Goal: Information Seeking & Learning: Learn about a topic

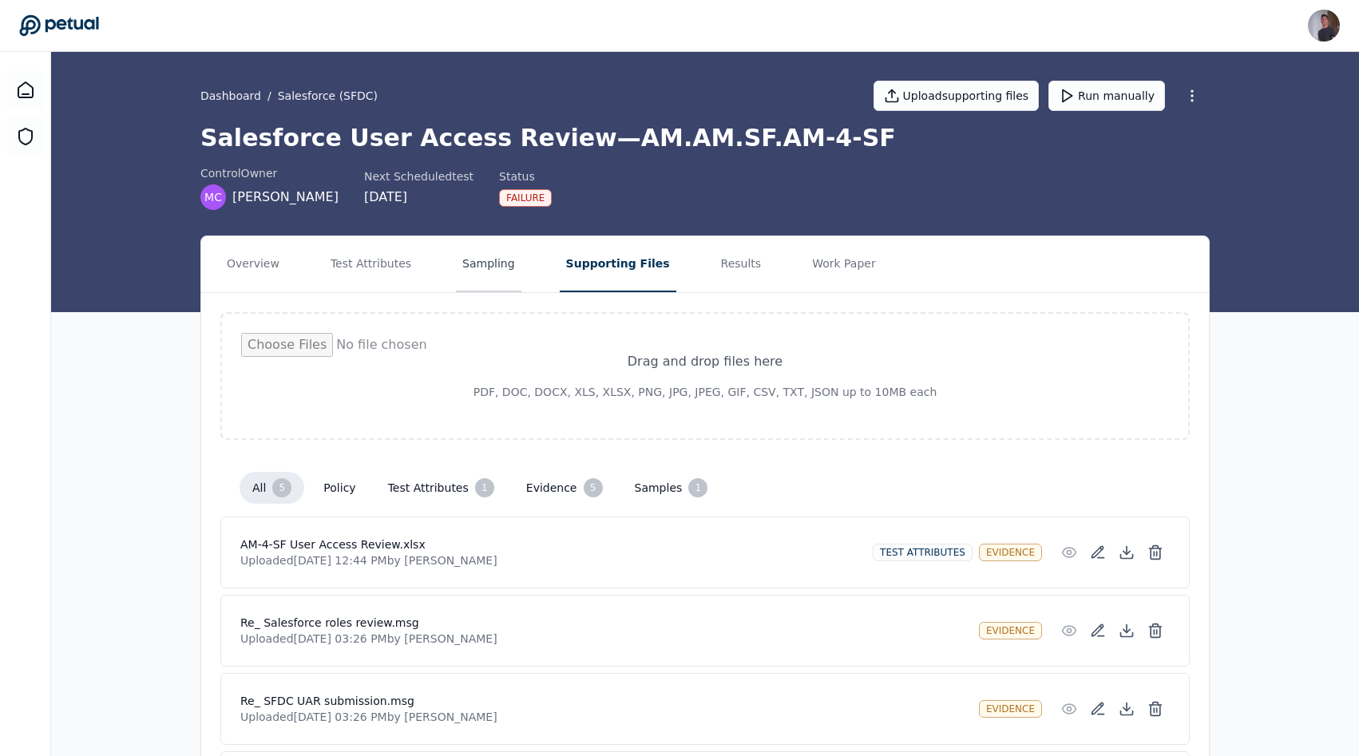
click at [456, 274] on button "Sampling" at bounding box center [488, 264] width 65 height 56
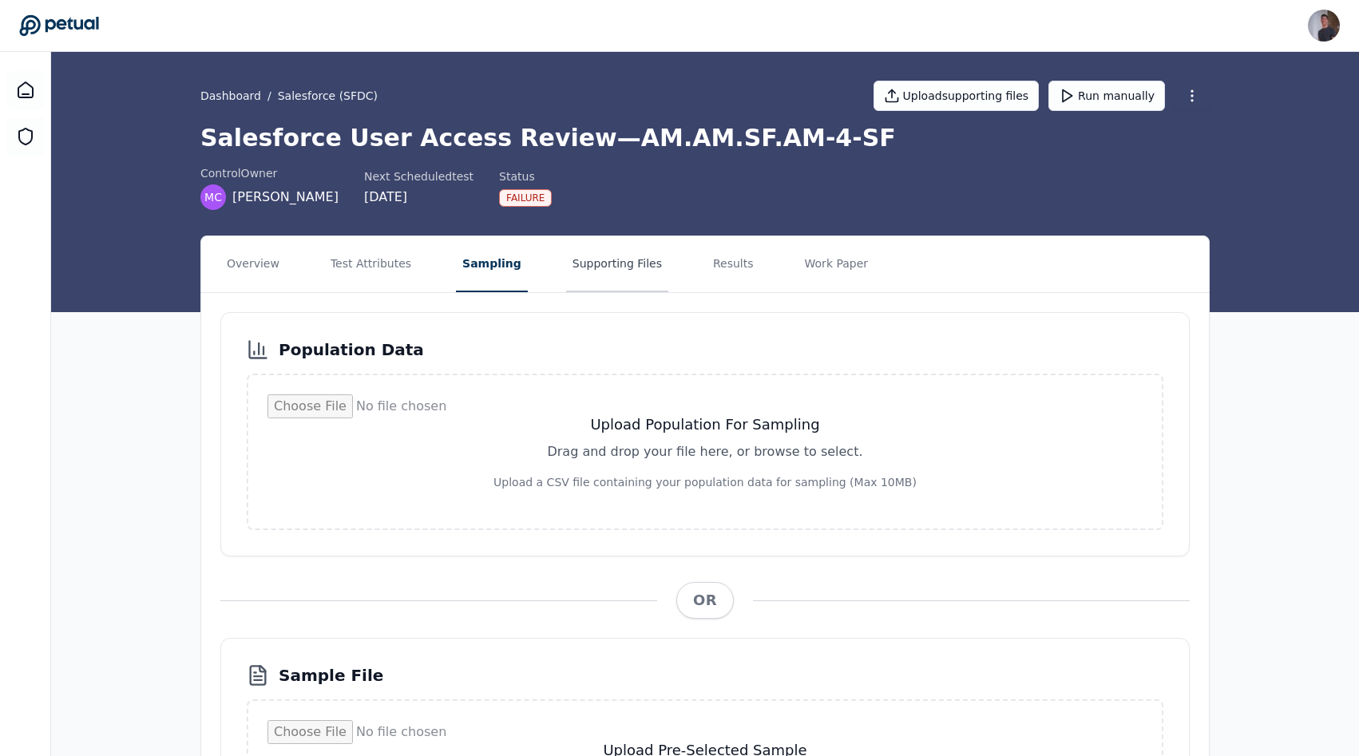
click at [586, 272] on button "Supporting Files" at bounding box center [617, 264] width 102 height 56
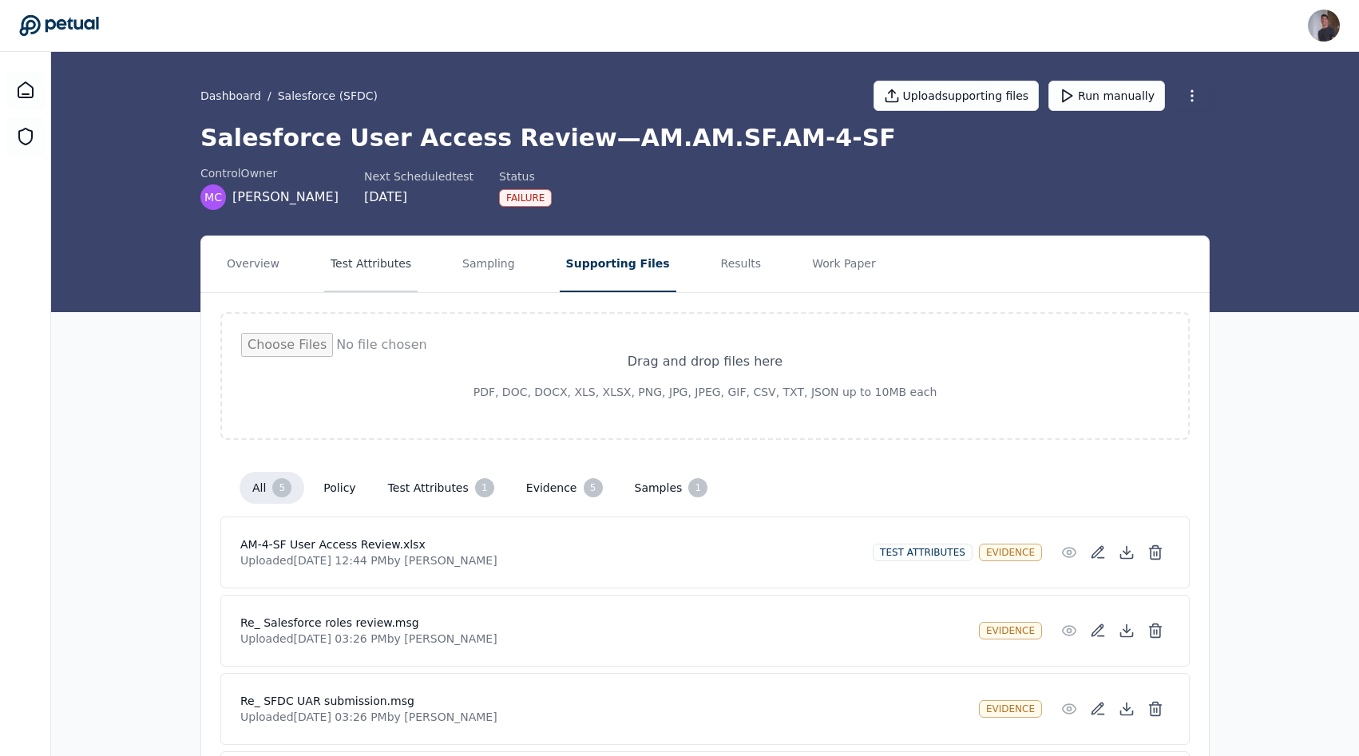
click at [380, 290] on button "Test Attributes" at bounding box center [370, 264] width 93 height 56
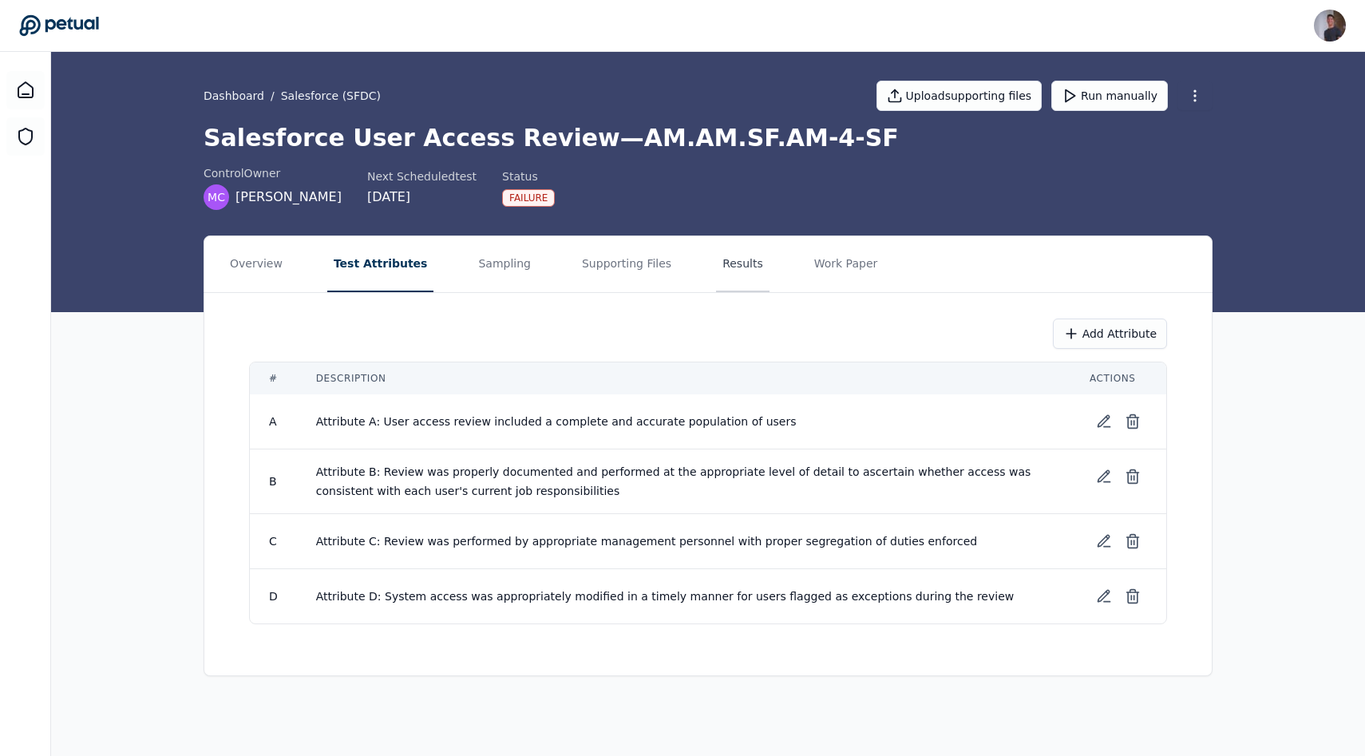
click at [716, 266] on button "Results" at bounding box center [742, 264] width 53 height 56
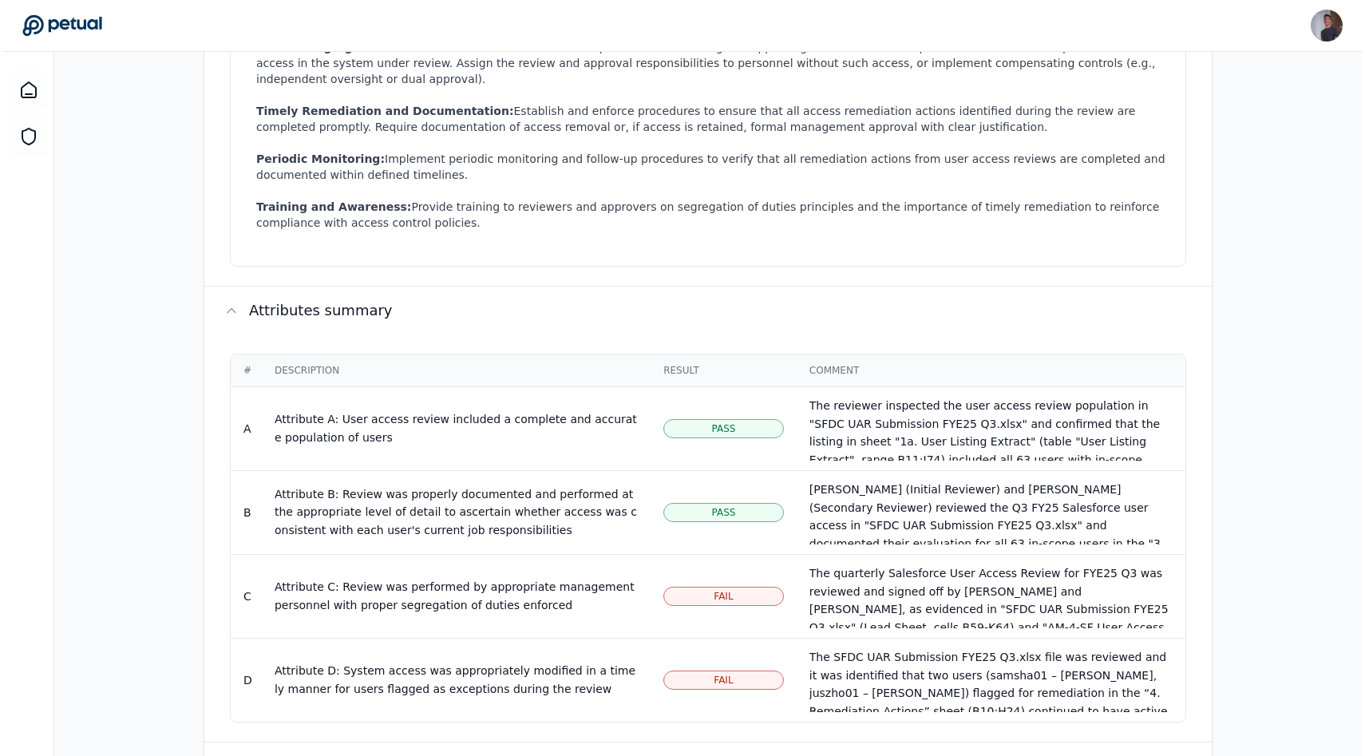
scroll to position [851, 0]
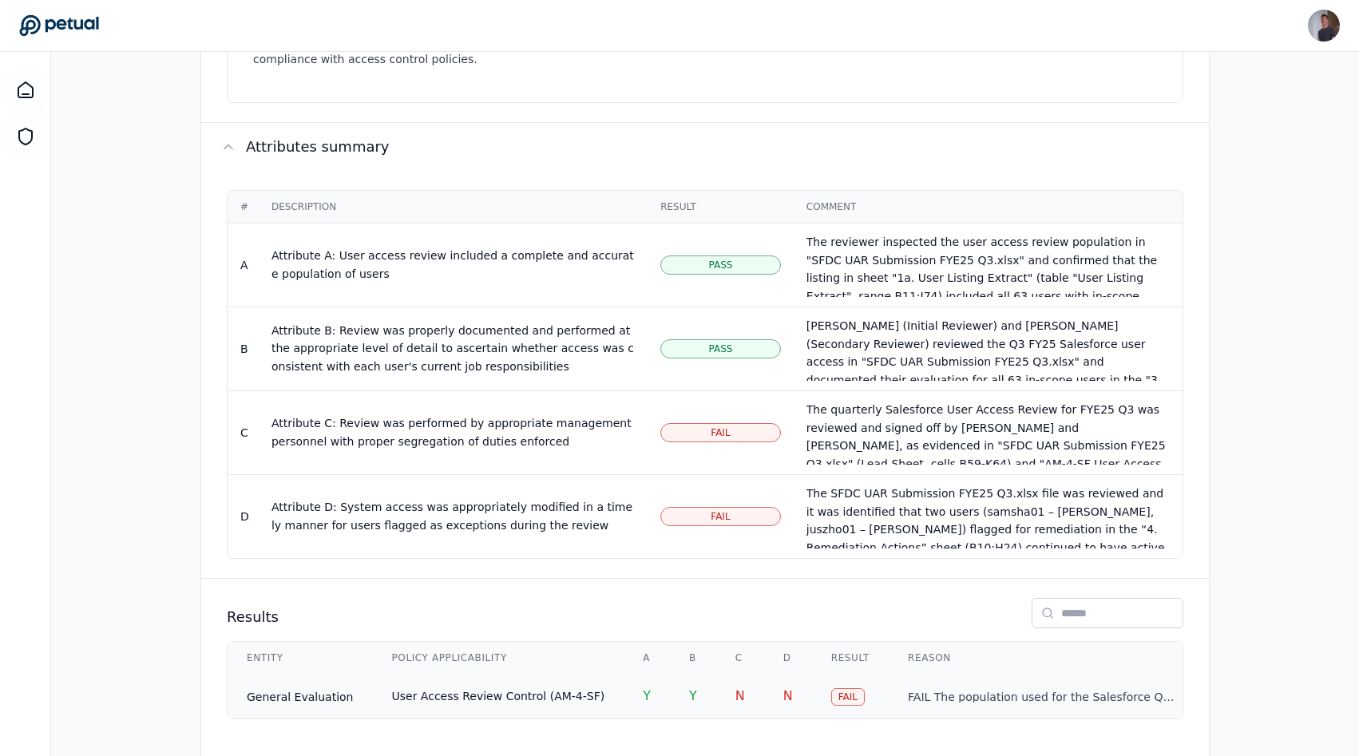
click at [553, 690] on span "User Access Review Control (AM-4-SF)" at bounding box center [498, 696] width 213 height 13
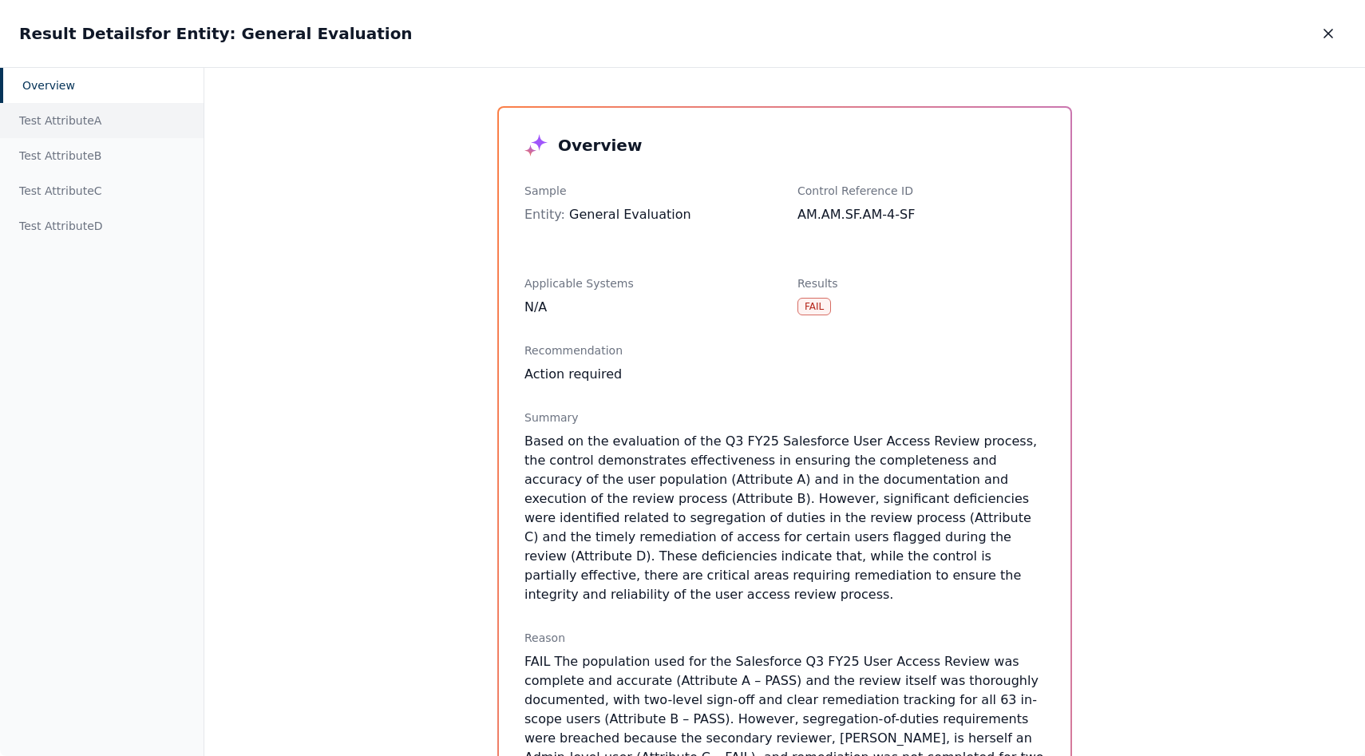
click at [63, 122] on div "Test Attribute A" at bounding box center [102, 120] width 204 height 35
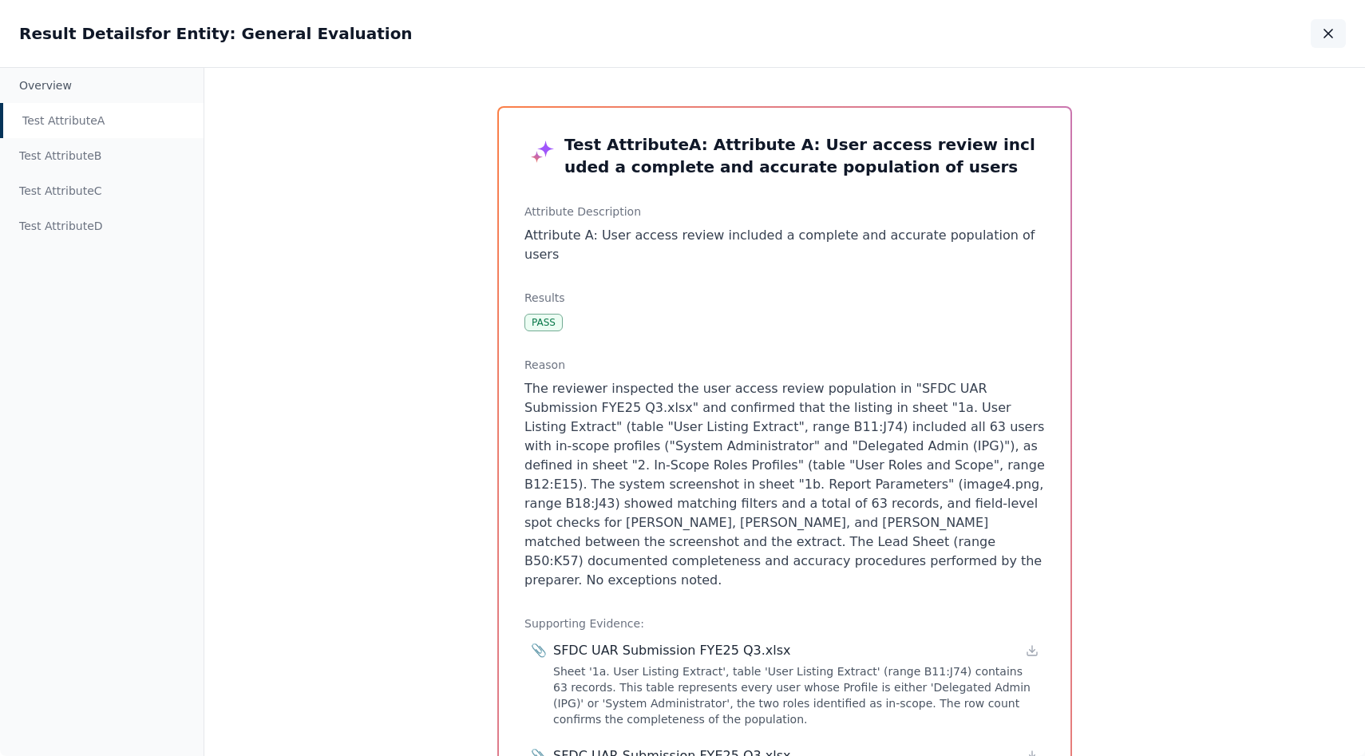
click at [1311, 32] on button "button" at bounding box center [1328, 33] width 35 height 29
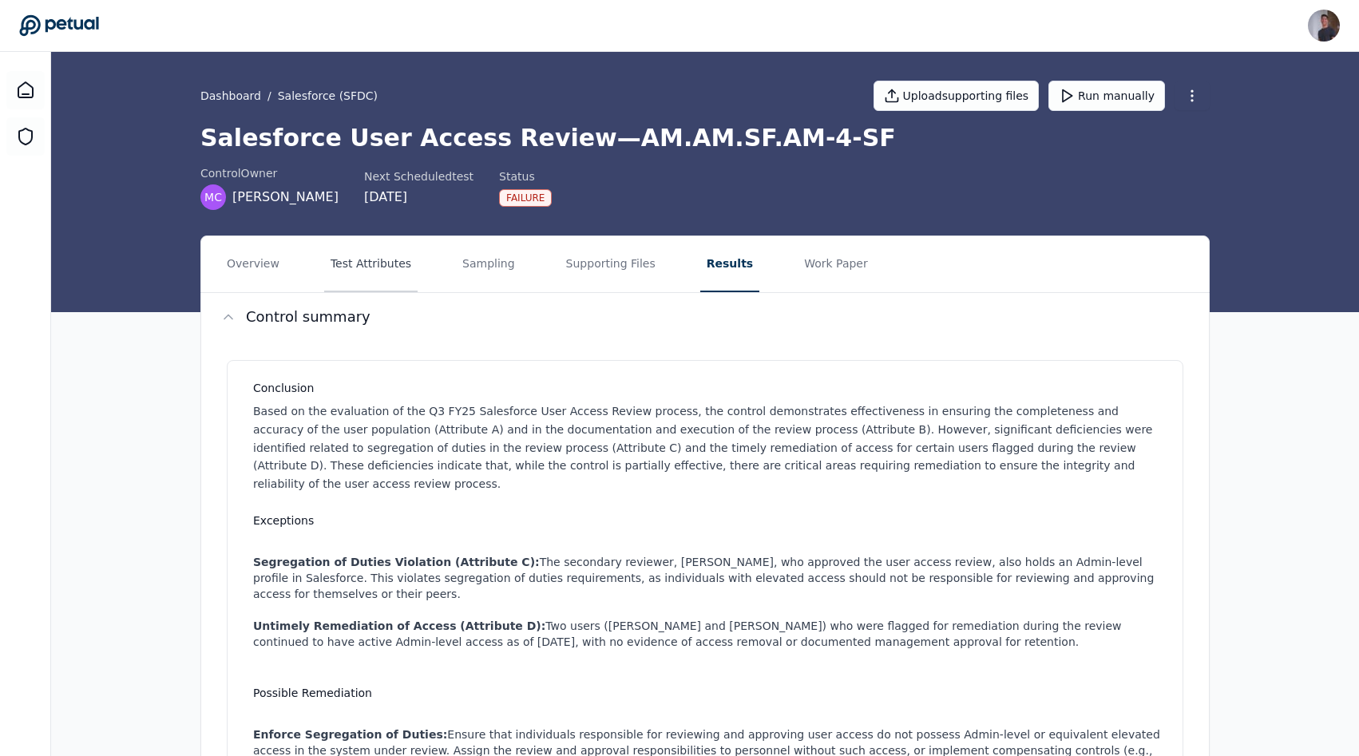
click at [358, 280] on button "Test Attributes" at bounding box center [370, 264] width 93 height 56
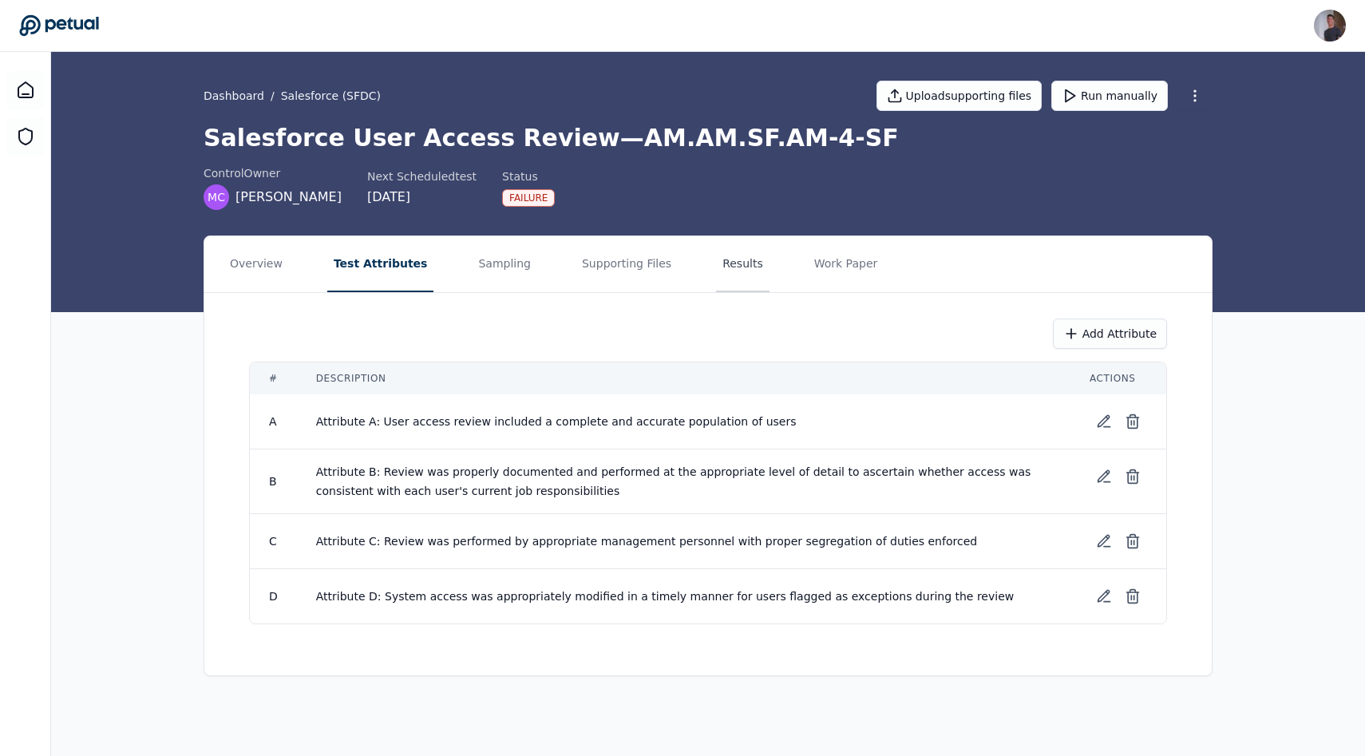
click at [716, 274] on button "Results" at bounding box center [742, 264] width 53 height 56
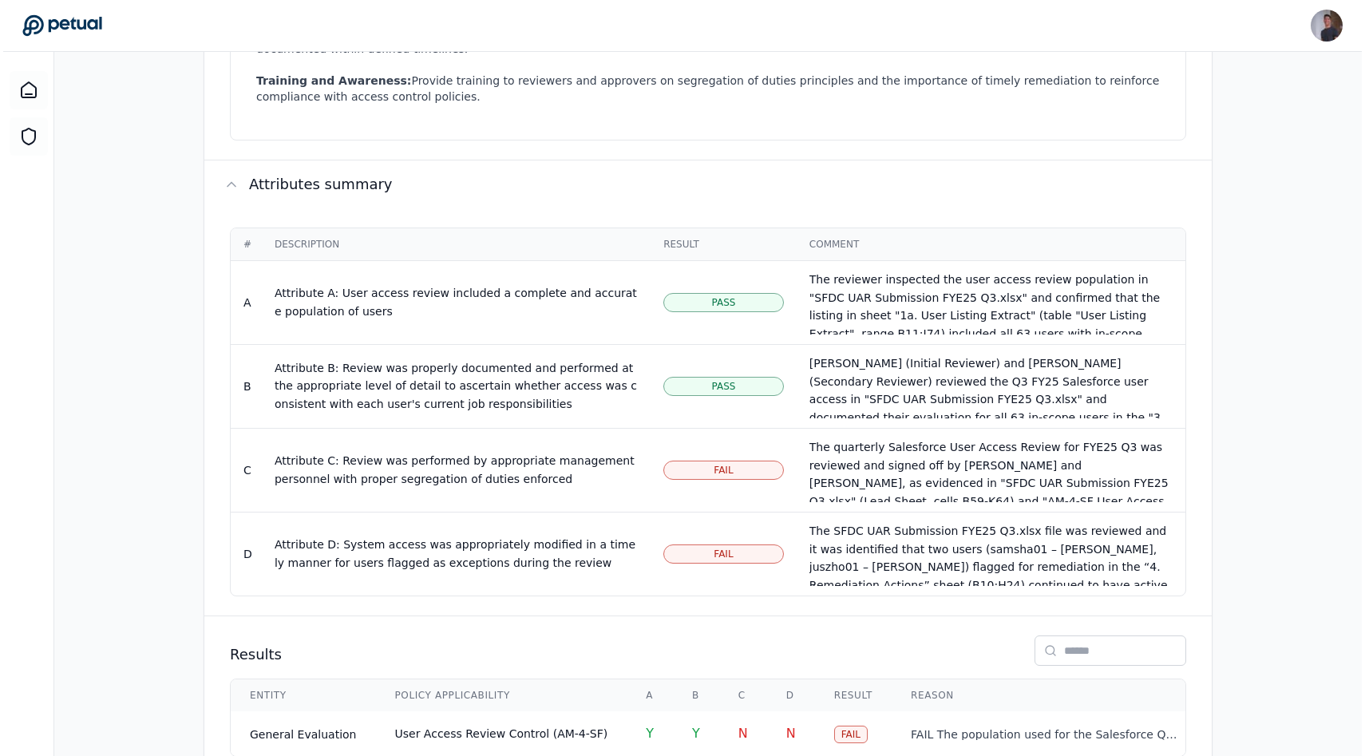
scroll to position [851, 0]
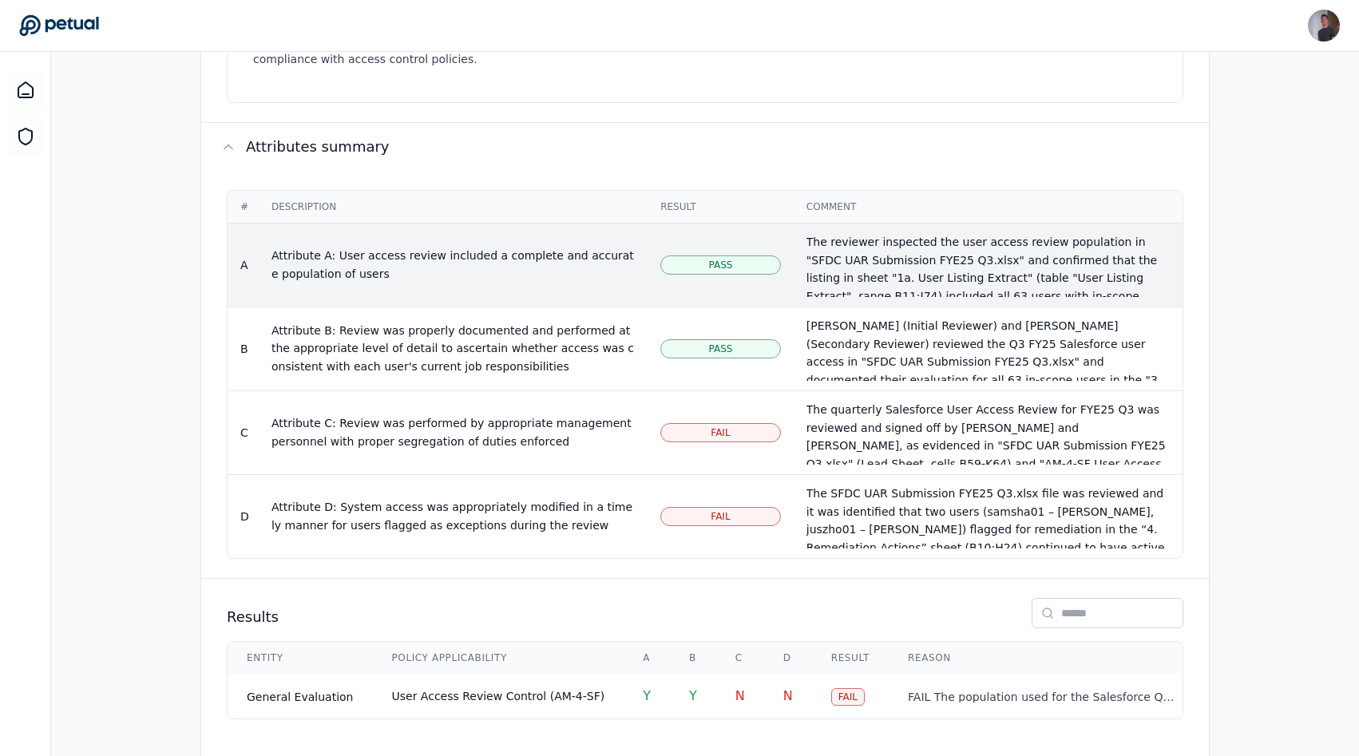
click at [568, 255] on td "Attribute A: User access review included a complete and accurate population of …" at bounding box center [453, 265] width 389 height 84
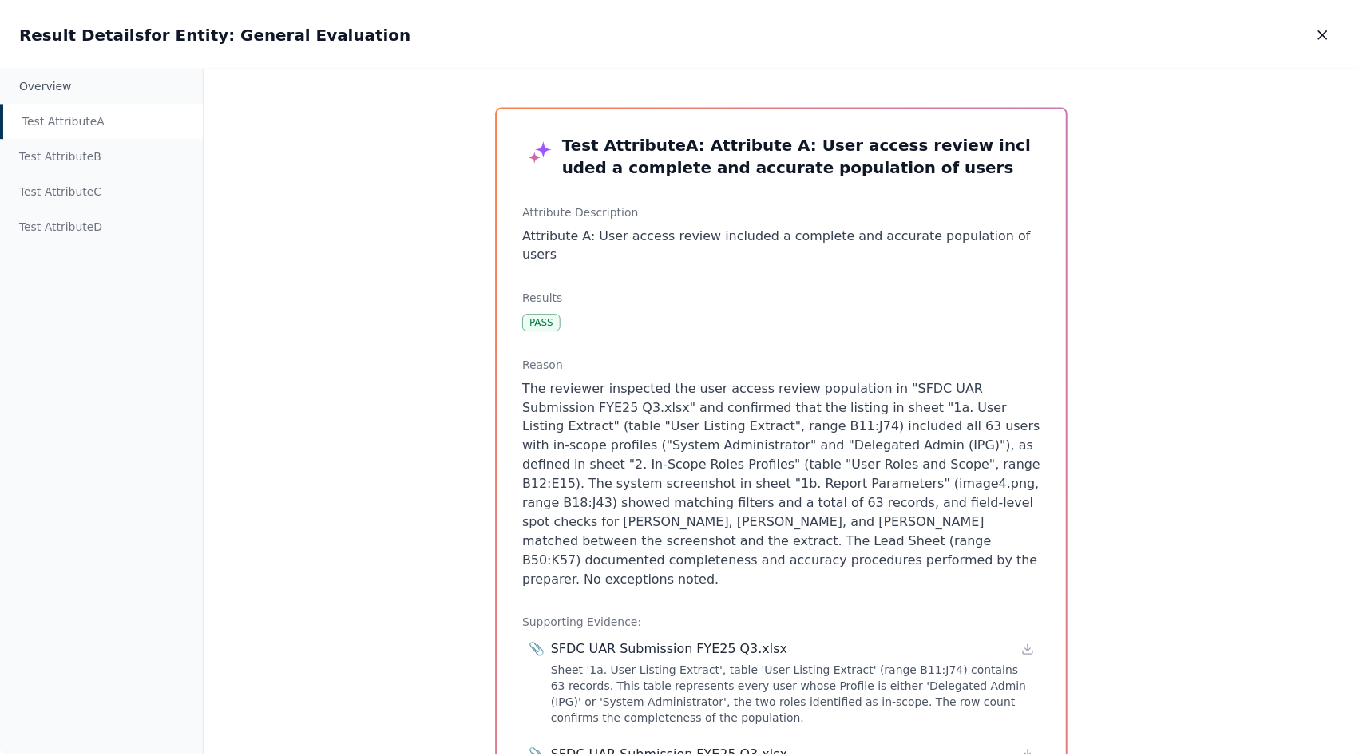
scroll to position [16, 0]
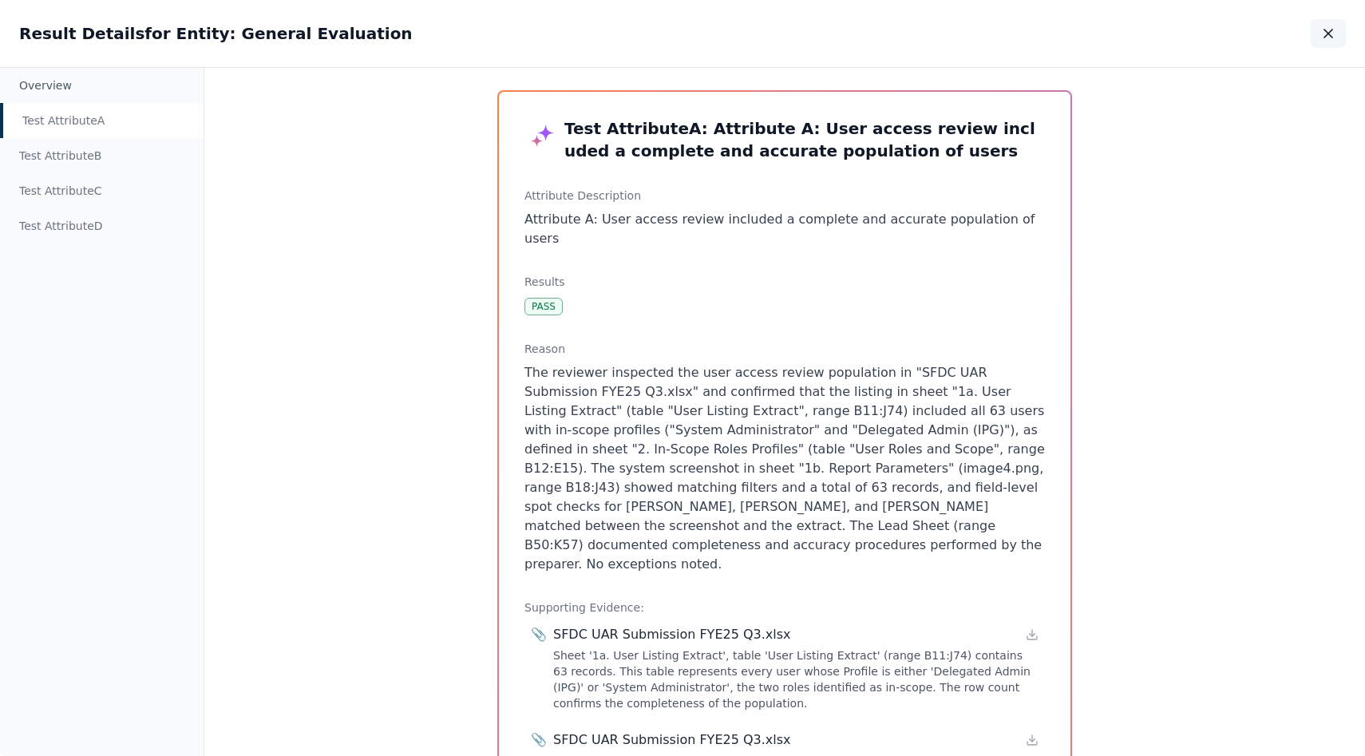
click at [1336, 42] on button "button" at bounding box center [1328, 33] width 35 height 29
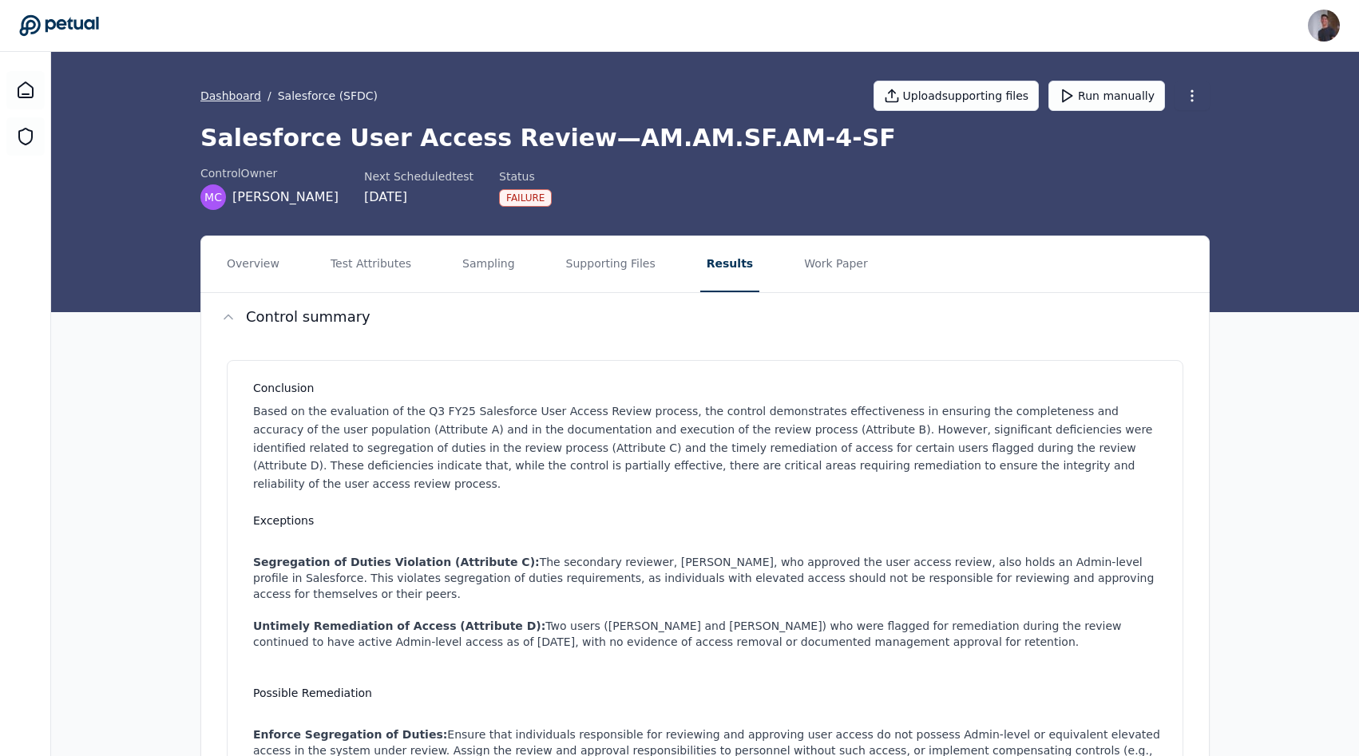
click at [216, 97] on link "Dashboard" at bounding box center [230, 96] width 61 height 16
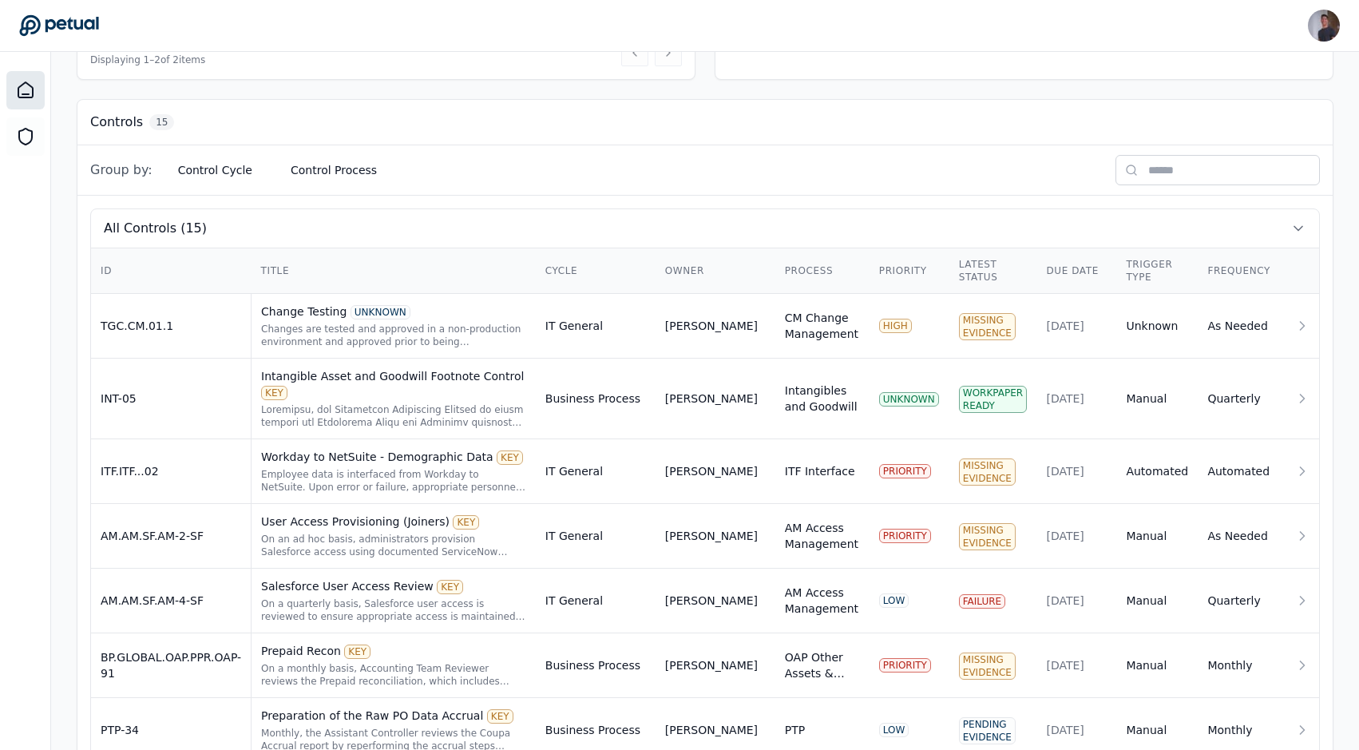
scroll to position [371, 0]
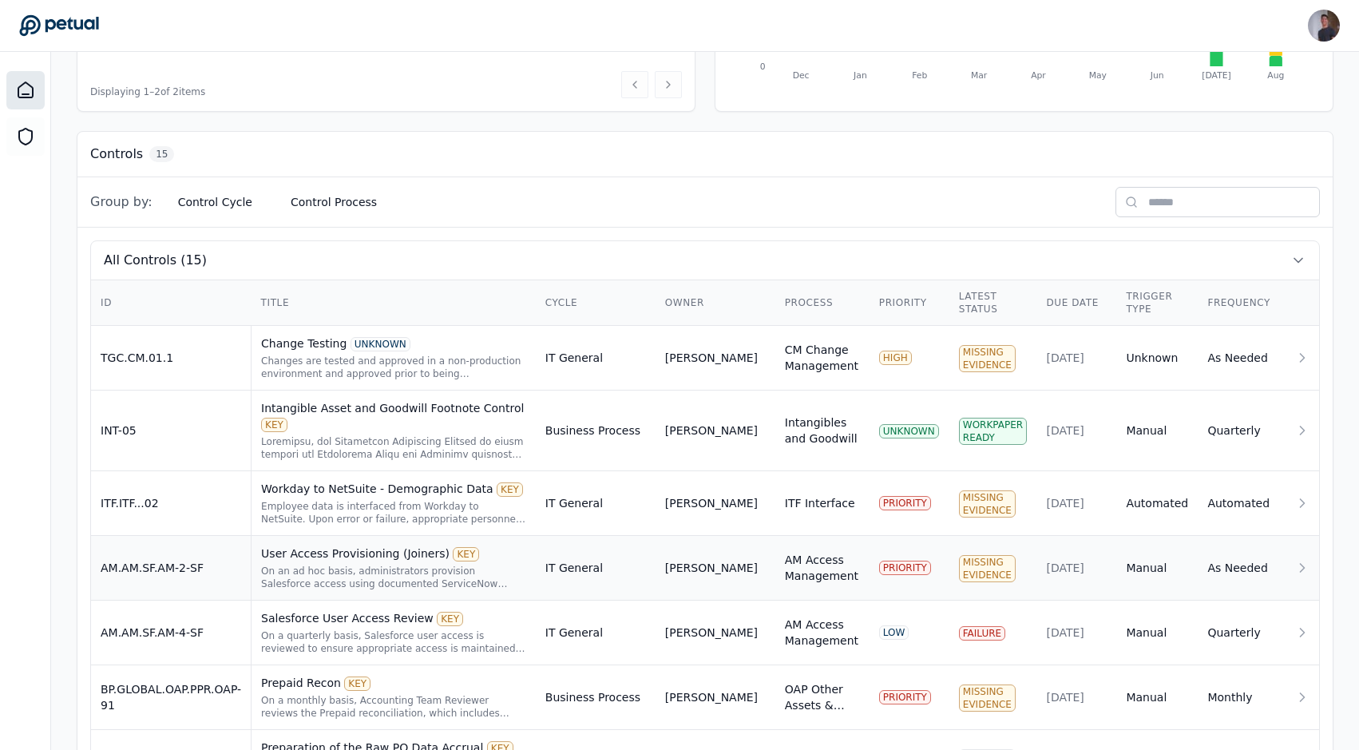
click at [267, 570] on div "On an ad hoc basis, administrators provision Salesforce access using documented…" at bounding box center [393, 577] width 265 height 26
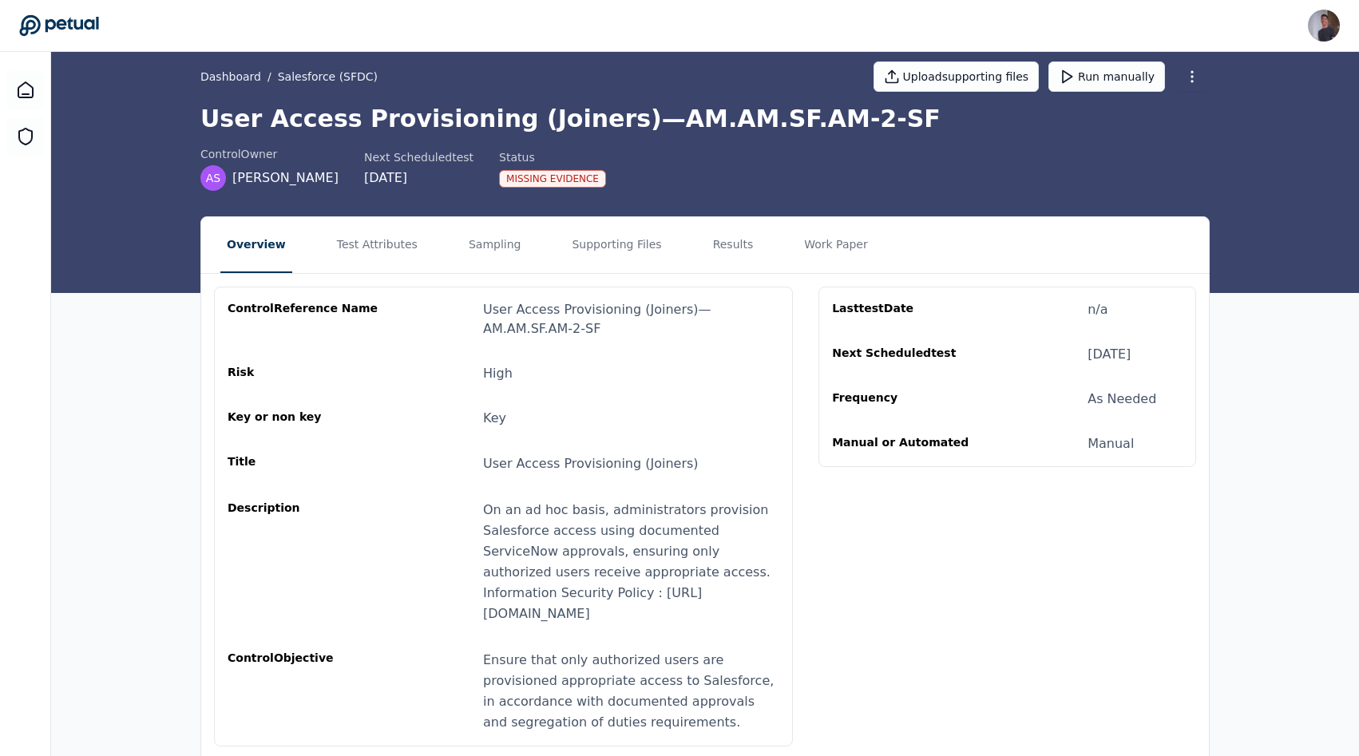
scroll to position [33, 0]
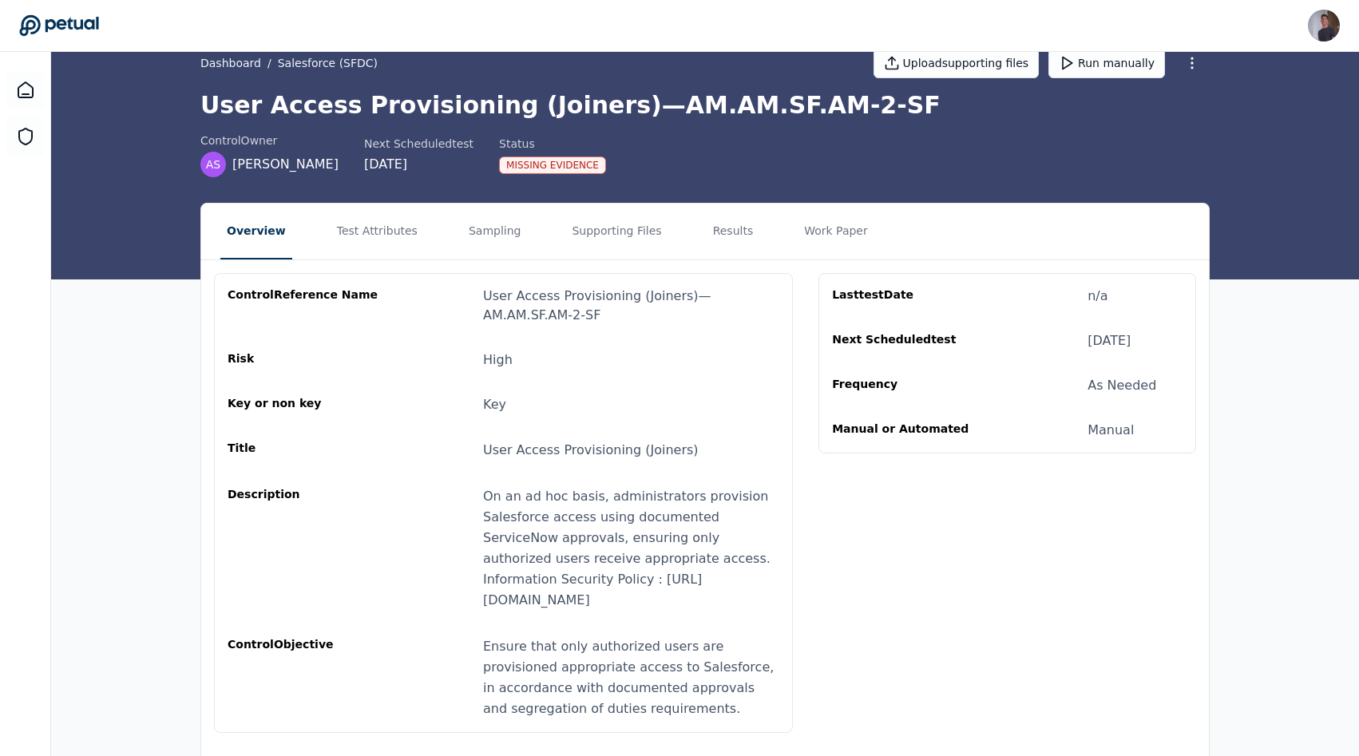
click at [725, 486] on div "On an ad hoc basis, administrators provision Salesforce access using documented…" at bounding box center [631, 548] width 296 height 125
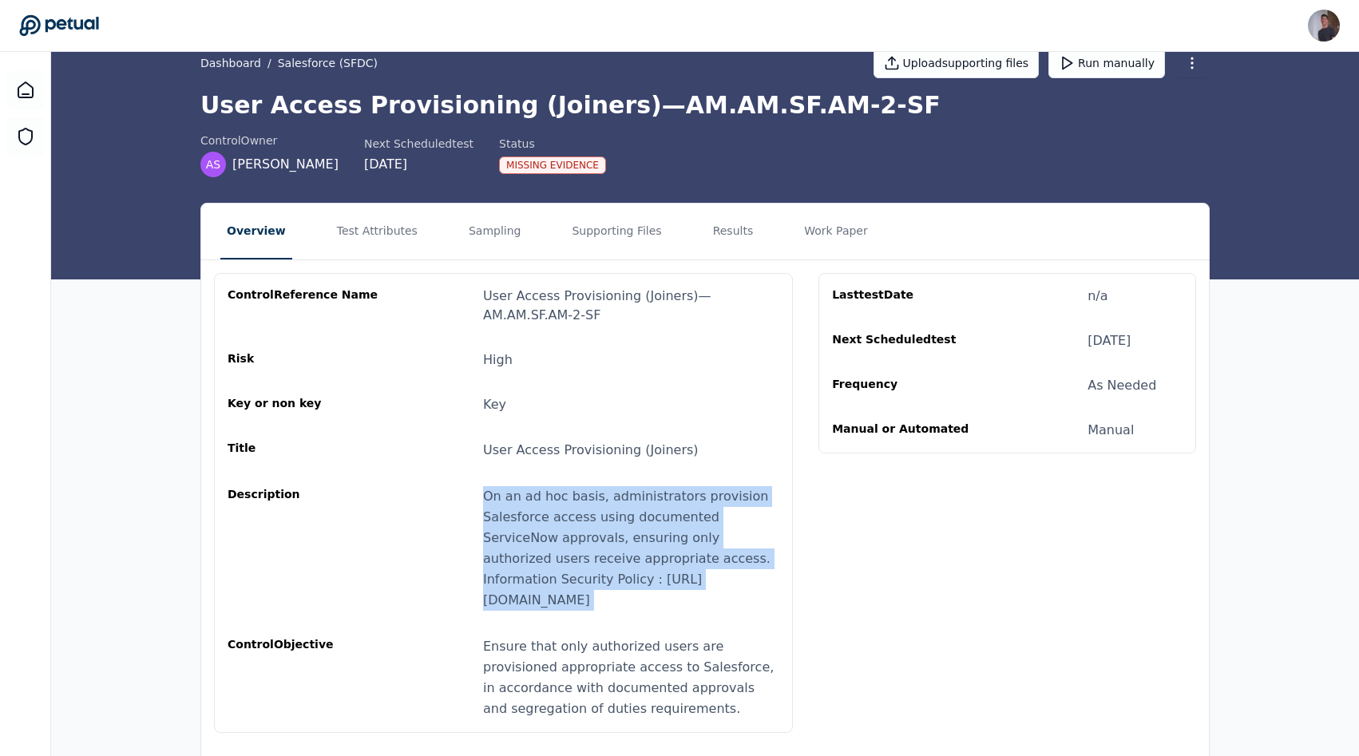
click at [725, 486] on div "On an ad hoc basis, administrators provision Salesforce access using documented…" at bounding box center [631, 548] width 296 height 125
click at [383, 216] on button "Test Attributes" at bounding box center [376, 232] width 93 height 56
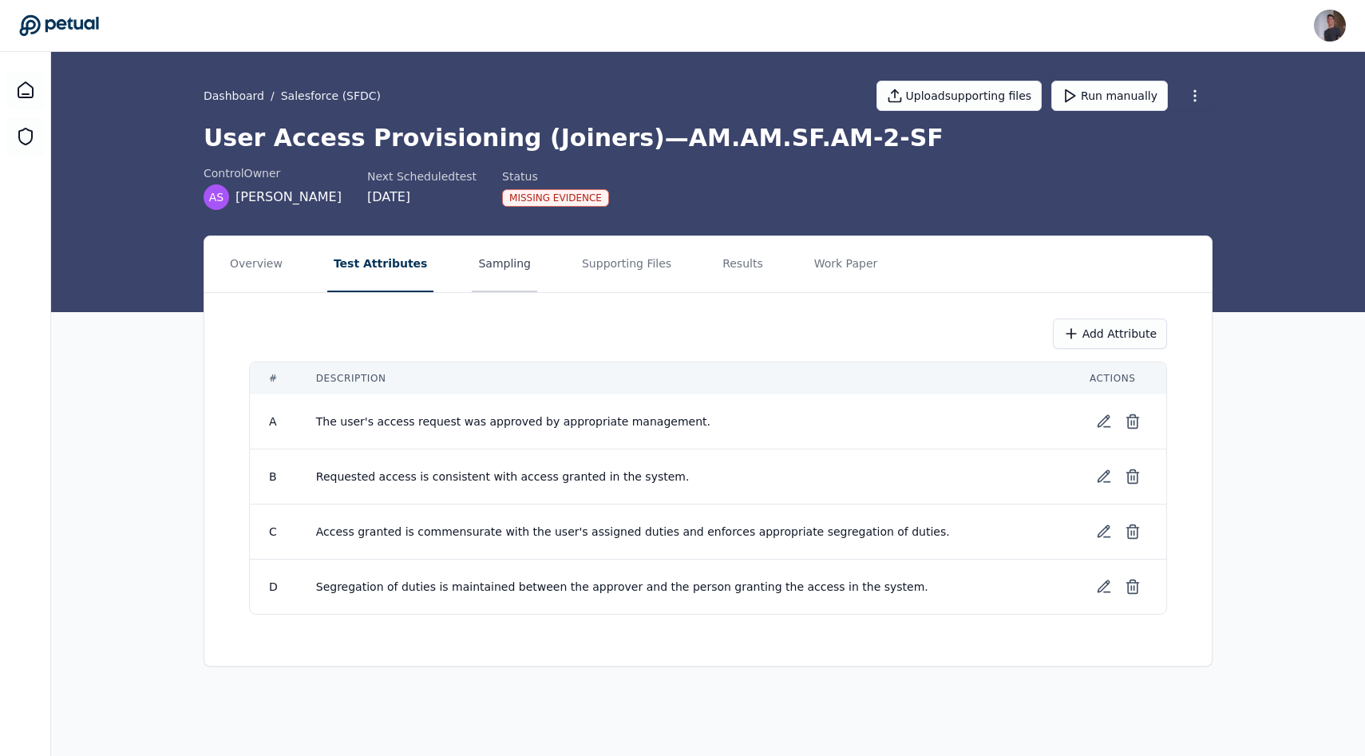
click at [472, 240] on button "Sampling" at bounding box center [504, 264] width 65 height 56
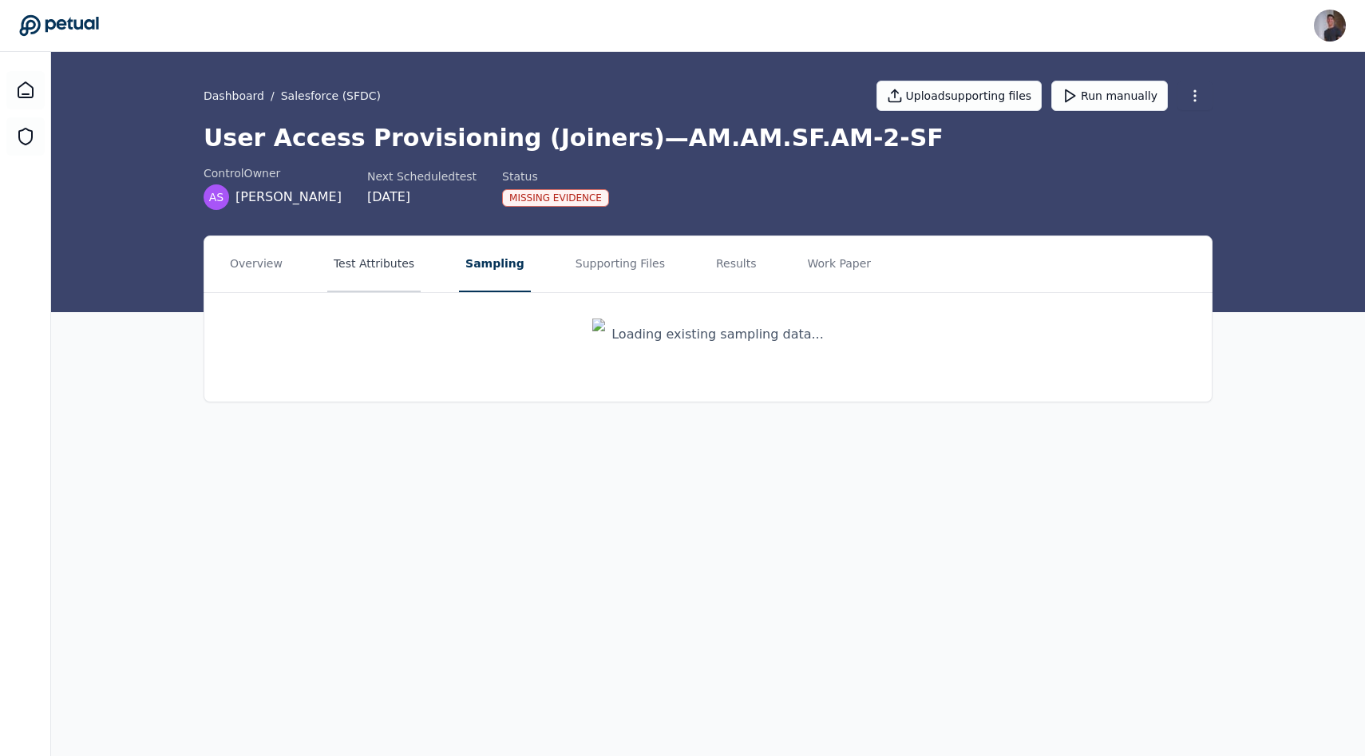
click at [357, 243] on button "Test Attributes" at bounding box center [373, 264] width 93 height 56
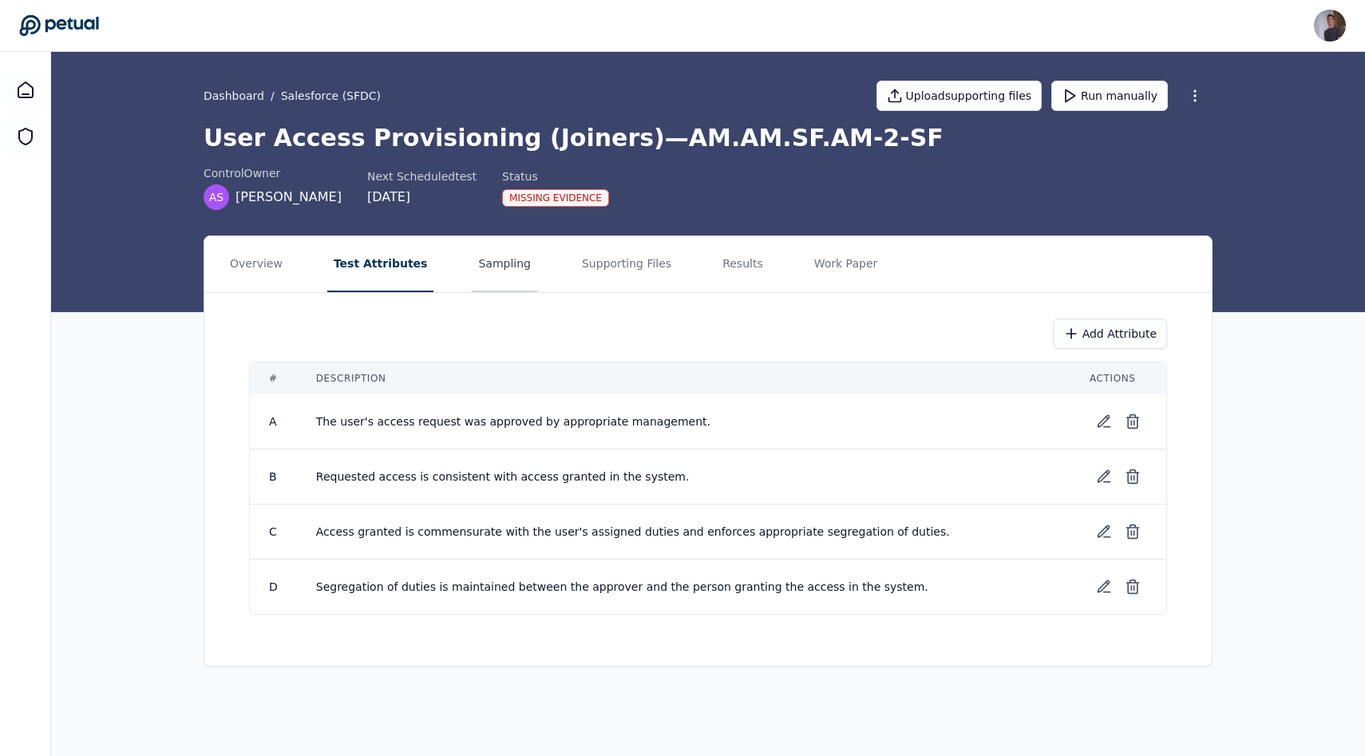
click at [473, 270] on button "Sampling" at bounding box center [504, 264] width 65 height 56
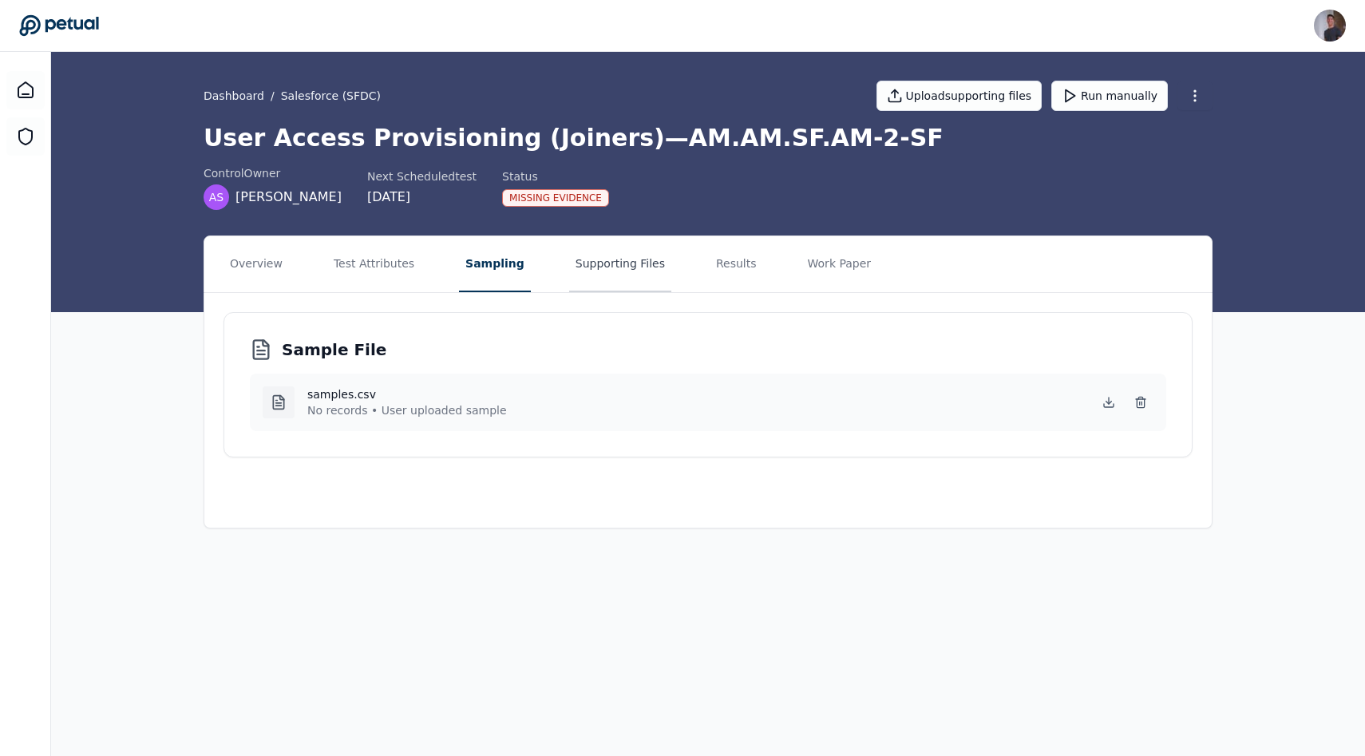
click at [599, 266] on button "Supporting Files" at bounding box center [620, 264] width 102 height 56
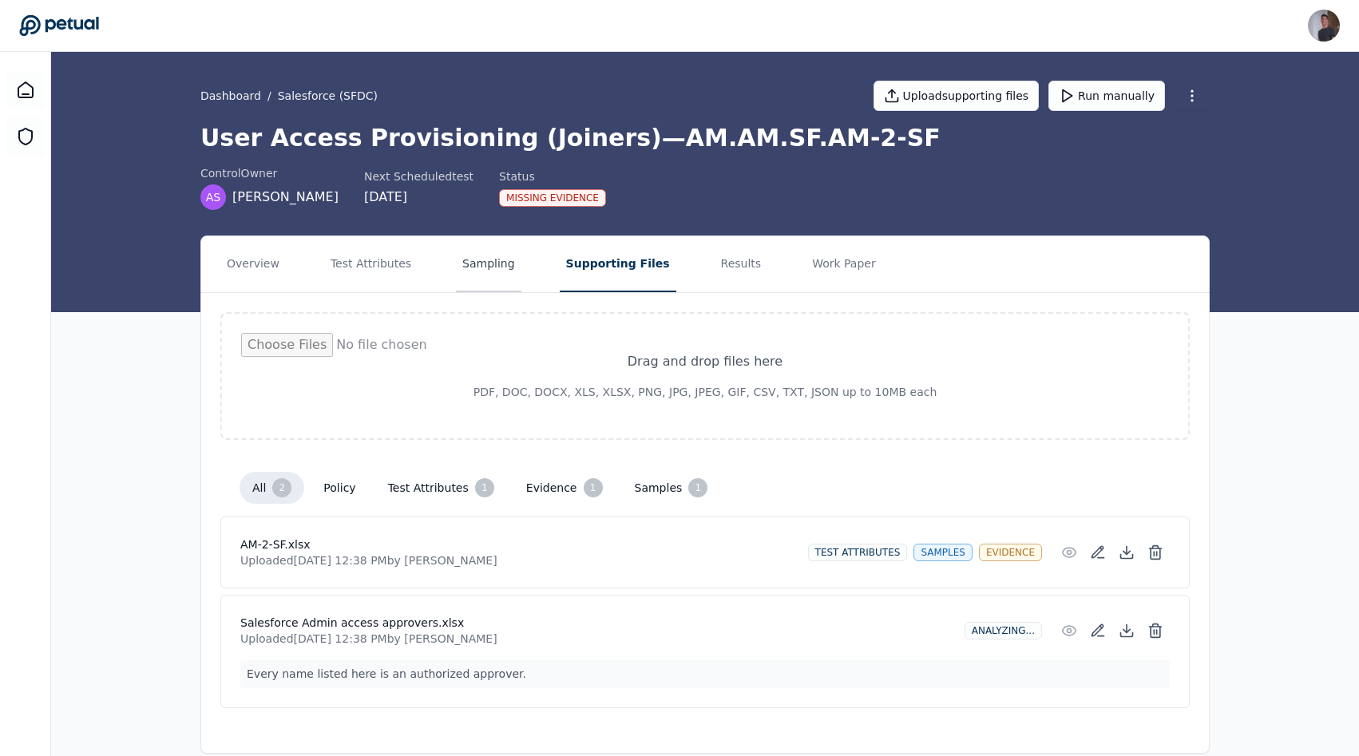
click at [471, 282] on button "Sampling" at bounding box center [488, 264] width 65 height 56
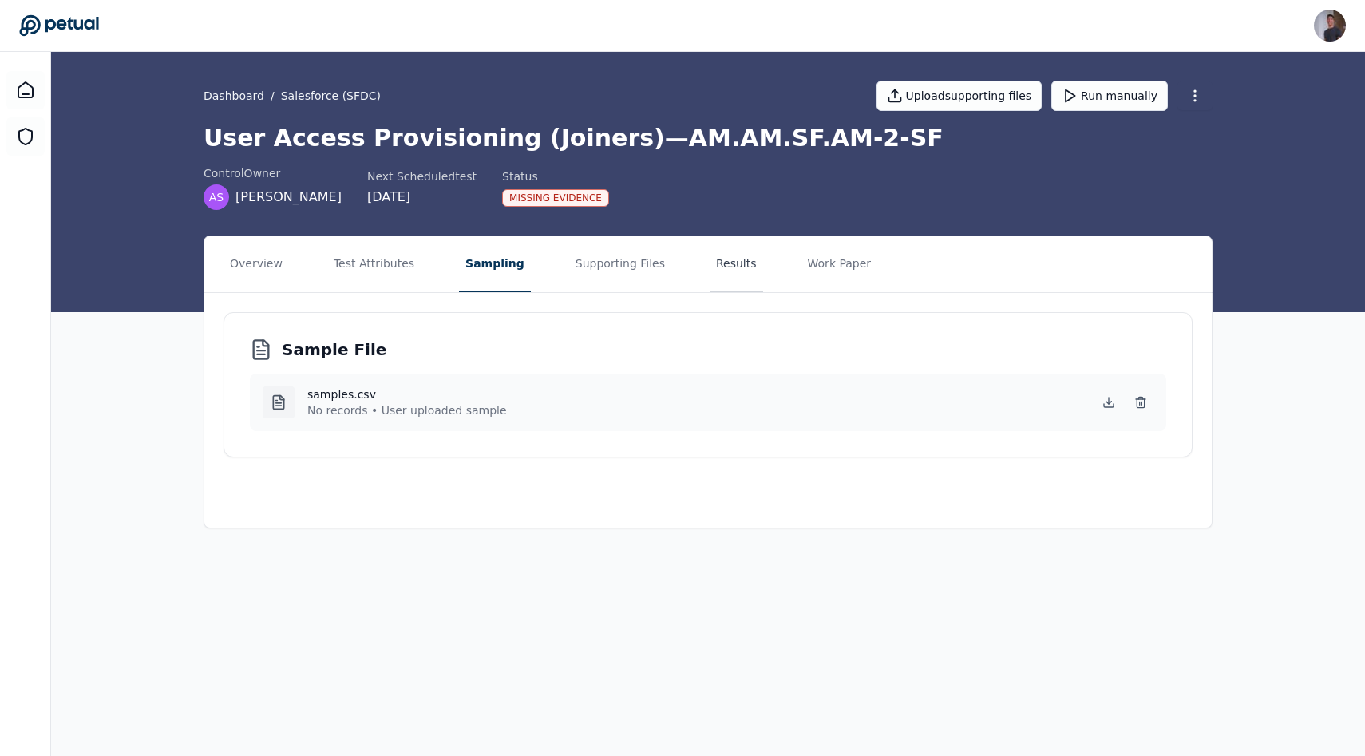
click at [710, 279] on button "Results" at bounding box center [736, 264] width 53 height 56
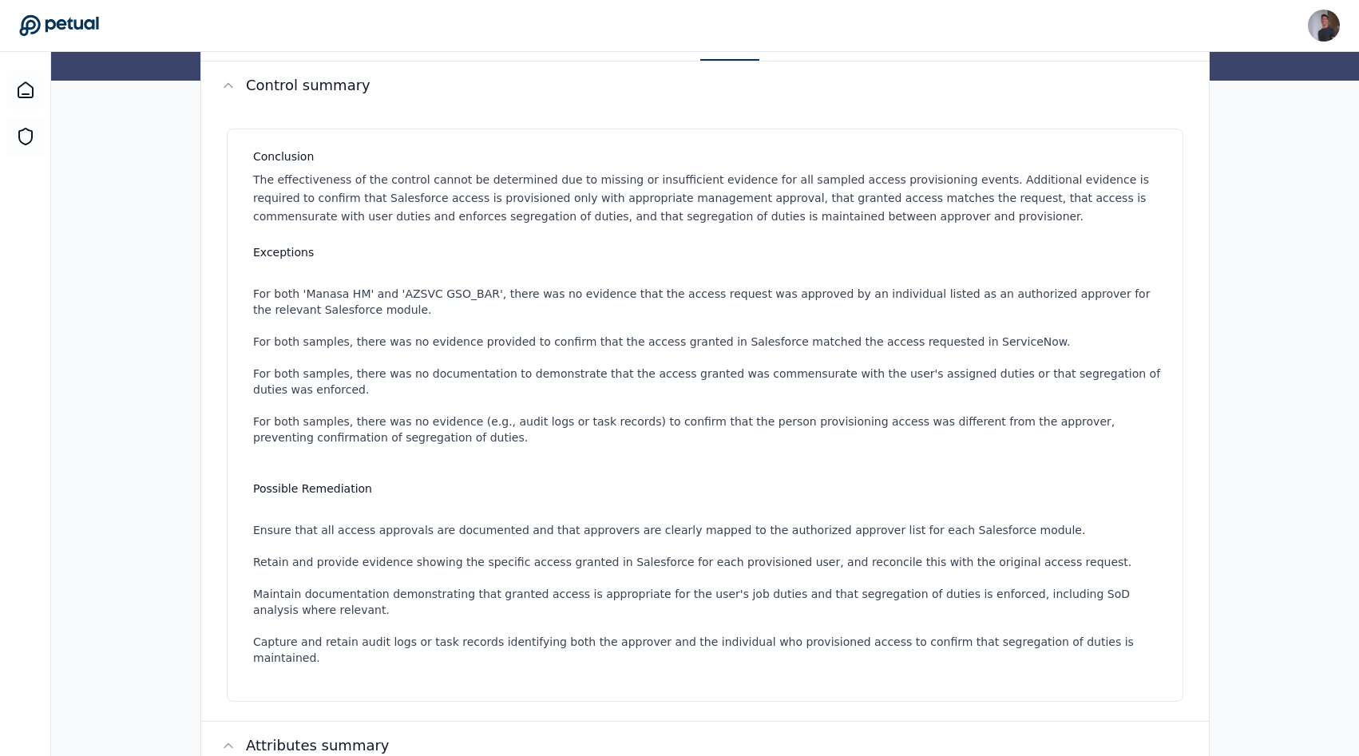
scroll to position [100, 0]
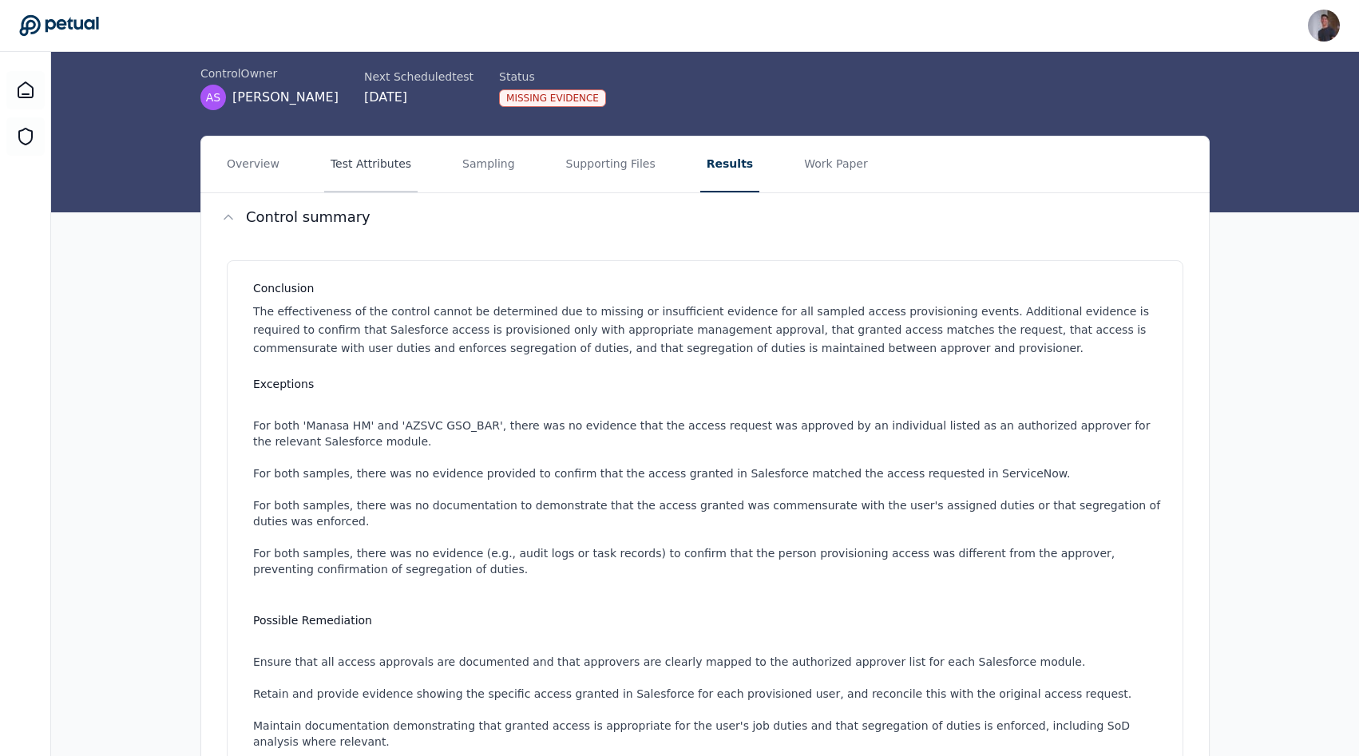
click at [400, 164] on button "Test Attributes" at bounding box center [370, 165] width 93 height 56
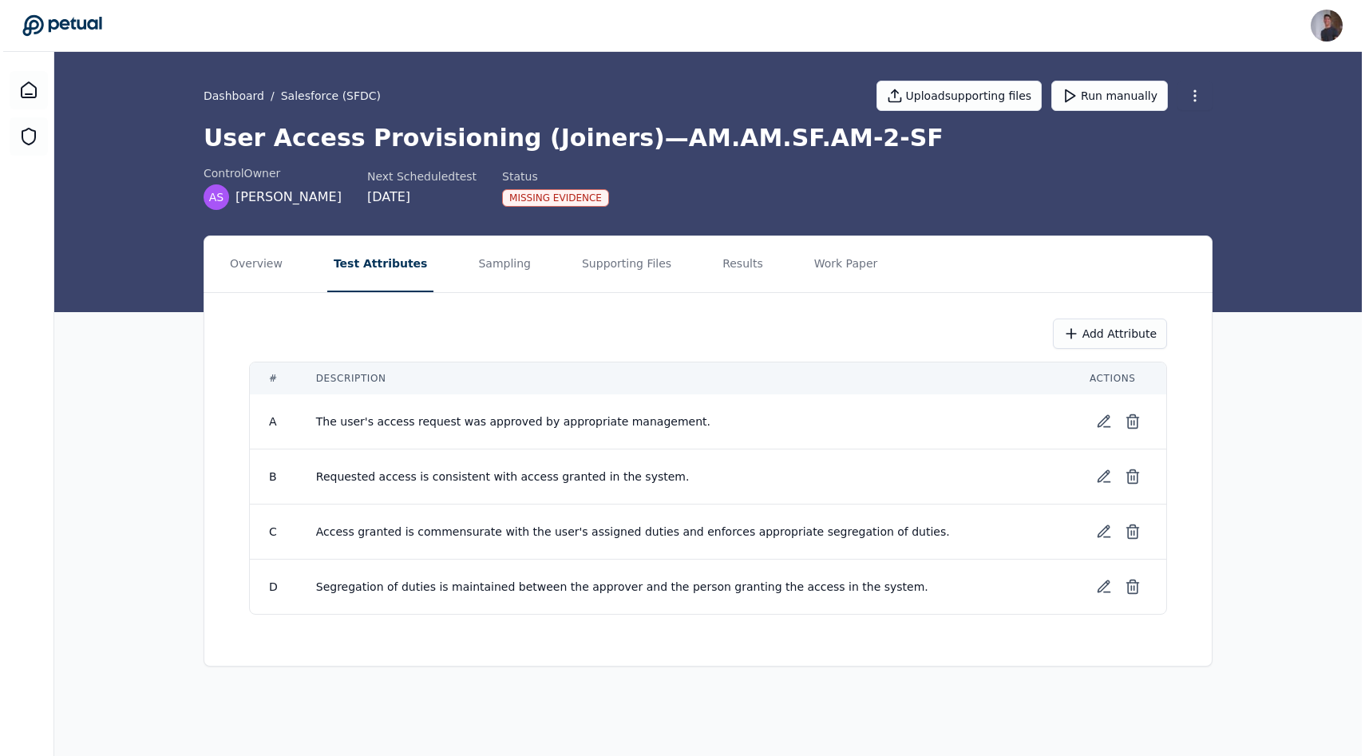
scroll to position [0, 0]
click at [716, 258] on button "Results" at bounding box center [742, 264] width 53 height 56
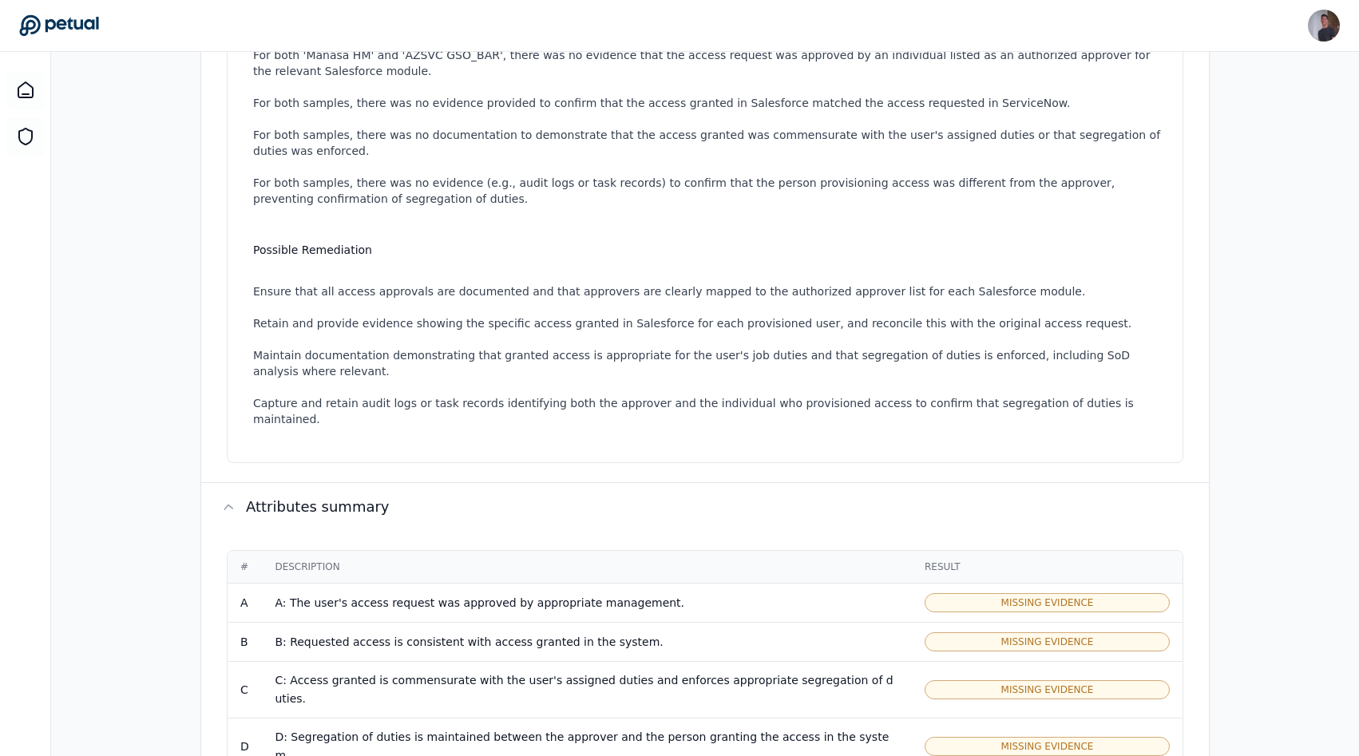
scroll to position [722, 0]
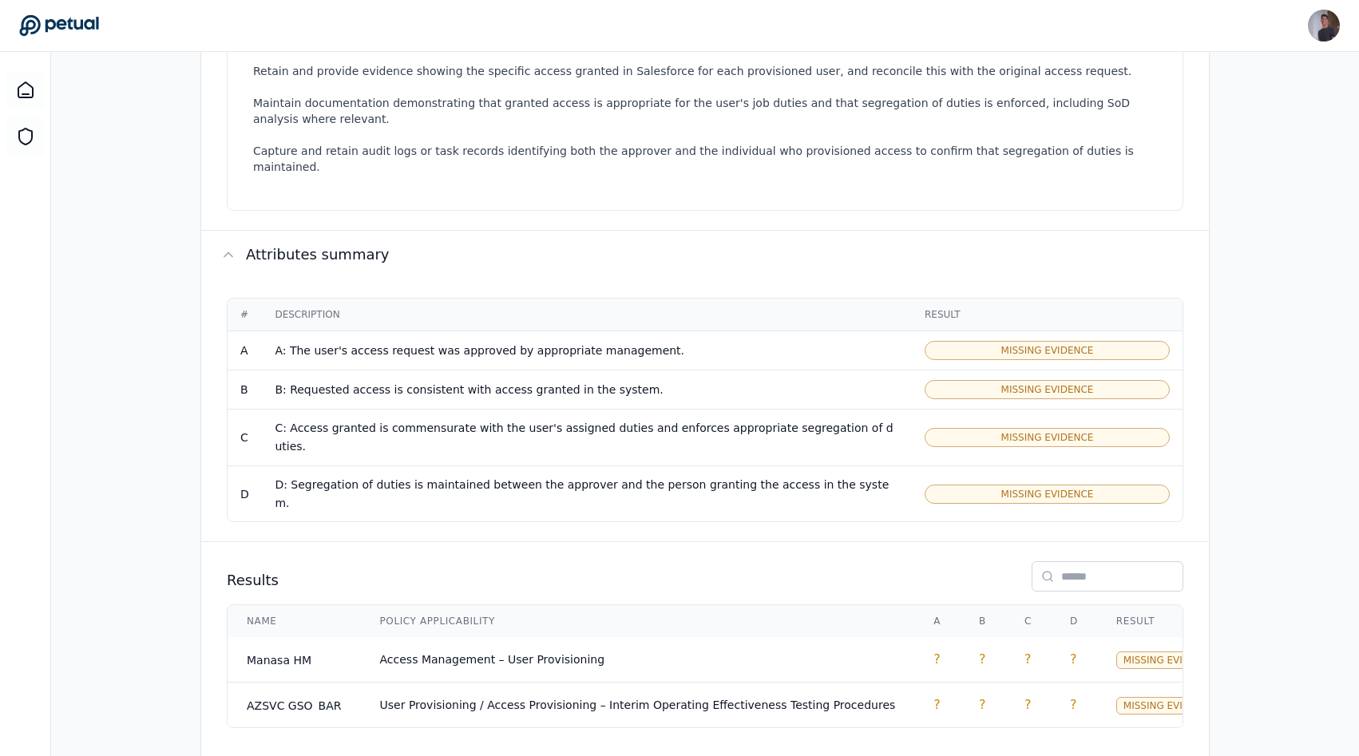
click at [382, 381] on div "B: Requested access is consistent with access granted in the system." at bounding box center [587, 390] width 624 height 18
click at [402, 350] on td "A: The user's access request was approved by appropriate management." at bounding box center [587, 350] width 650 height 39
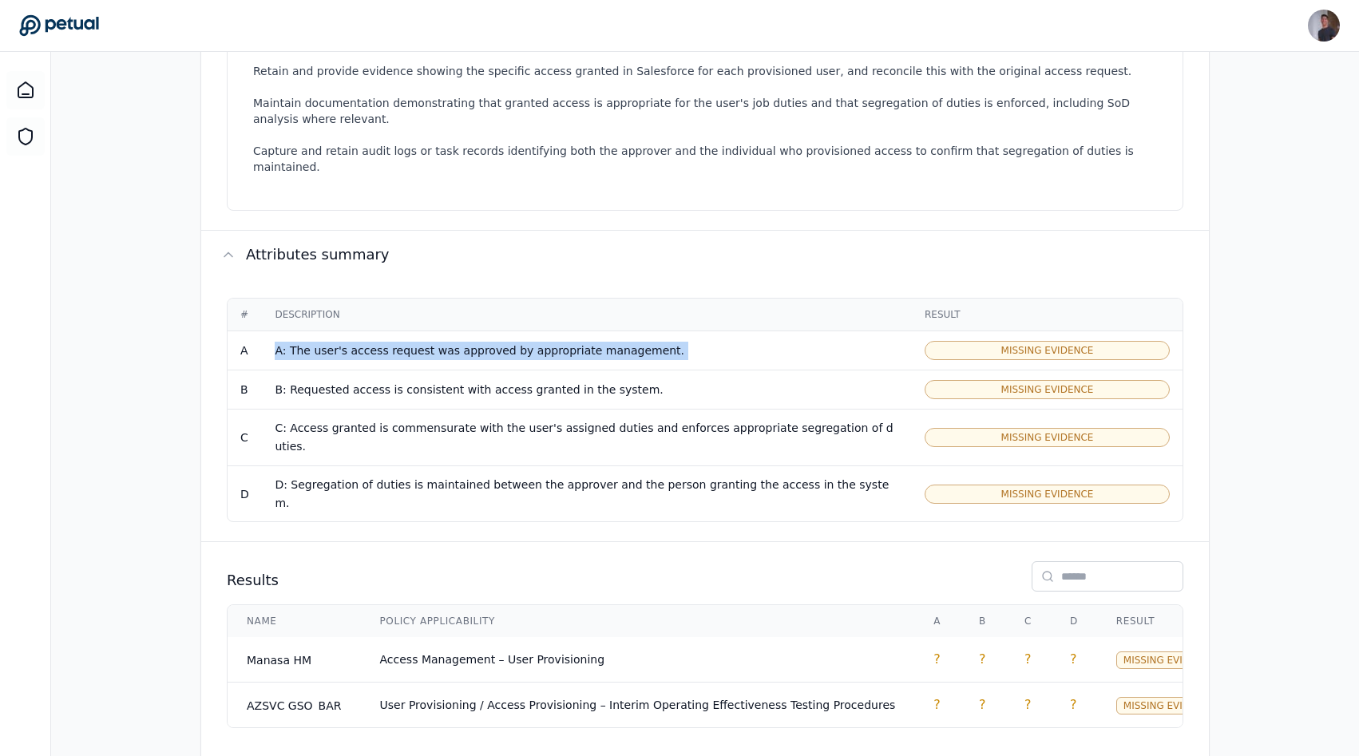
click at [402, 350] on td "A: The user's access request was approved by appropriate management." at bounding box center [587, 350] width 650 height 39
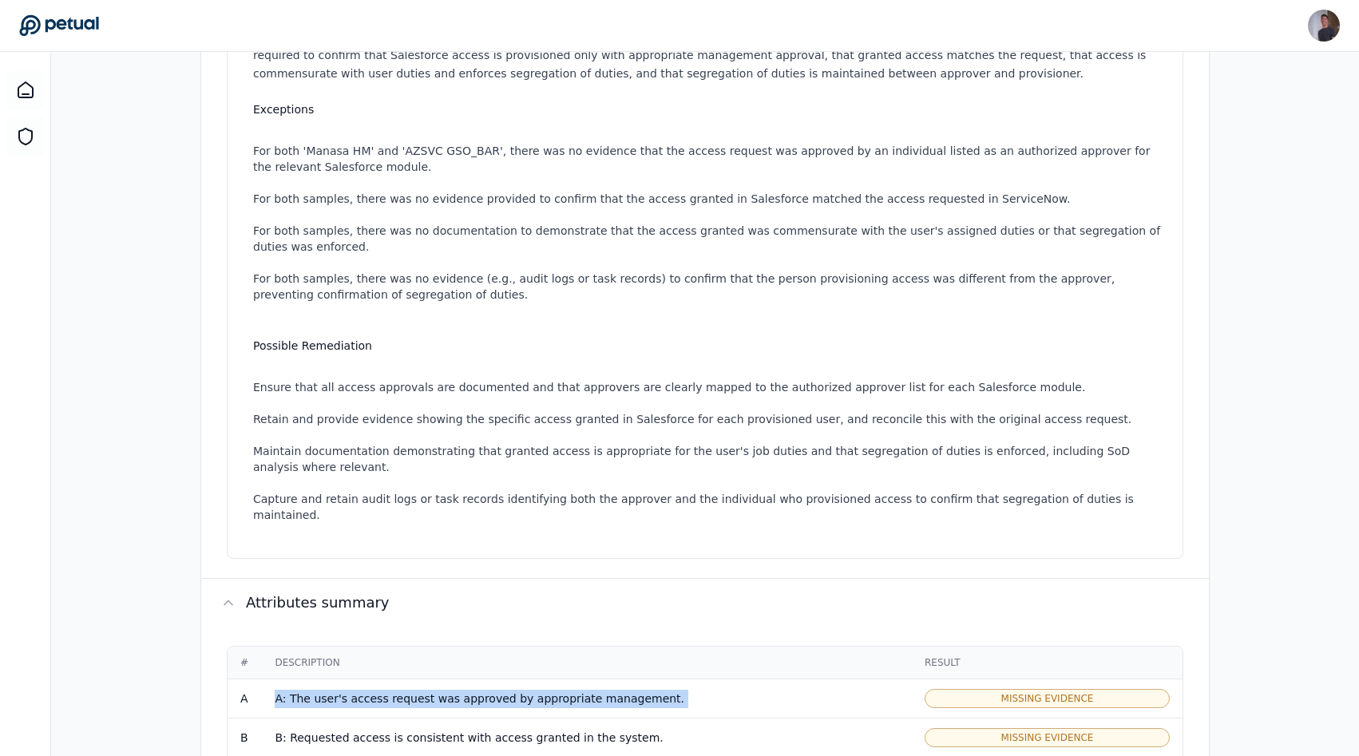
scroll to position [378, 0]
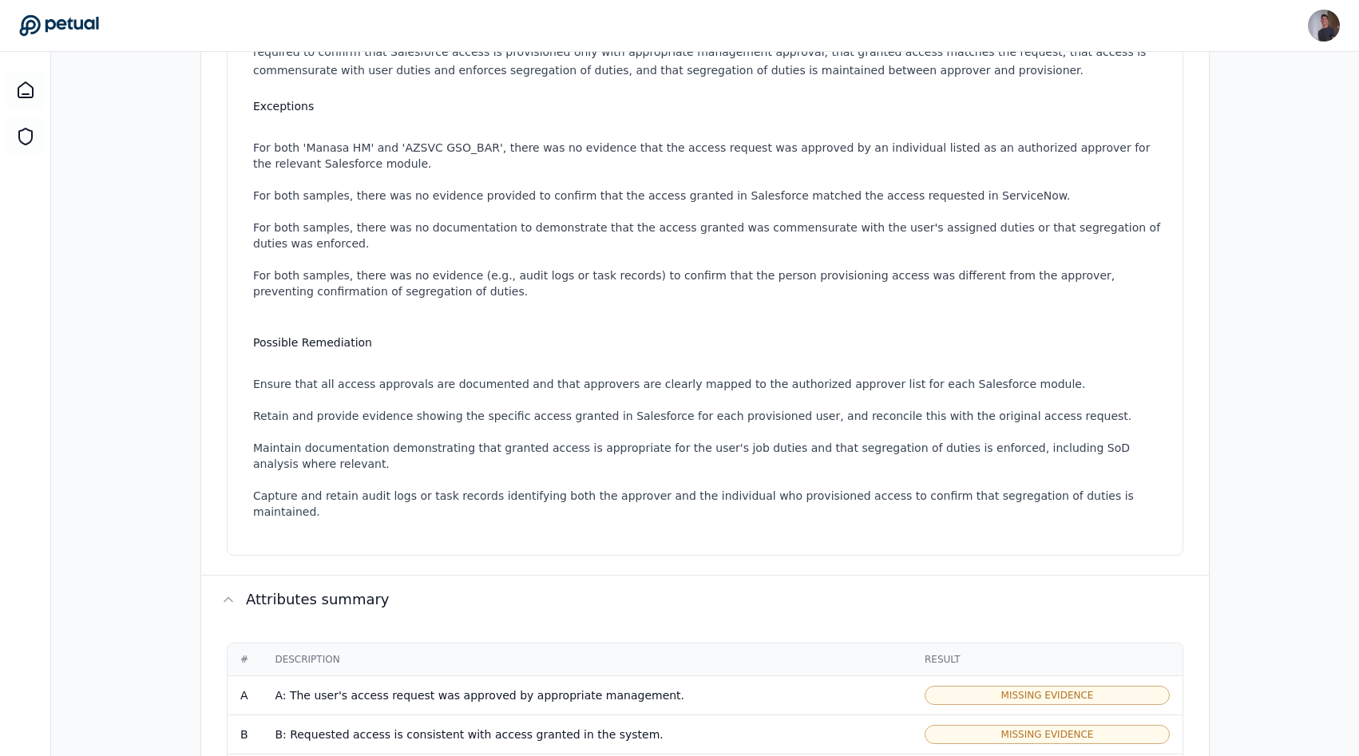
click at [471, 208] on ul "For both 'Manasa HM' and 'AZSVC GSO_BAR', there was no evidence that the access…" at bounding box center [708, 220] width 910 height 192
click at [521, 195] on li "For both samples, there was no evidence provided to confirm that the access gra…" at bounding box center [708, 196] width 910 height 16
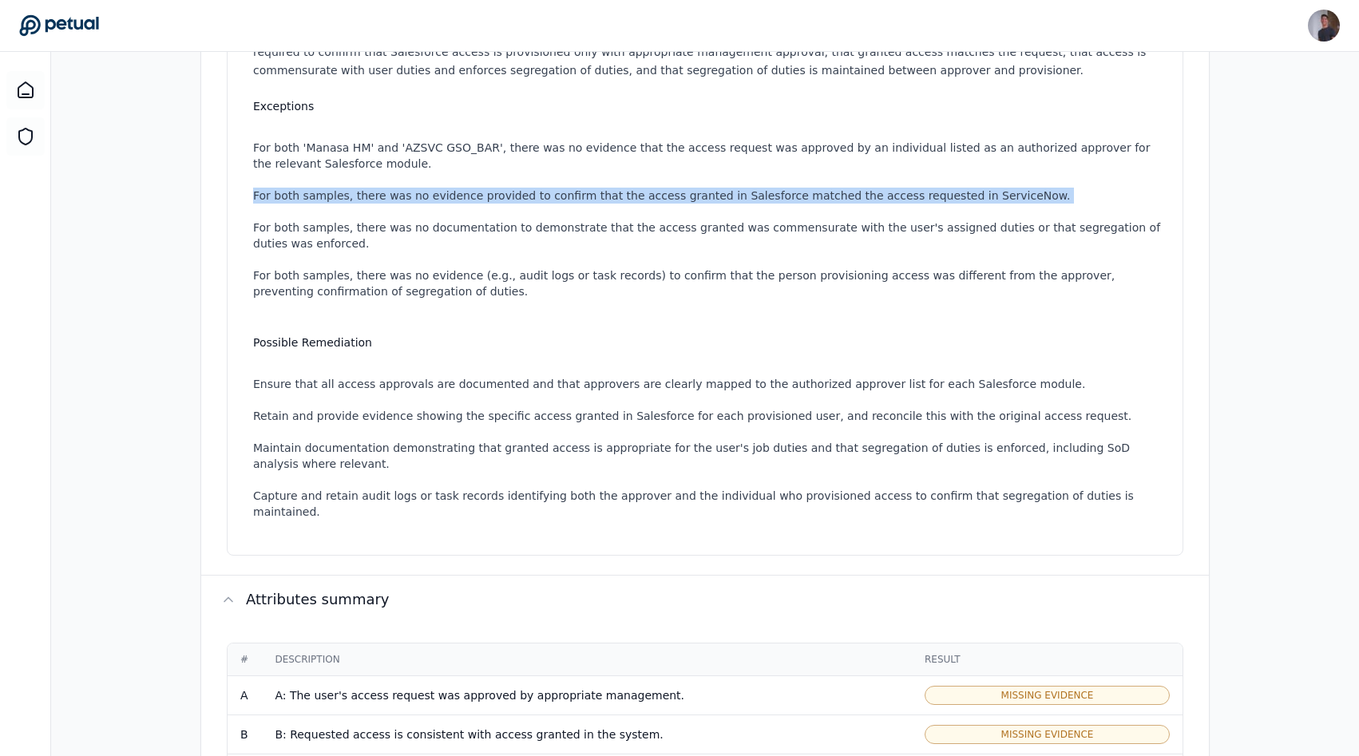
click at [521, 195] on li "For both samples, there was no evidence provided to confirm that the access gra…" at bounding box center [708, 196] width 910 height 16
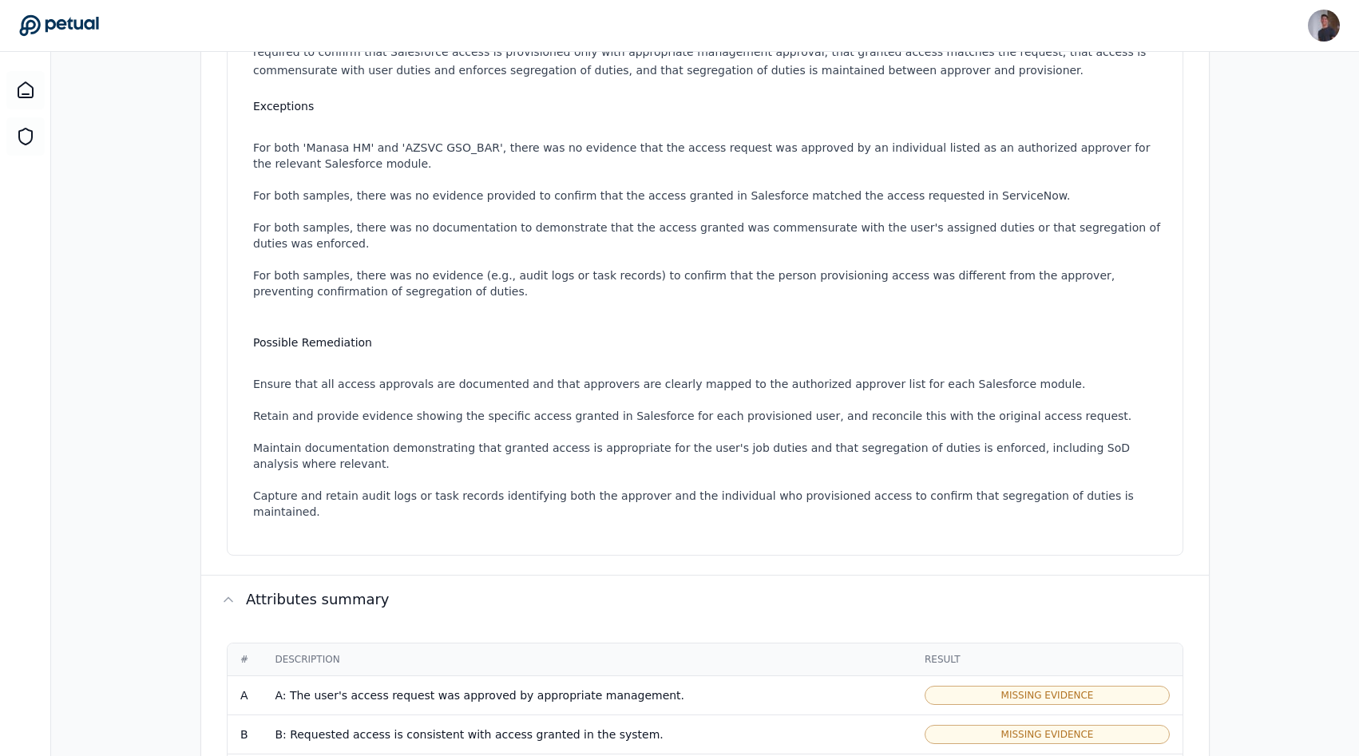
click at [521, 236] on li "For both samples, there was no documentation to demonstrate that the access gra…" at bounding box center [708, 236] width 910 height 32
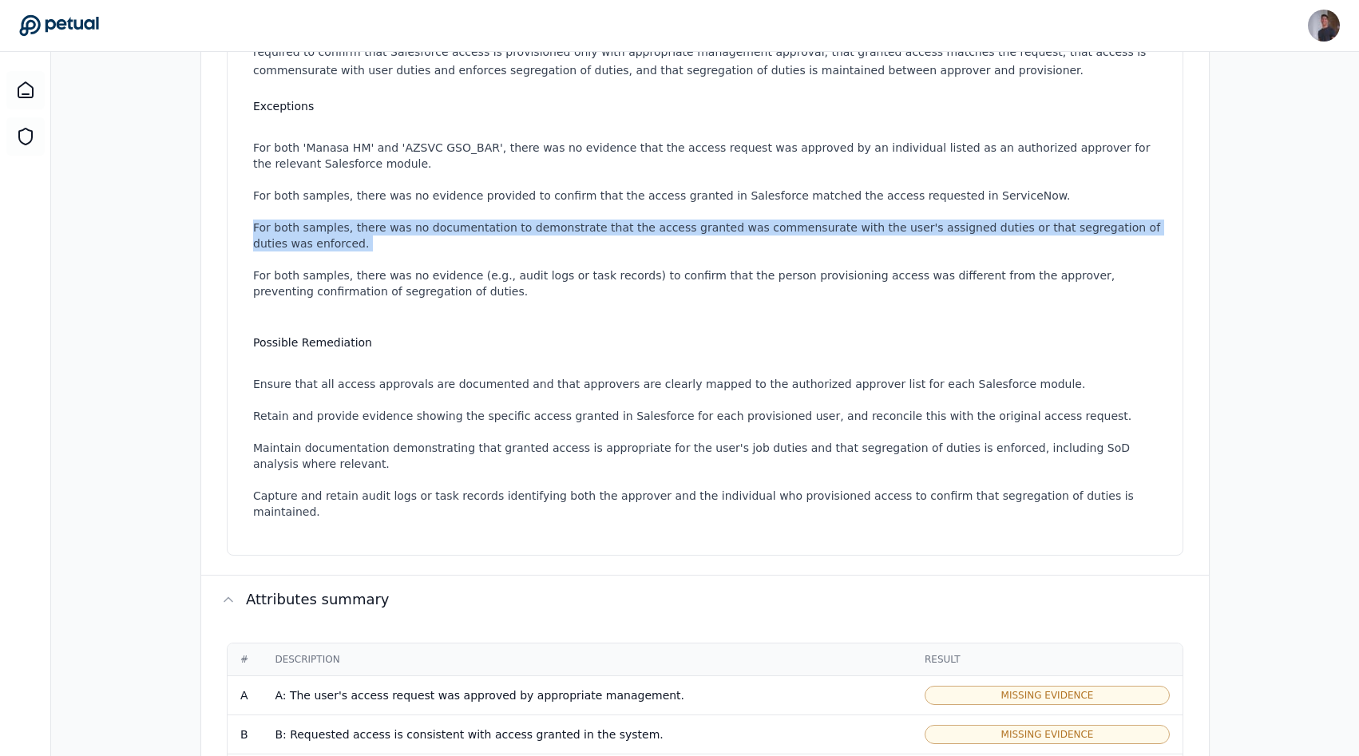
click at [521, 236] on li "For both samples, there was no documentation to demonstrate that the access gra…" at bounding box center [708, 236] width 910 height 32
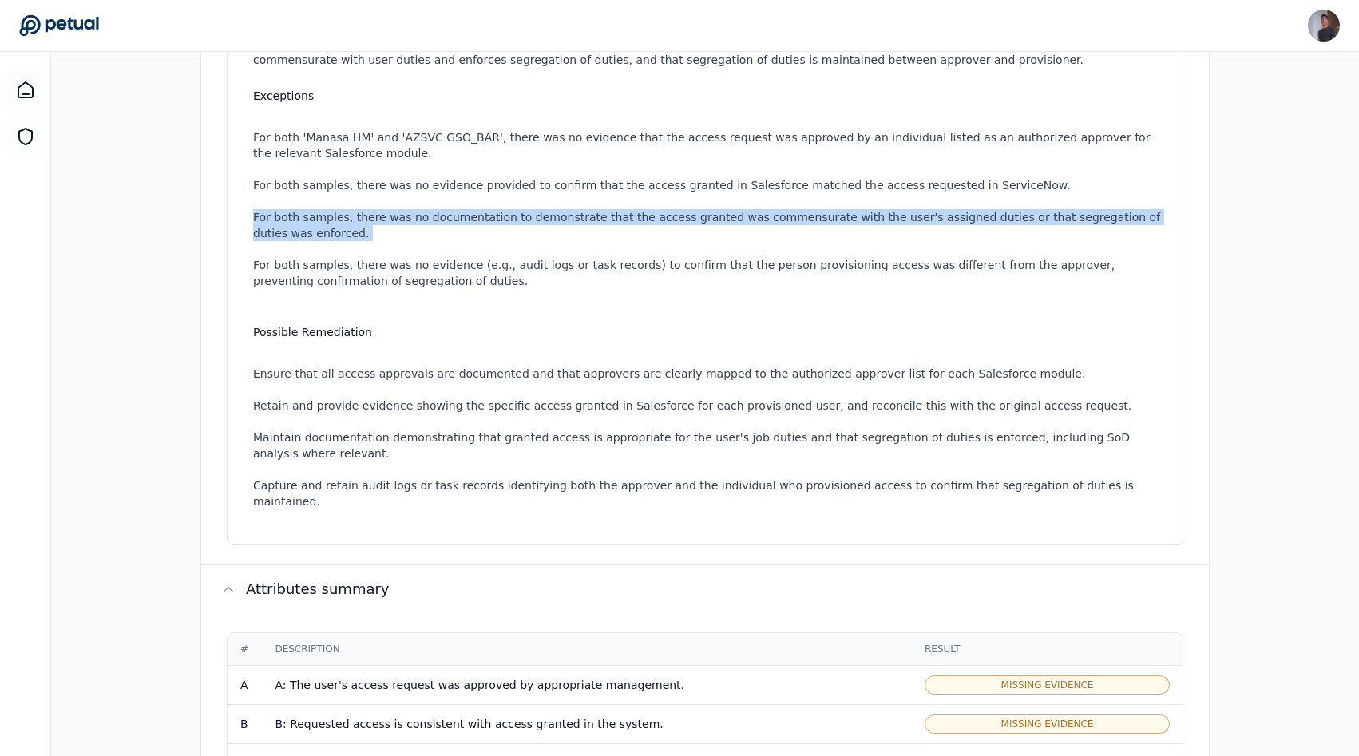
scroll to position [389, 0]
click at [521, 236] on li "For both samples, there was no documentation to demonstrate that the access gra…" at bounding box center [708, 224] width 910 height 32
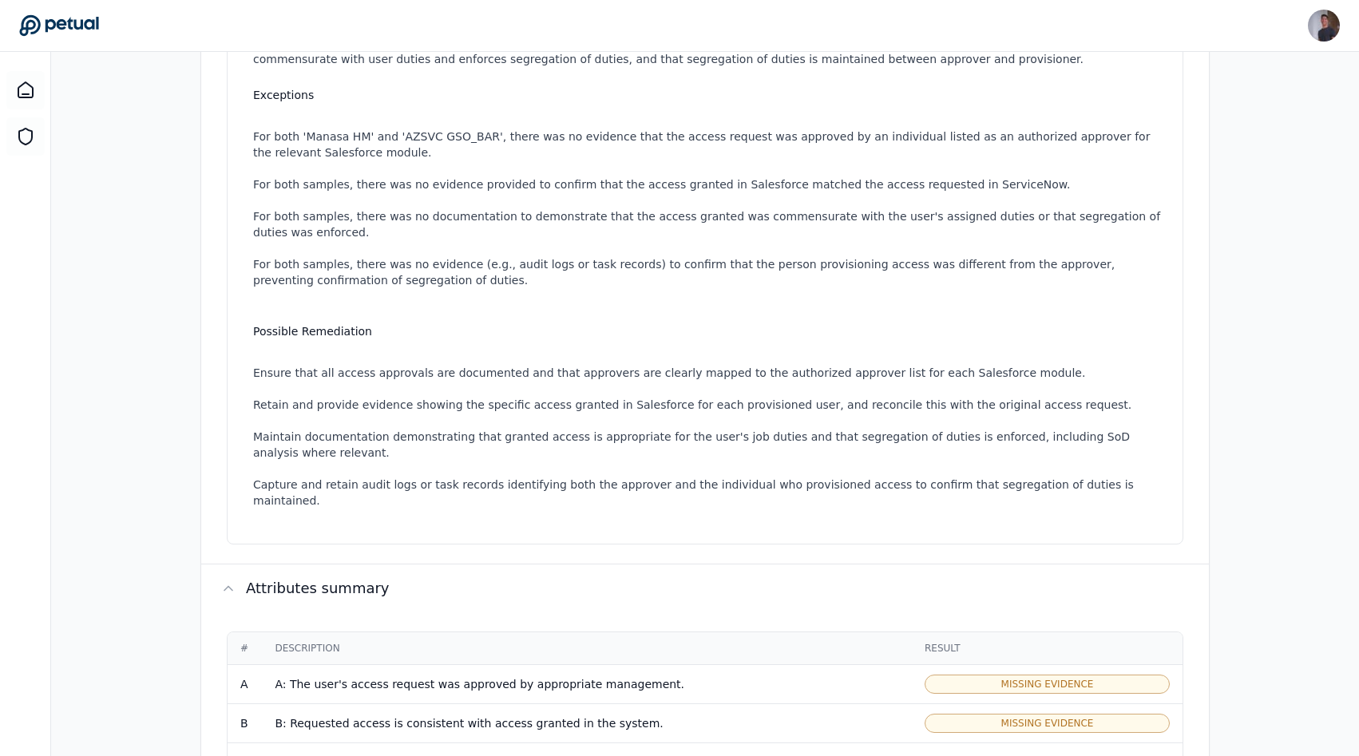
click at [521, 236] on li "For both samples, there was no documentation to demonstrate that the access gra…" at bounding box center [708, 224] width 910 height 32
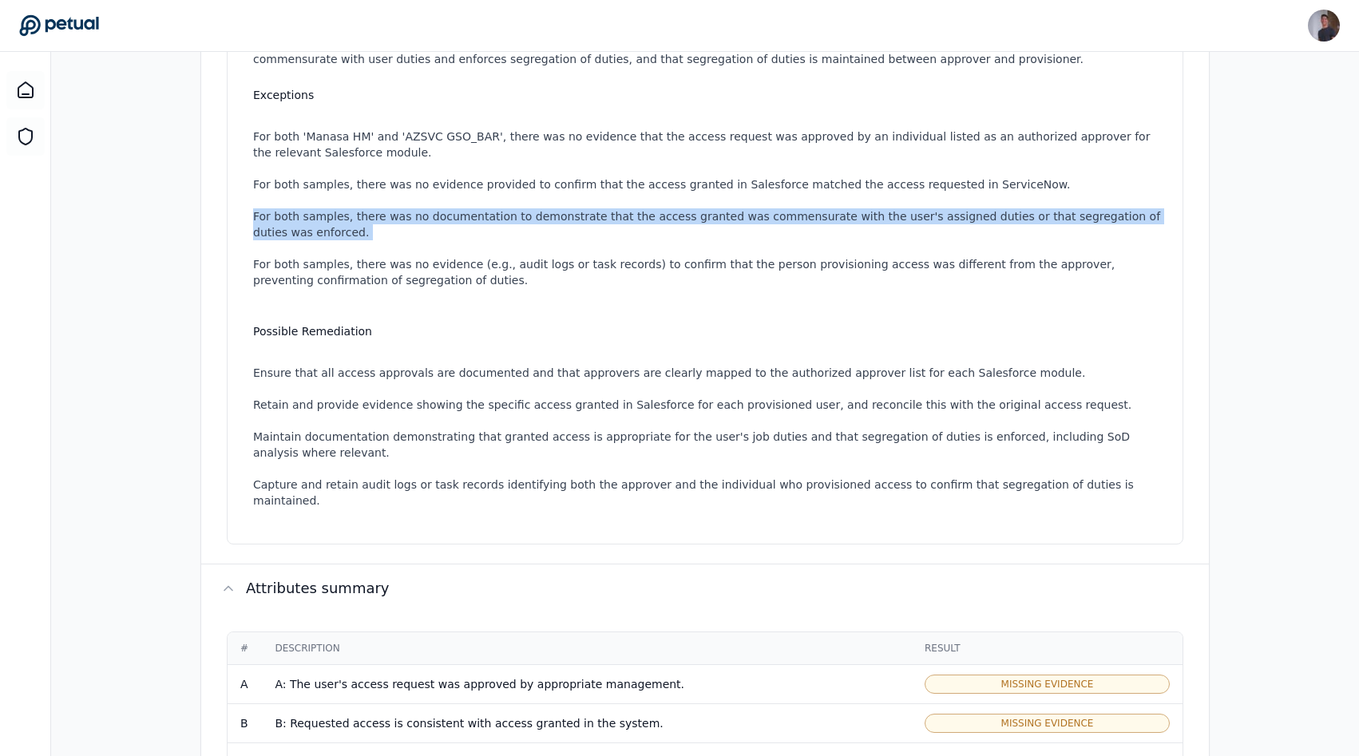
click at [521, 236] on li "For both samples, there was no documentation to demonstrate that the access gra…" at bounding box center [708, 224] width 910 height 32
click at [521, 215] on li "For both samples, there was no documentation to demonstrate that the access gra…" at bounding box center [708, 224] width 910 height 32
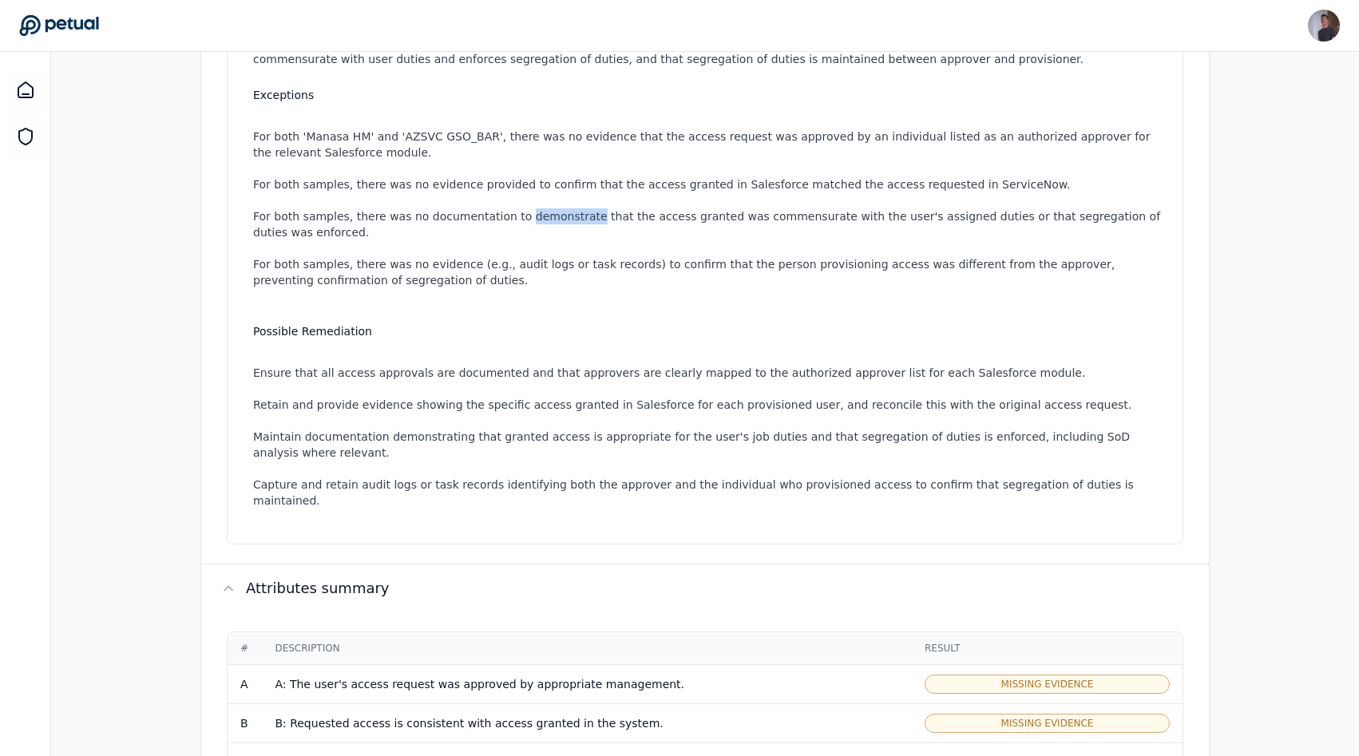
click at [521, 215] on li "For both samples, there was no documentation to demonstrate that the access gra…" at bounding box center [708, 224] width 910 height 32
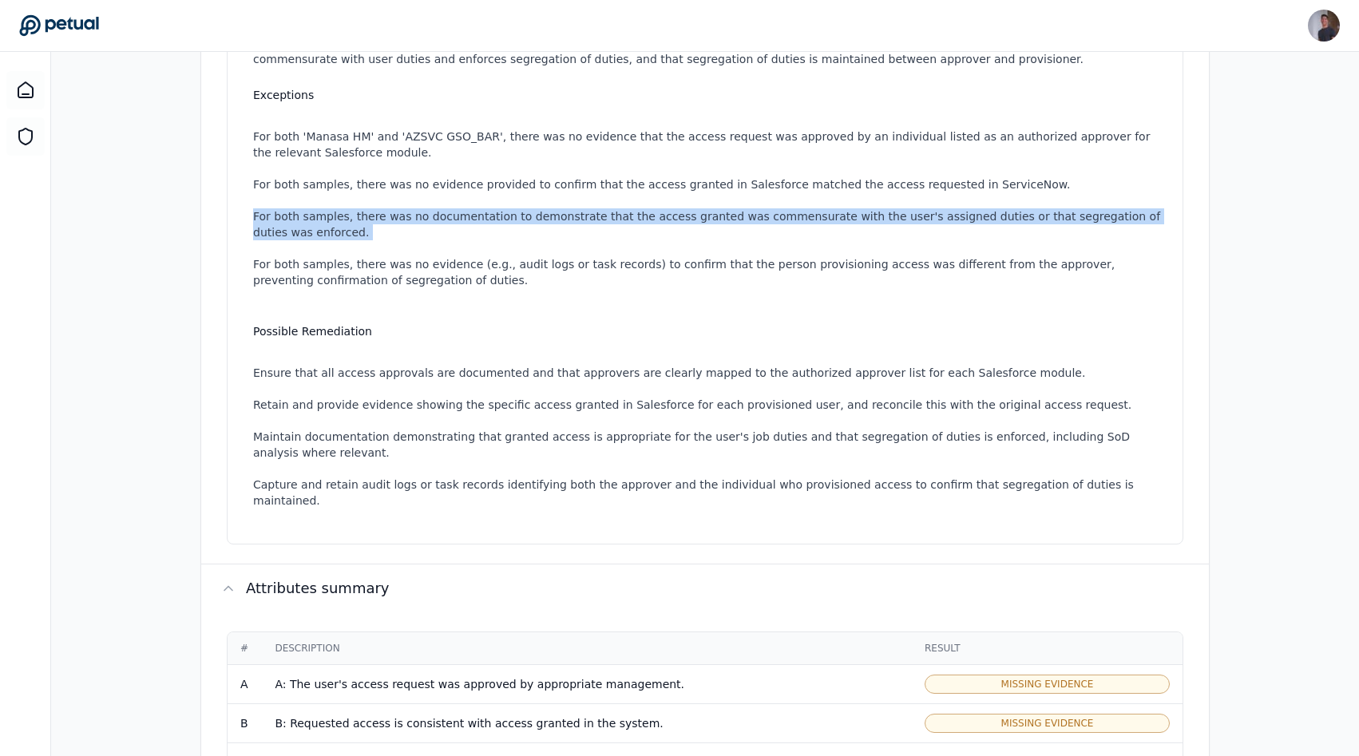
click at [521, 215] on li "For both samples, there was no documentation to demonstrate that the access gra…" at bounding box center [708, 224] width 910 height 32
click at [521, 251] on ul "For both 'Manasa HM' and 'AZSVC GSO_BAR', there was no evidence that the access…" at bounding box center [708, 209] width 910 height 192
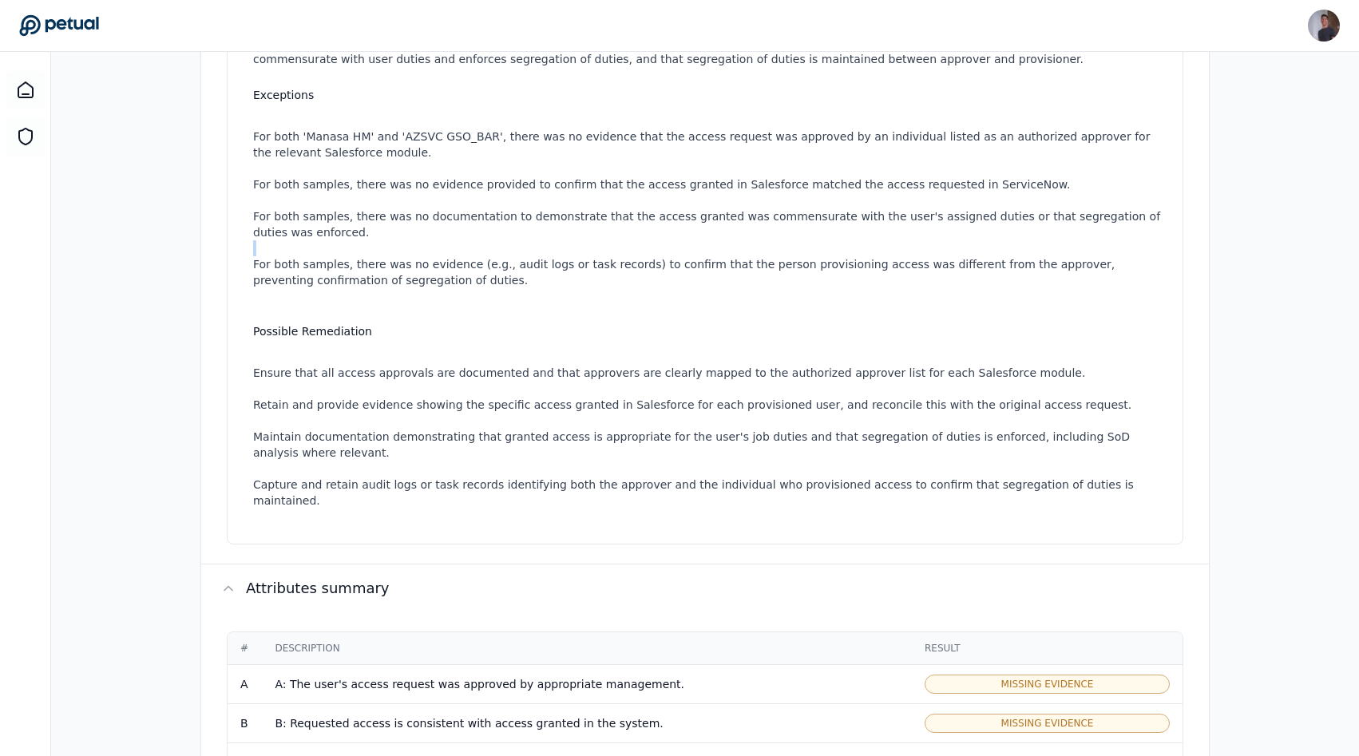
click at [521, 251] on ul "For both 'Manasa HM' and 'AZSVC GSO_BAR', there was no evidence that the access…" at bounding box center [708, 209] width 910 height 192
click at [521, 295] on ul "For both 'Manasa HM' and 'AZSVC GSO_BAR', there was no evidence that the access…" at bounding box center [708, 209] width 910 height 192
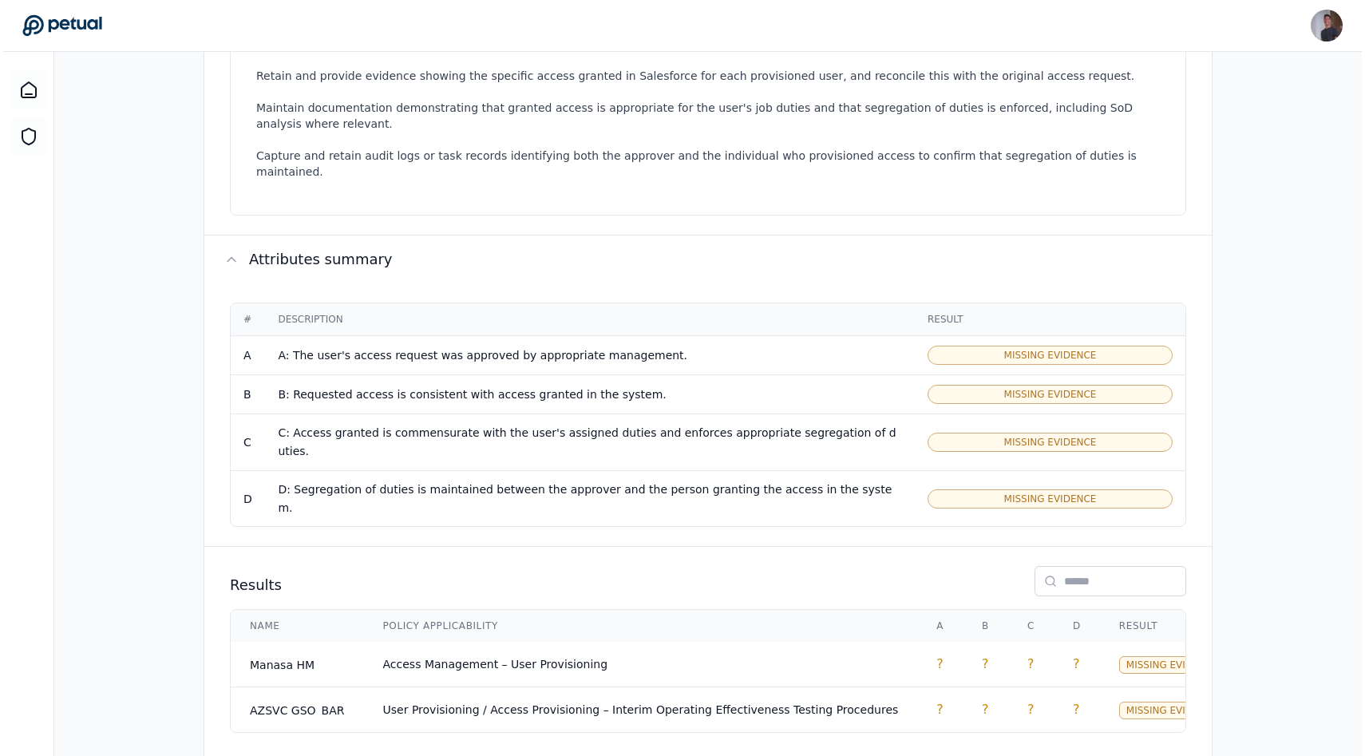
scroll to position [722, 0]
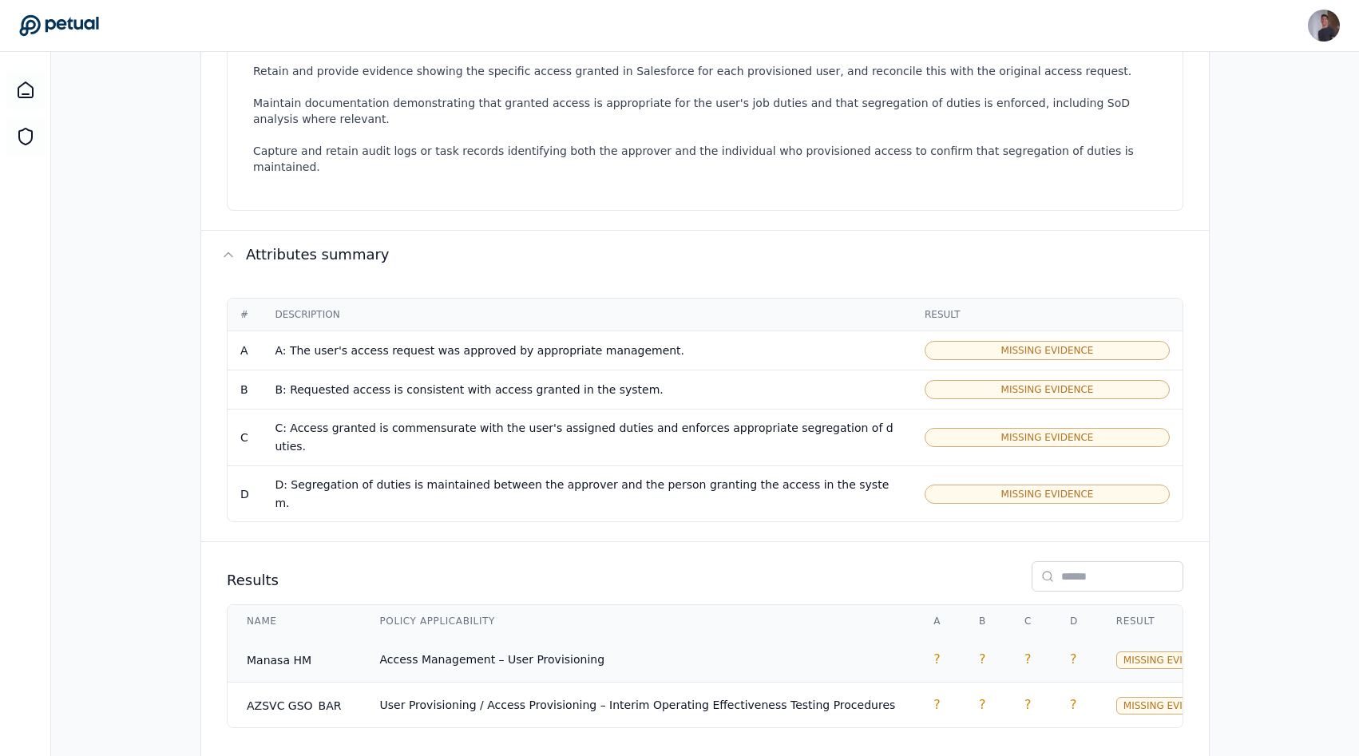
click at [431, 637] on td "Access Management – User Provisioning" at bounding box center [638, 660] width 554 height 46
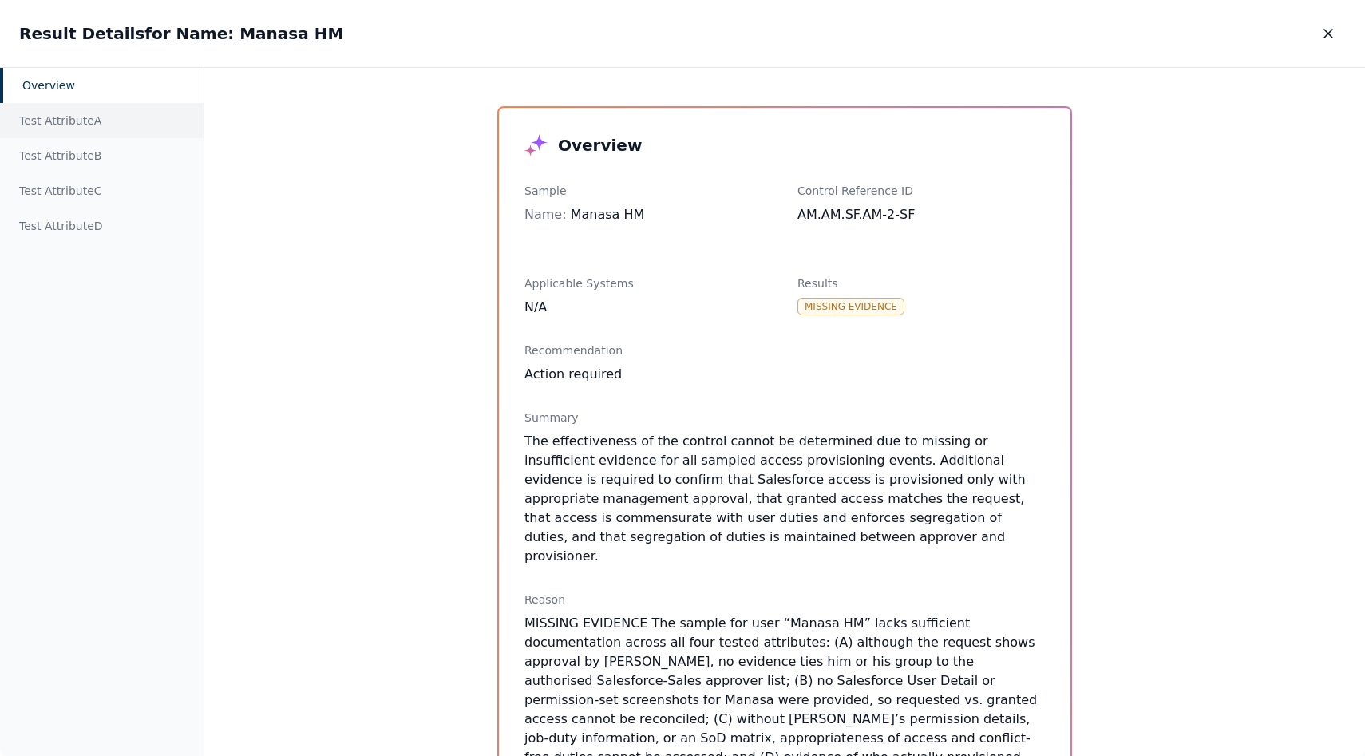
click at [115, 123] on div "Test Attribute A" at bounding box center [102, 120] width 204 height 35
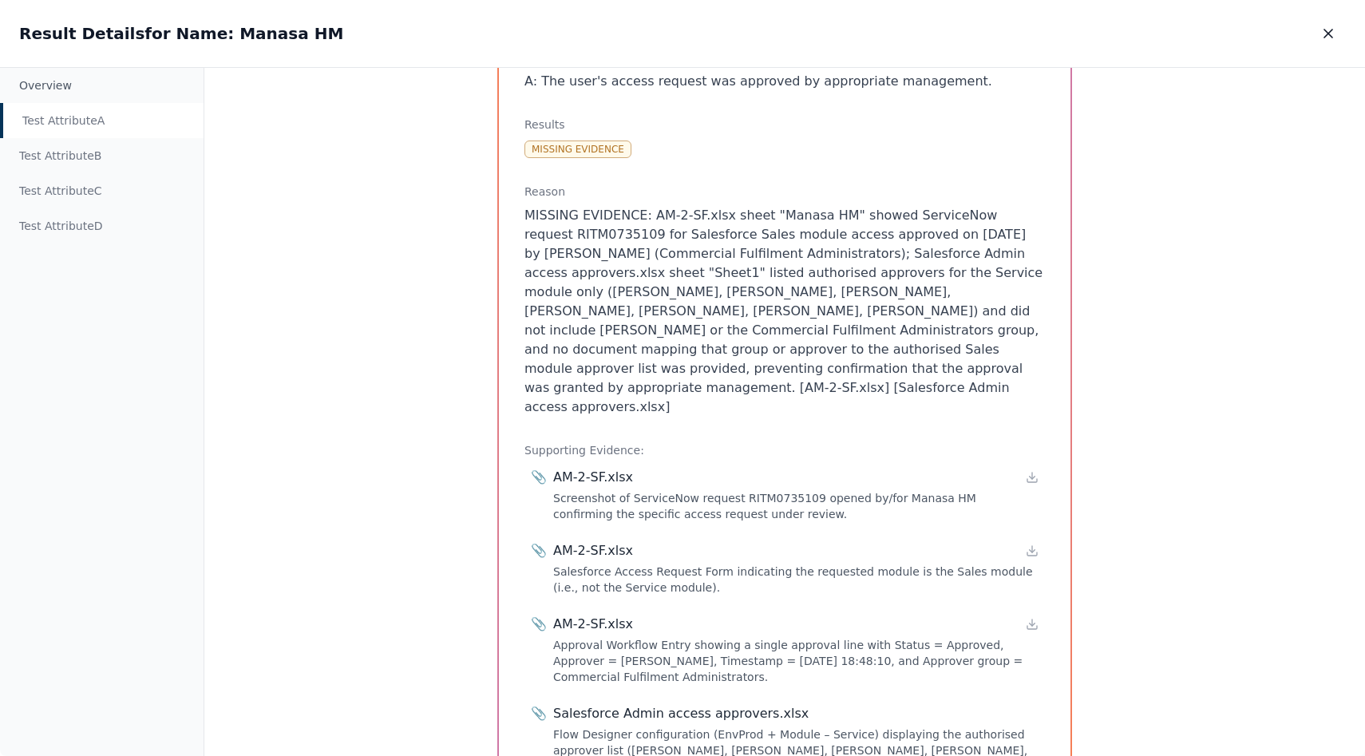
scroll to position [137, 0]
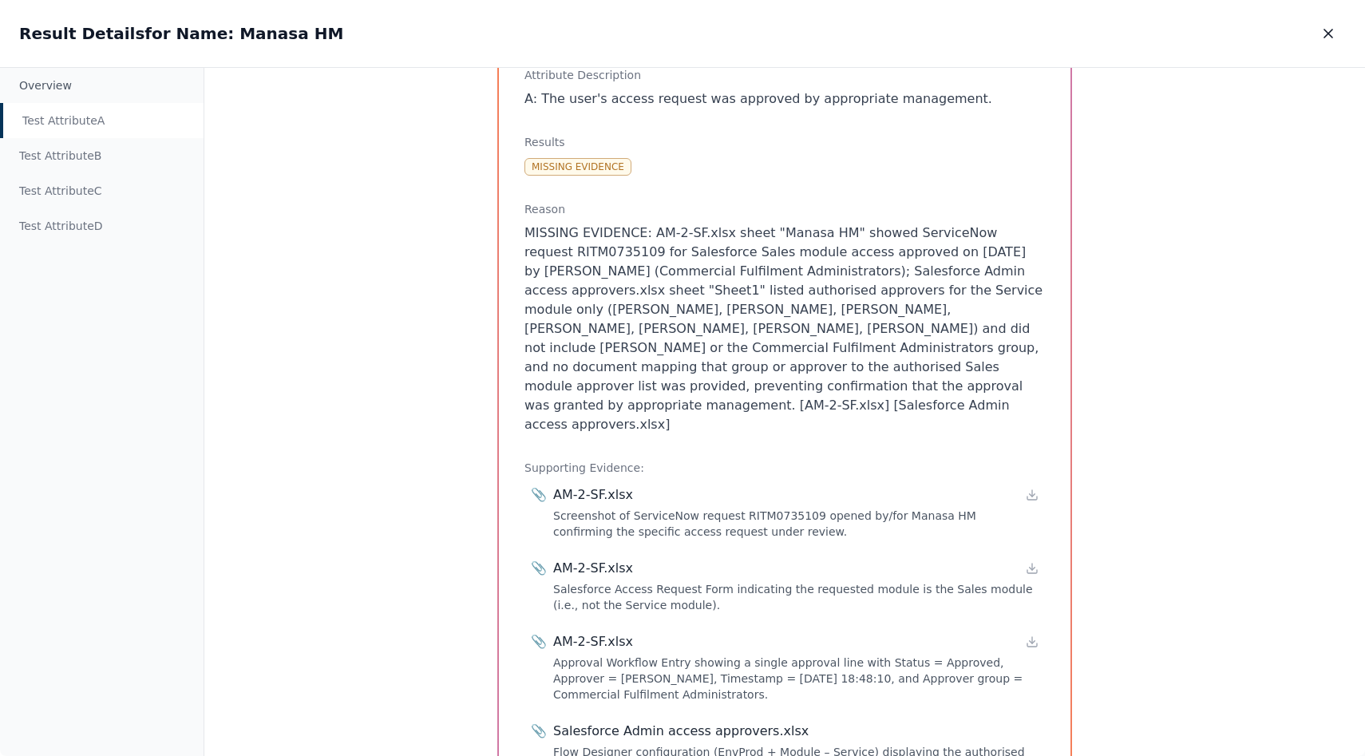
click at [702, 282] on p "MISSING EVIDENCE: AM-2-SF.xlsx sheet "Manasa HM" showed ServiceNow request RITM…" at bounding box center [784, 329] width 520 height 211
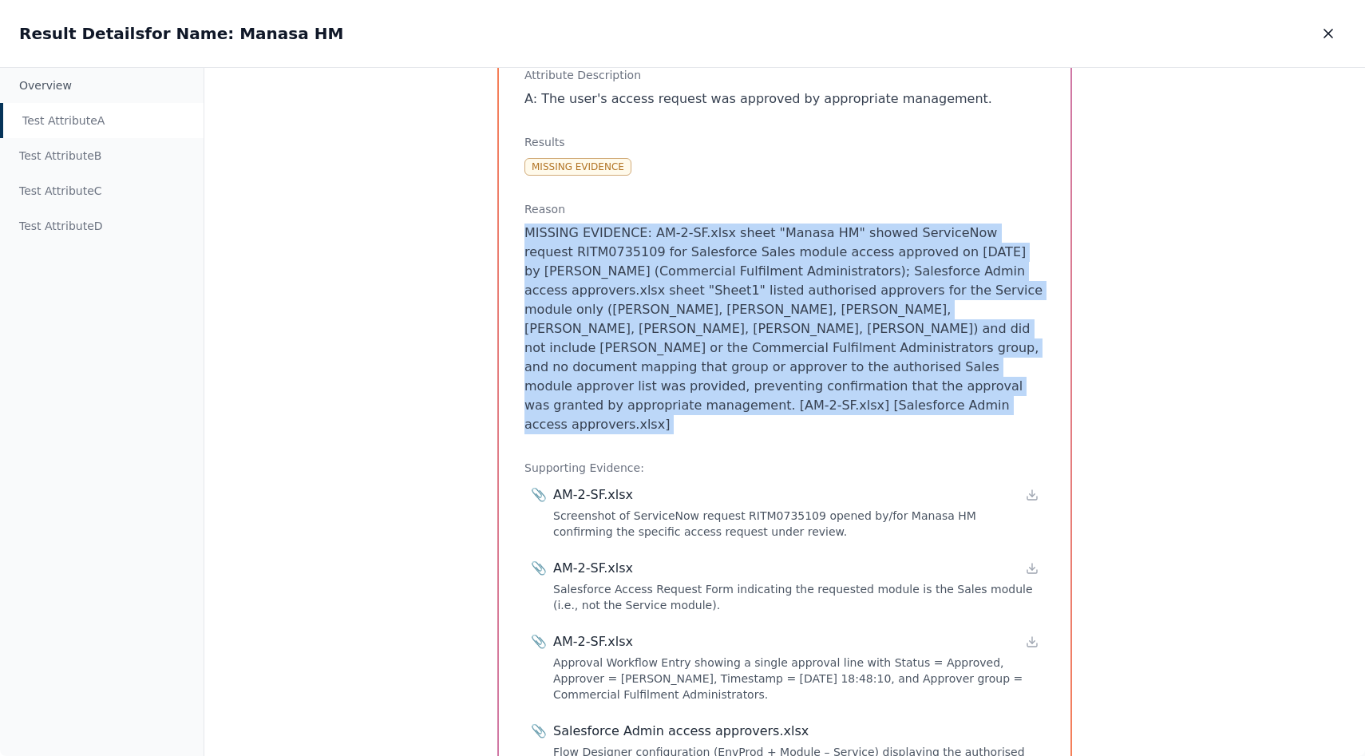
click at [702, 282] on p "MISSING EVIDENCE: AM-2-SF.xlsx sheet "Manasa HM" showed ServiceNow request RITM…" at bounding box center [784, 329] width 520 height 211
click at [725, 303] on p "MISSING EVIDENCE: AM-2-SF.xlsx sheet "Manasa HM" showed ServiceNow request RITM…" at bounding box center [784, 329] width 520 height 211
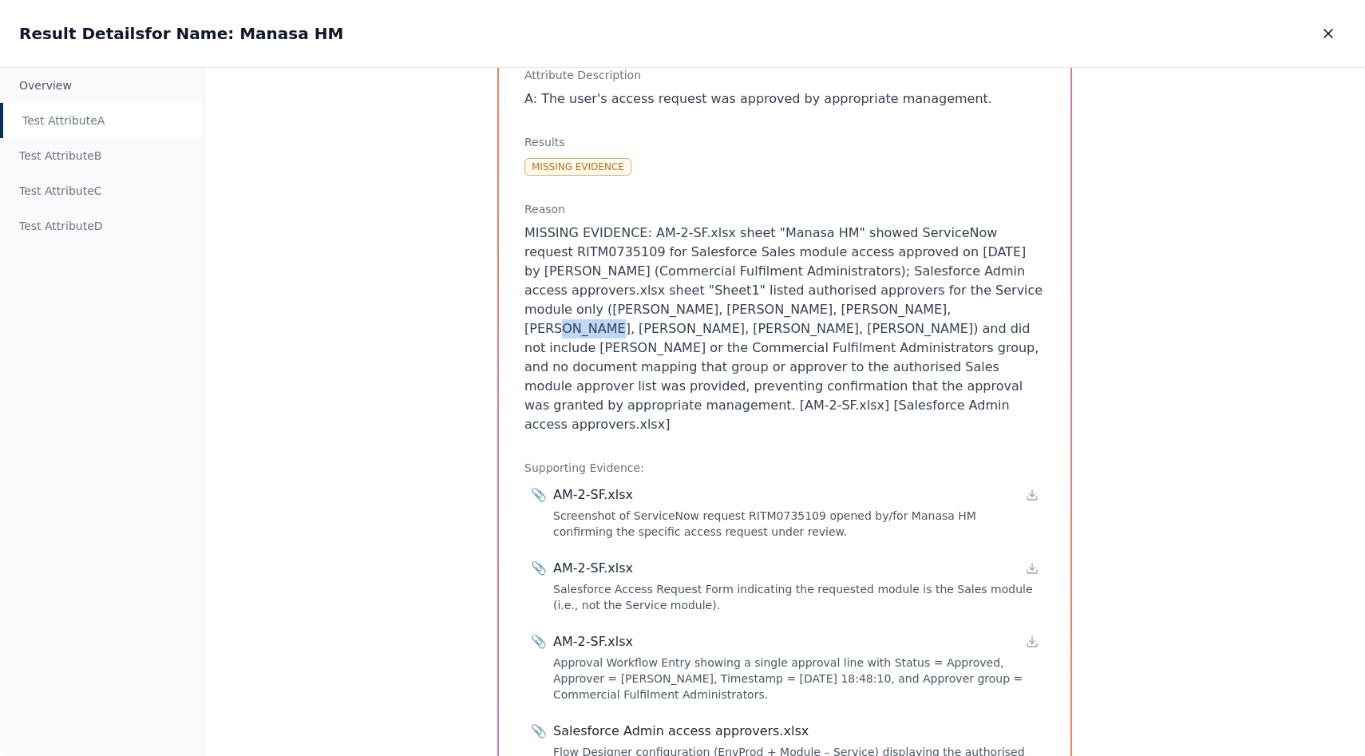
click at [725, 303] on p "MISSING EVIDENCE: AM-2-SF.xlsx sheet "Manasa HM" showed ServiceNow request RITM…" at bounding box center [784, 329] width 520 height 211
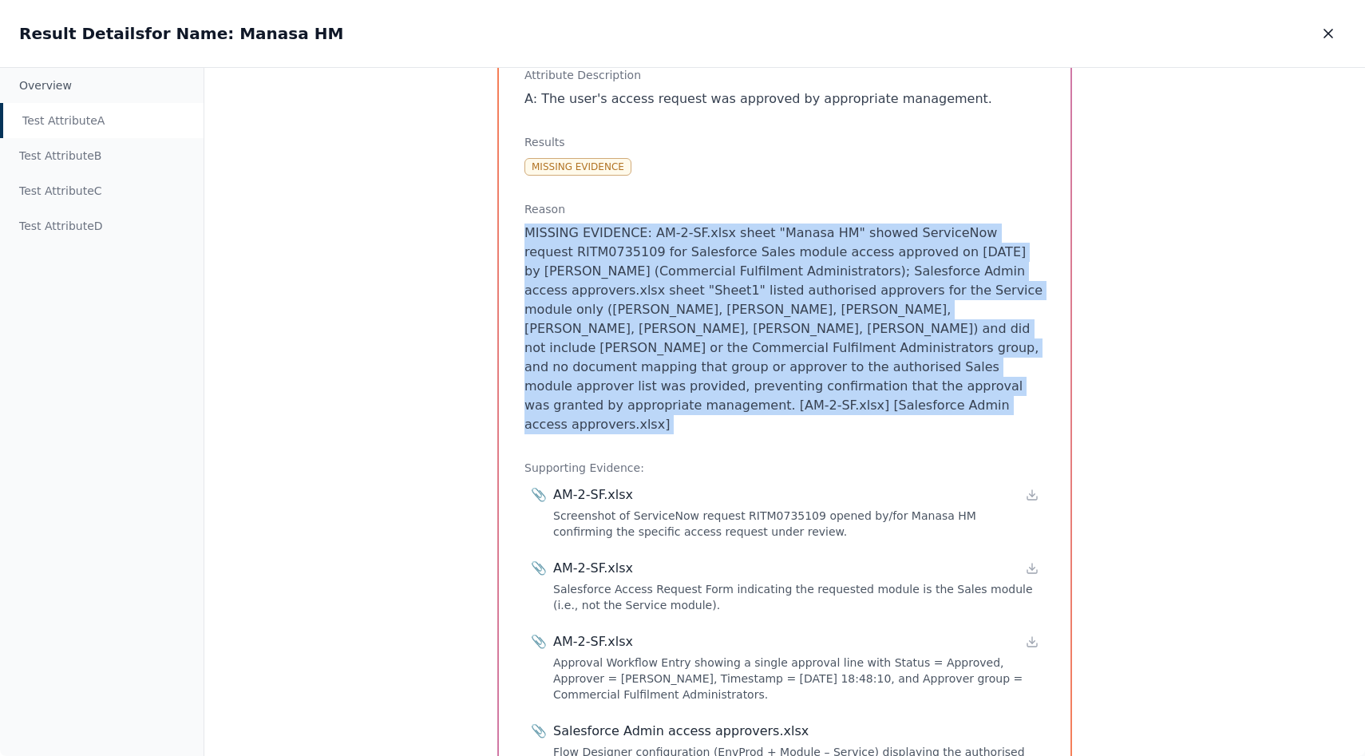
click at [725, 303] on p "MISSING EVIDENCE: AM-2-SF.xlsx sheet "Manasa HM" showed ServiceNow request RITM…" at bounding box center [784, 329] width 520 height 211
click at [781, 329] on p "MISSING EVIDENCE: AM-2-SF.xlsx sheet "Manasa HM" showed ServiceNow request RITM…" at bounding box center [784, 329] width 520 height 211
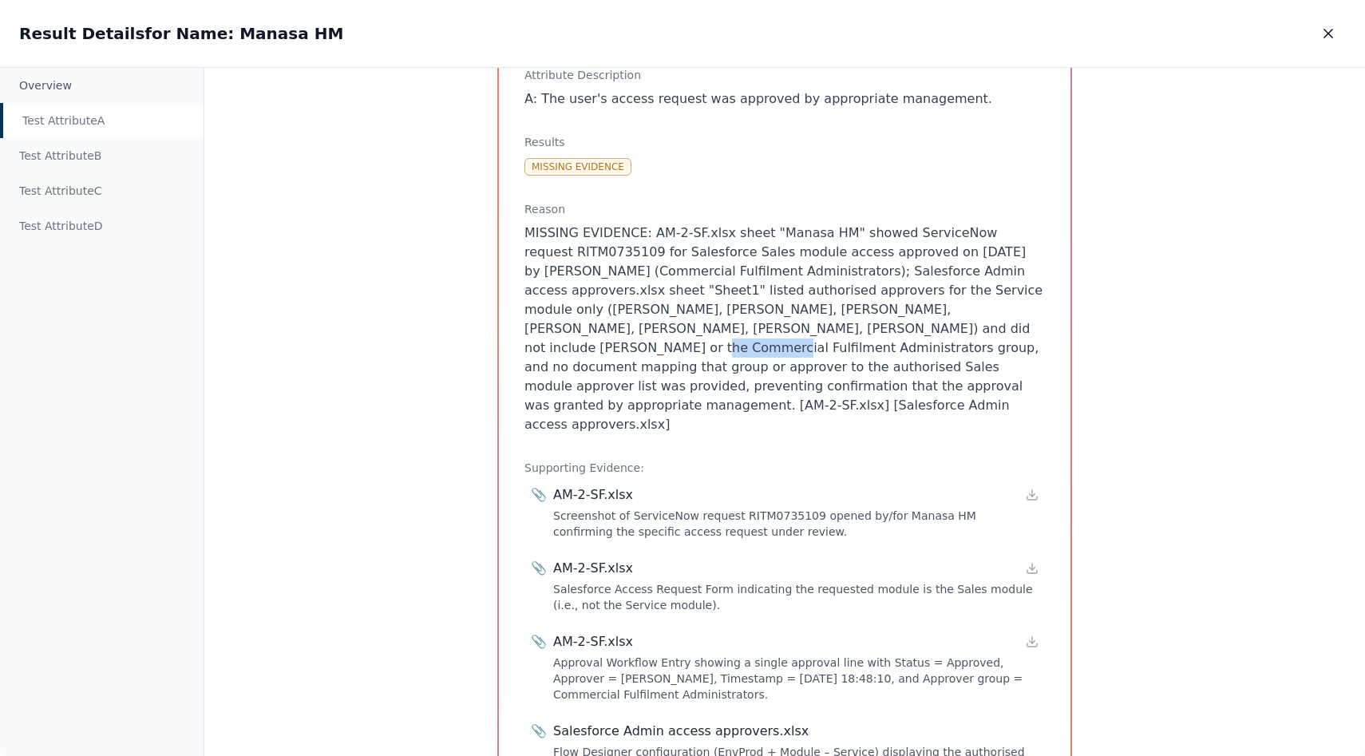
click at [781, 329] on p "MISSING EVIDENCE: AM-2-SF.xlsx sheet "Manasa HM" showed ServiceNow request RITM…" at bounding box center [784, 329] width 520 height 211
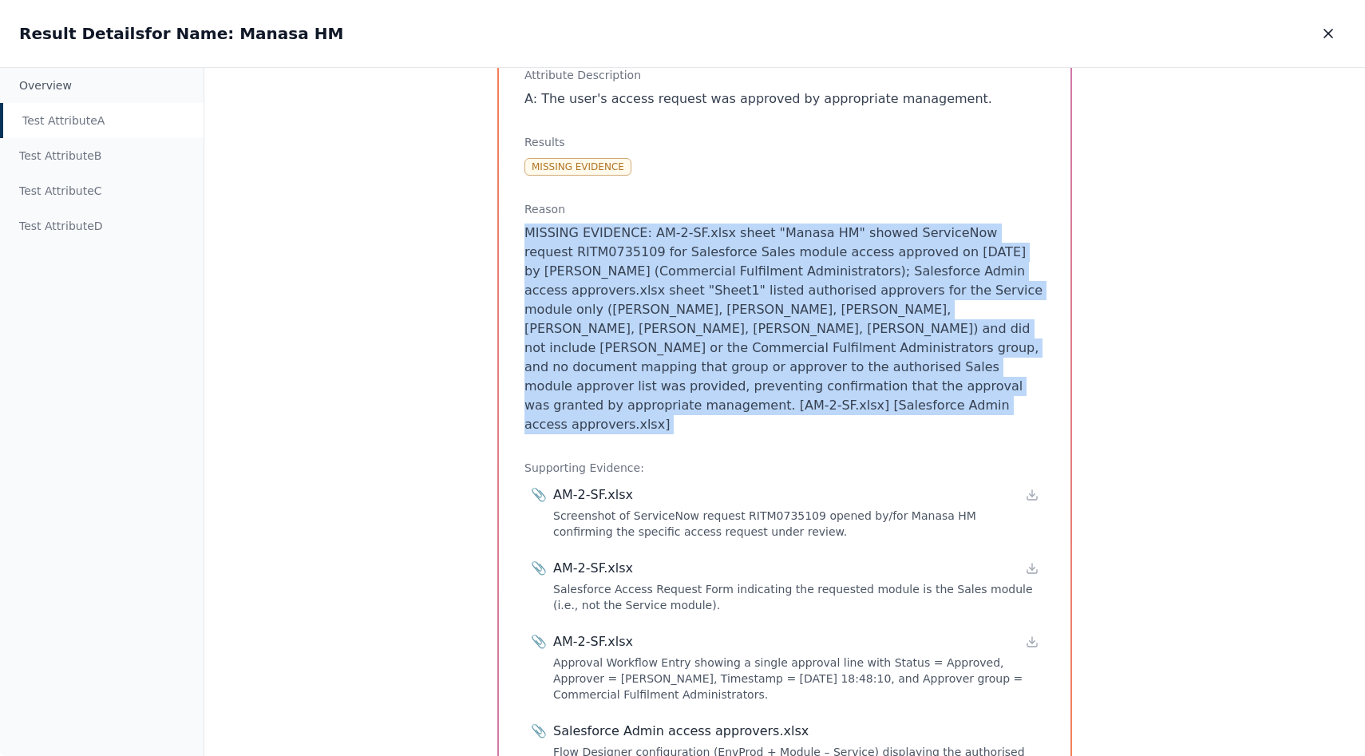
click at [781, 329] on p "MISSING EVIDENCE: AM-2-SF.xlsx sheet "Manasa HM" showed ServiceNow request RITM…" at bounding box center [784, 329] width 520 height 211
click at [766, 346] on p "MISSING EVIDENCE: AM-2-SF.xlsx sheet "Manasa HM" showed ServiceNow request RITM…" at bounding box center [784, 329] width 520 height 211
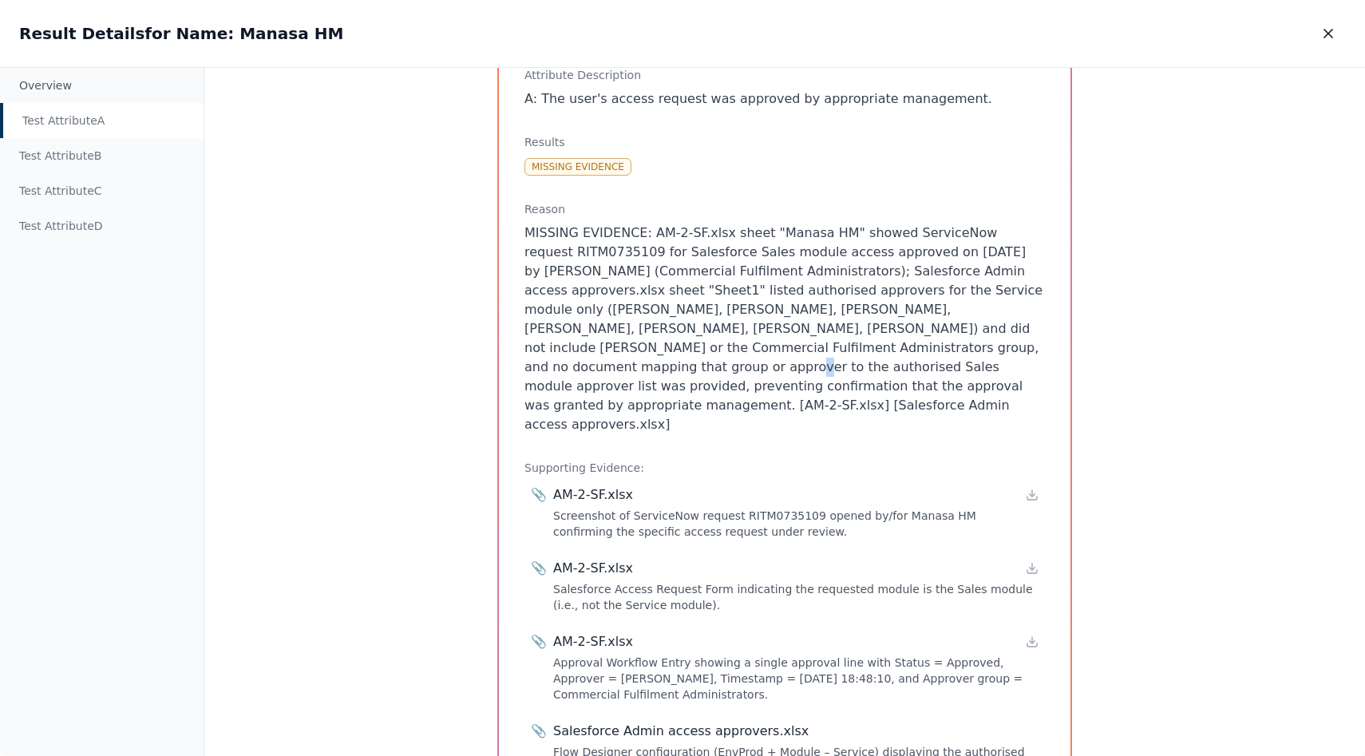
click at [766, 346] on p "MISSING EVIDENCE: AM-2-SF.xlsx sheet "Manasa HM" showed ServiceNow request RITM…" at bounding box center [784, 329] width 520 height 211
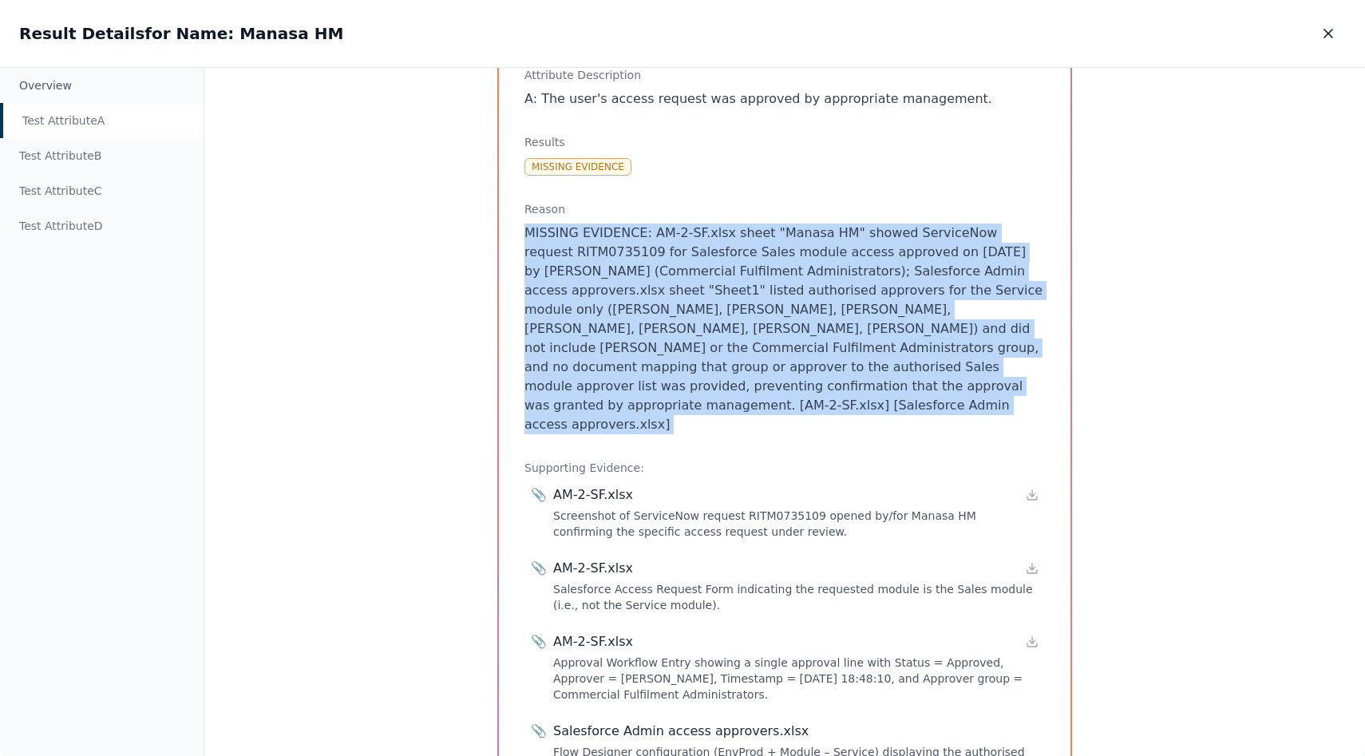
click at [766, 346] on p "MISSING EVIDENCE: AM-2-SF.xlsx sheet "Manasa HM" showed ServiceNow request RITM…" at bounding box center [784, 329] width 520 height 211
click at [724, 331] on p "MISSING EVIDENCE: AM-2-SF.xlsx sheet "Manasa HM" showed ServiceNow request RITM…" at bounding box center [784, 329] width 520 height 211
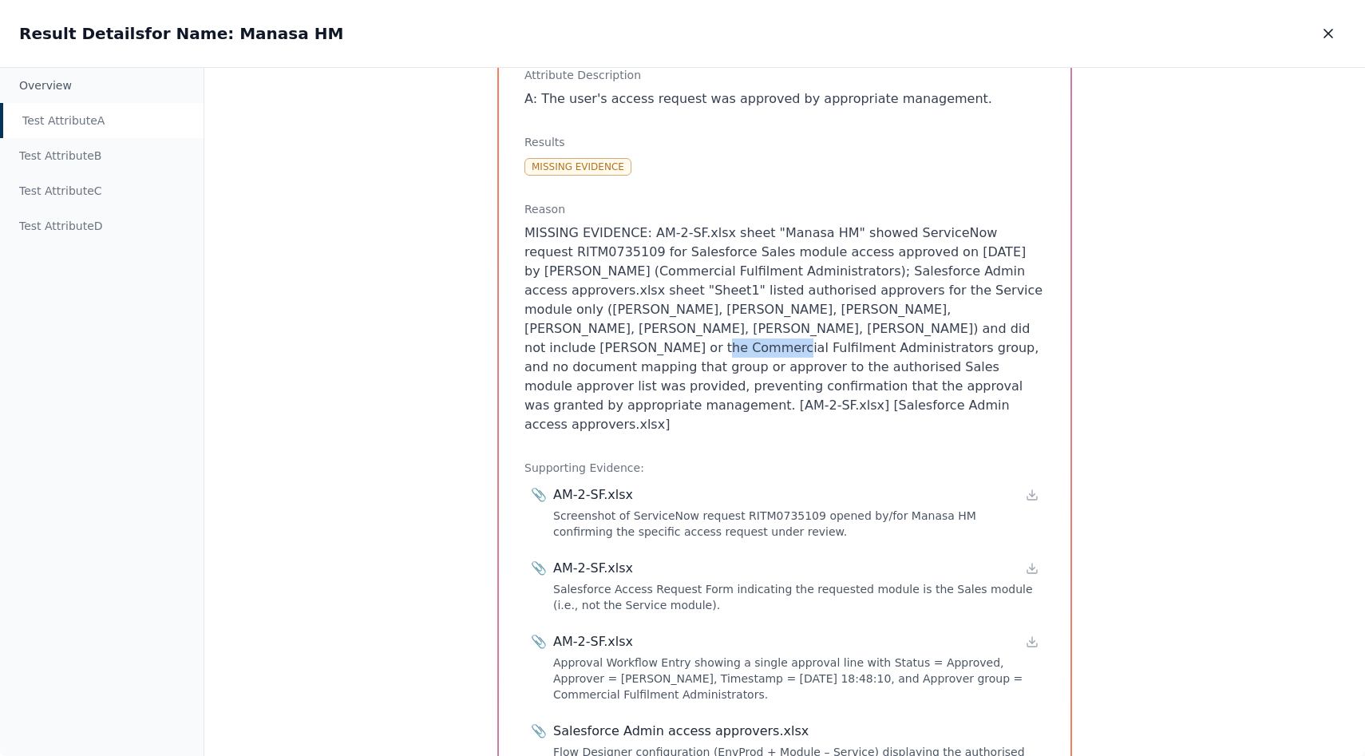
click at [724, 331] on p "MISSING EVIDENCE: AM-2-SF.xlsx sheet "Manasa HM" showed ServiceNow request RITM…" at bounding box center [784, 329] width 520 height 211
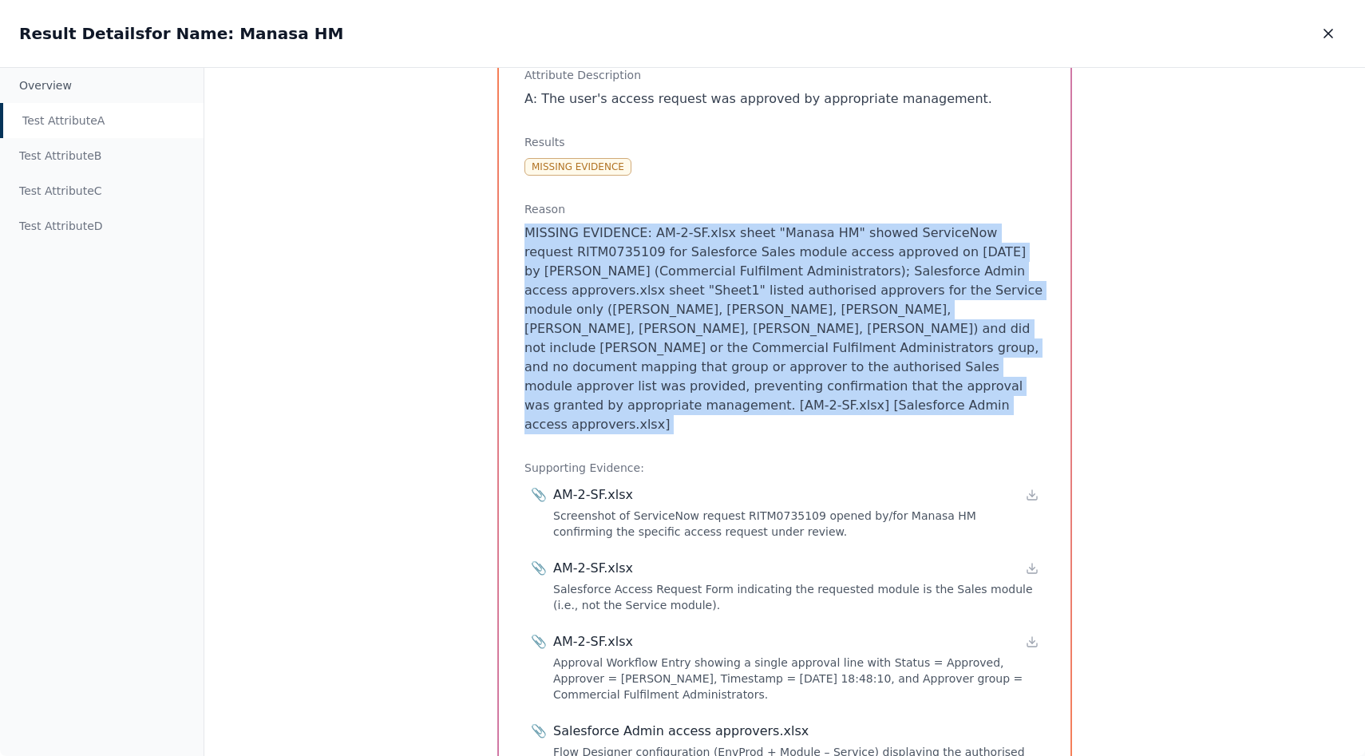
click at [724, 331] on p "MISSING EVIDENCE: AM-2-SF.xlsx sheet "Manasa HM" showed ServiceNow request RITM…" at bounding box center [784, 329] width 520 height 211
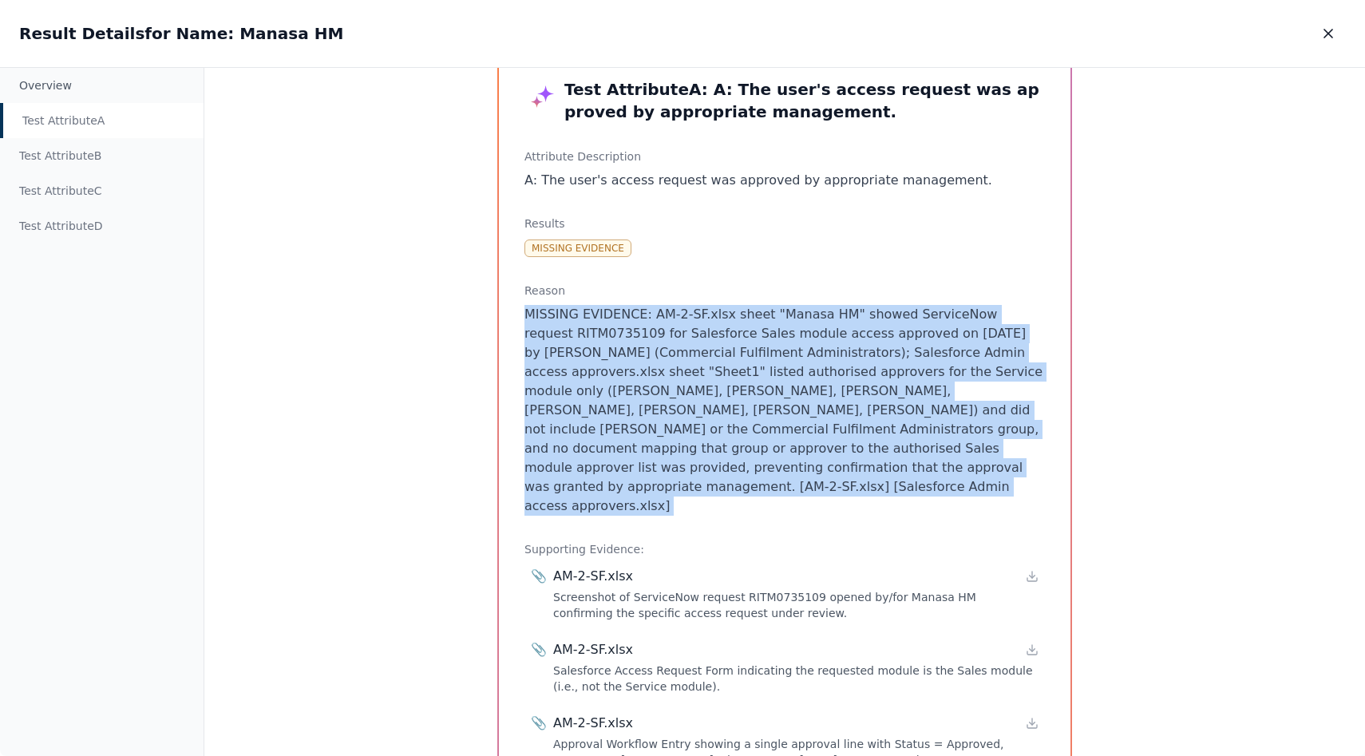
scroll to position [0, 0]
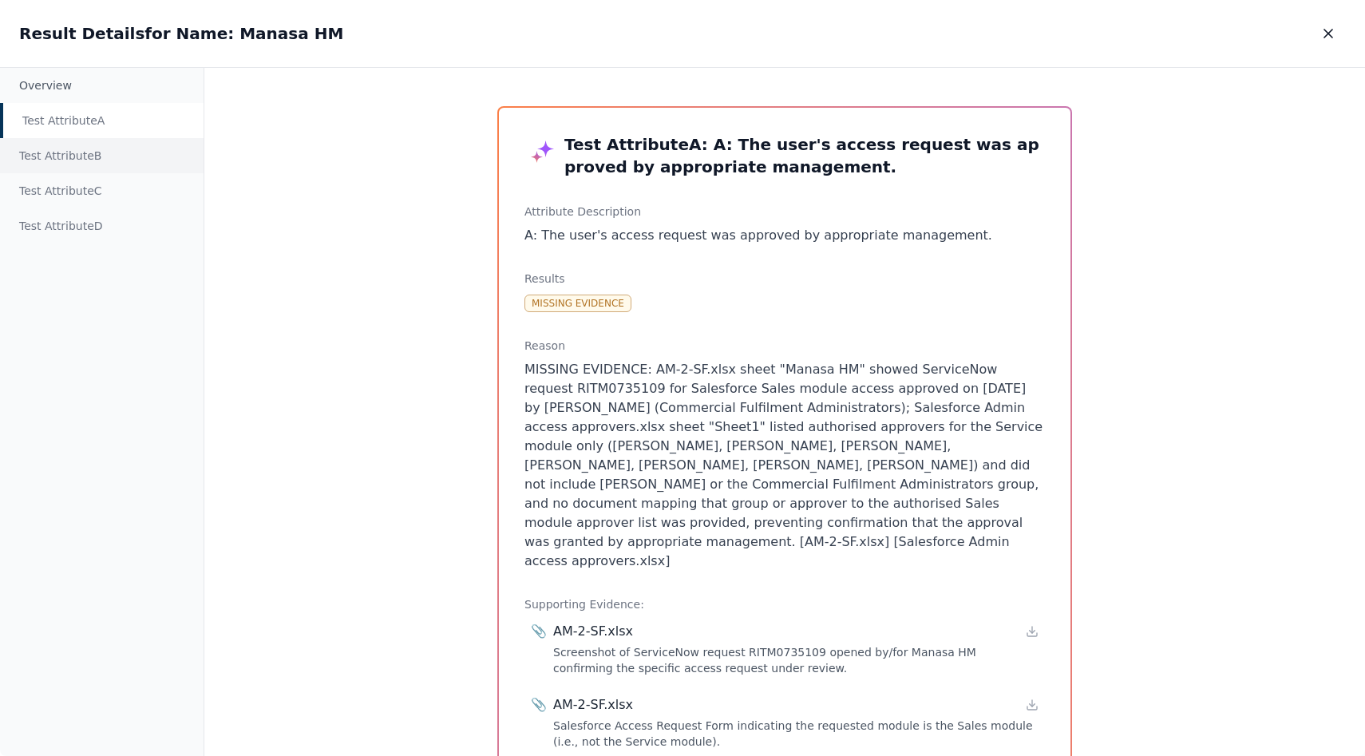
click at [107, 154] on div "Test Attribute B" at bounding box center [102, 155] width 204 height 35
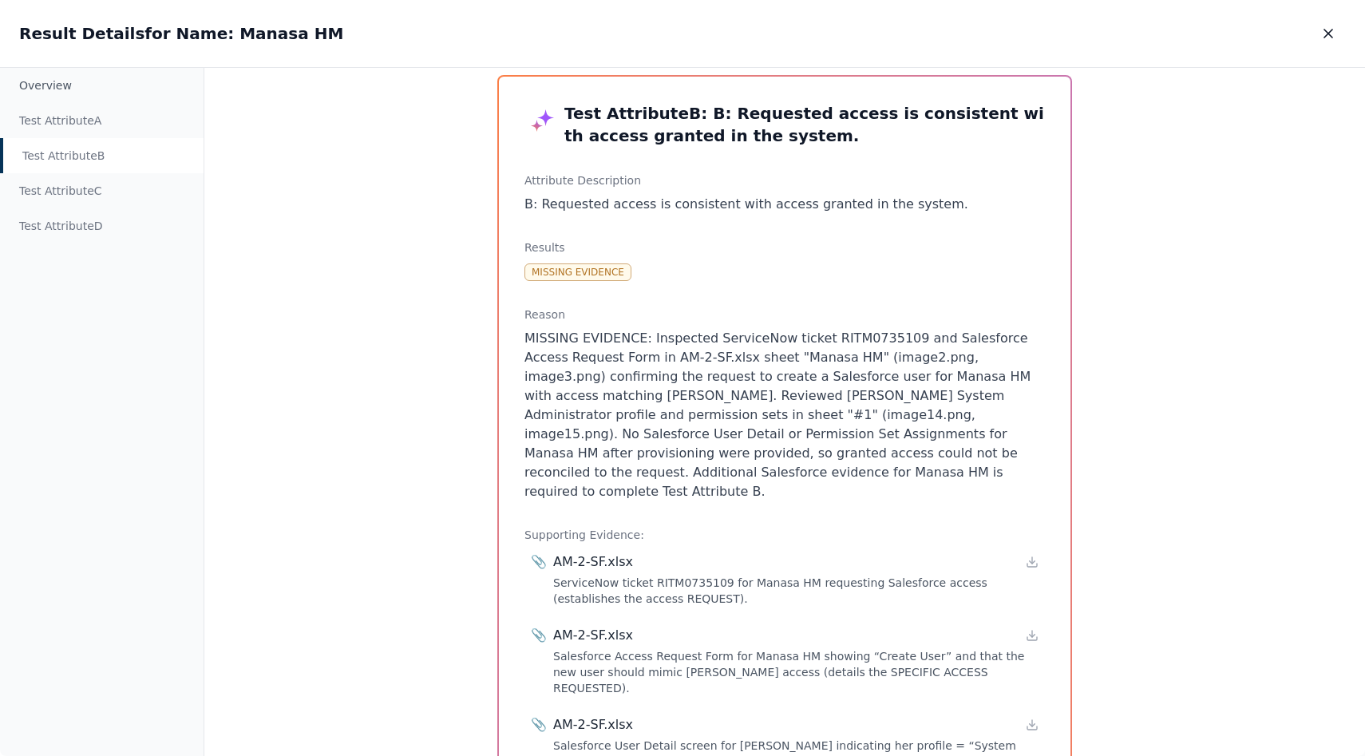
scroll to position [38, 0]
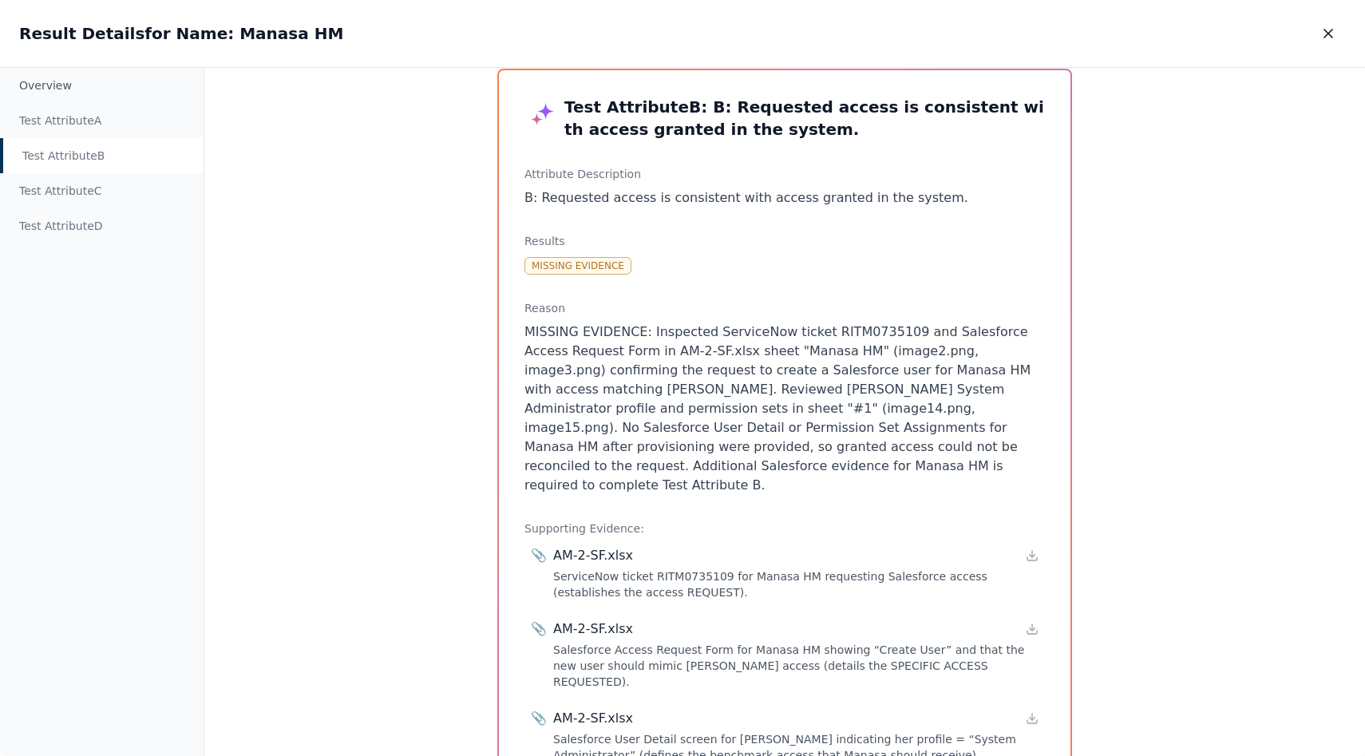
click at [568, 372] on p "MISSING EVIDENCE: Inspected ServiceNow ticket RITM0735109 and Salesforce Access…" at bounding box center [784, 408] width 520 height 172
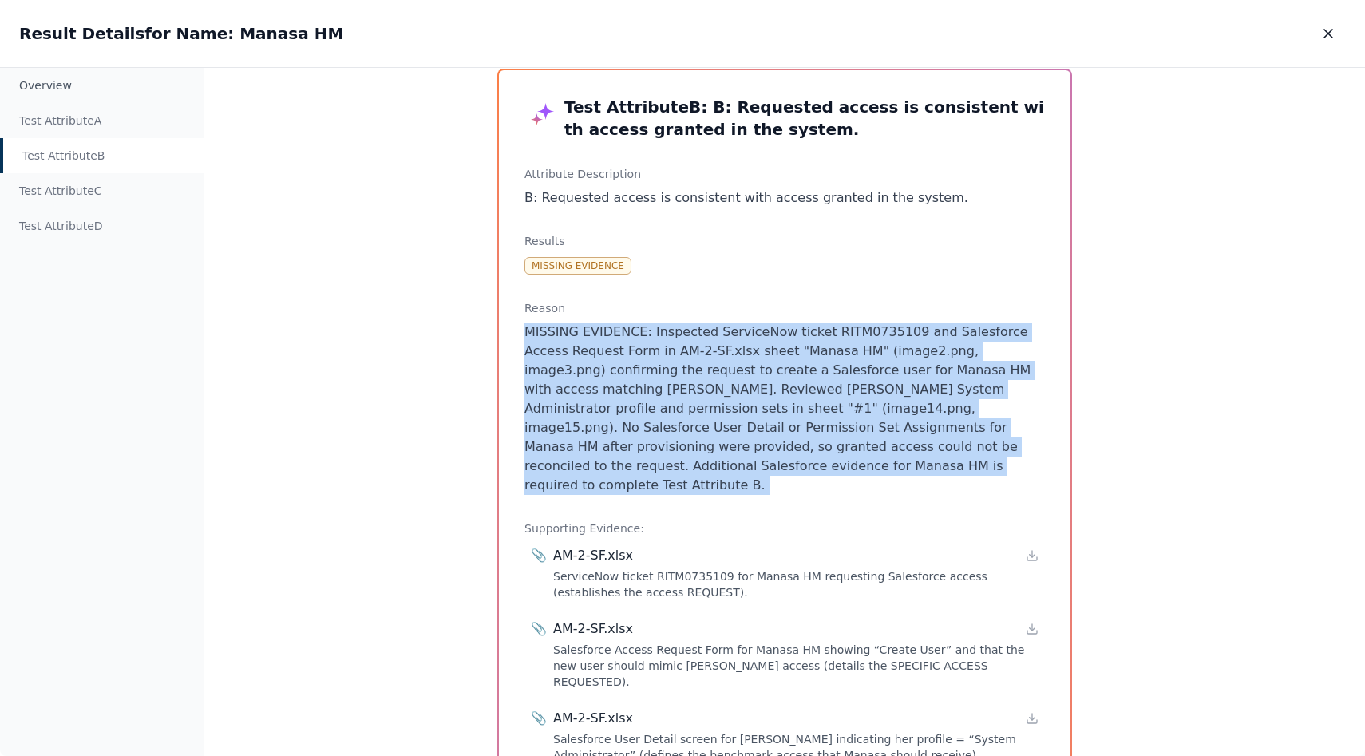
click at [568, 372] on p "MISSING EVIDENCE: Inspected ServiceNow ticket RITM0735109 and Salesforce Access…" at bounding box center [784, 408] width 520 height 172
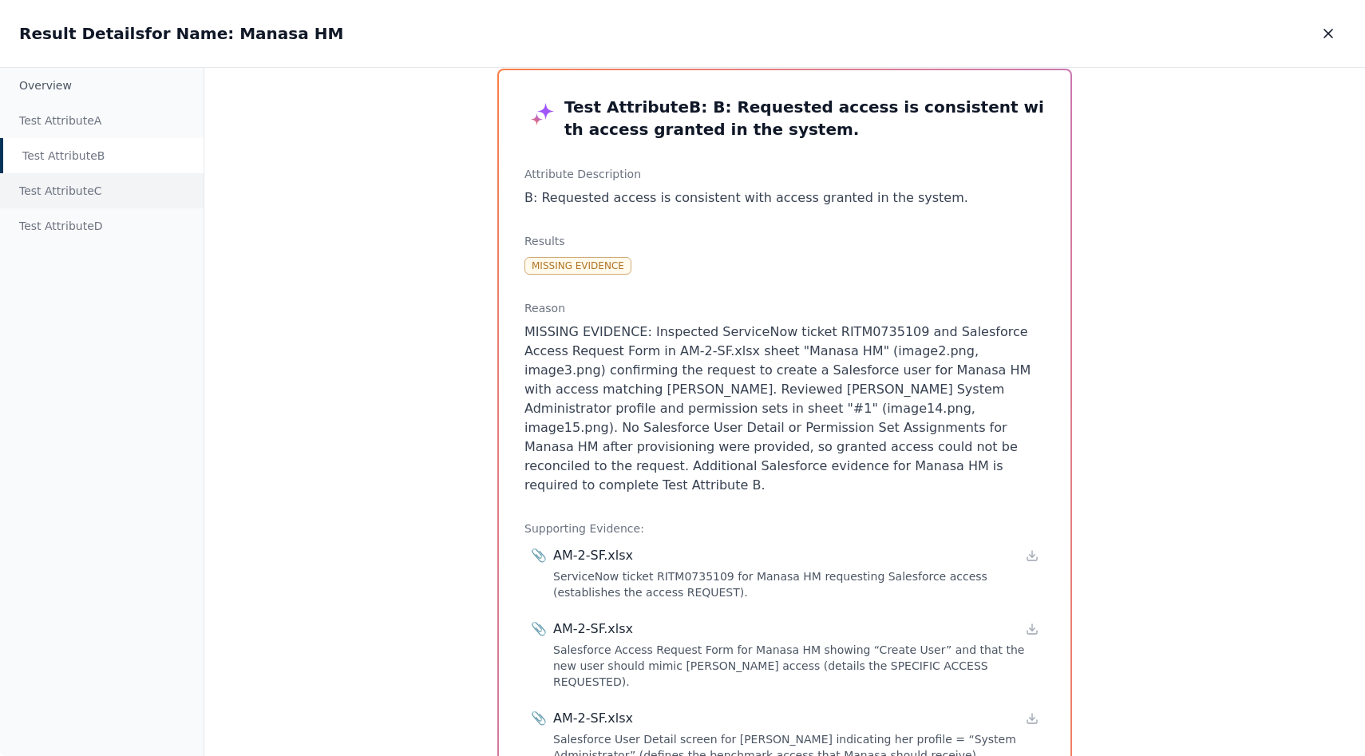
click at [94, 178] on div "Test Attribute C" at bounding box center [102, 190] width 204 height 35
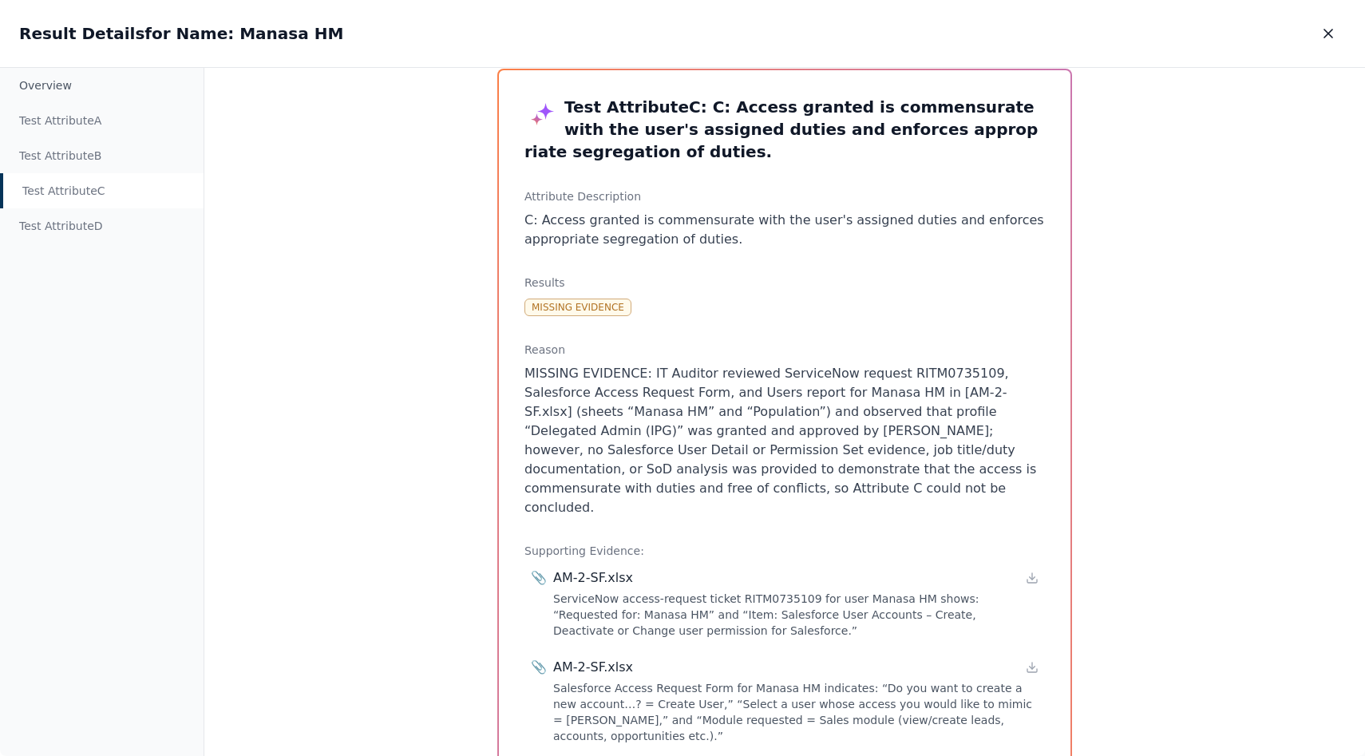
click at [94, 181] on div "Test Attribute C" at bounding box center [102, 190] width 204 height 35
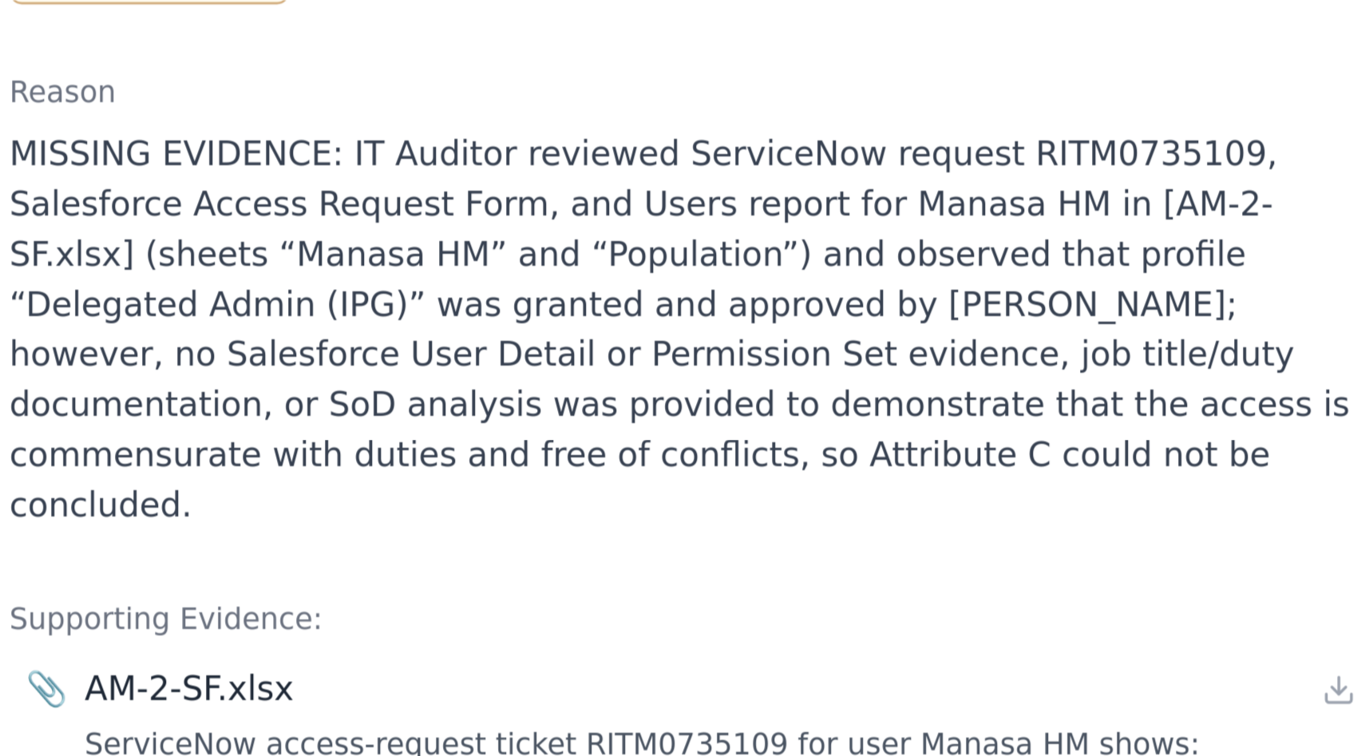
scroll to position [67, 0]
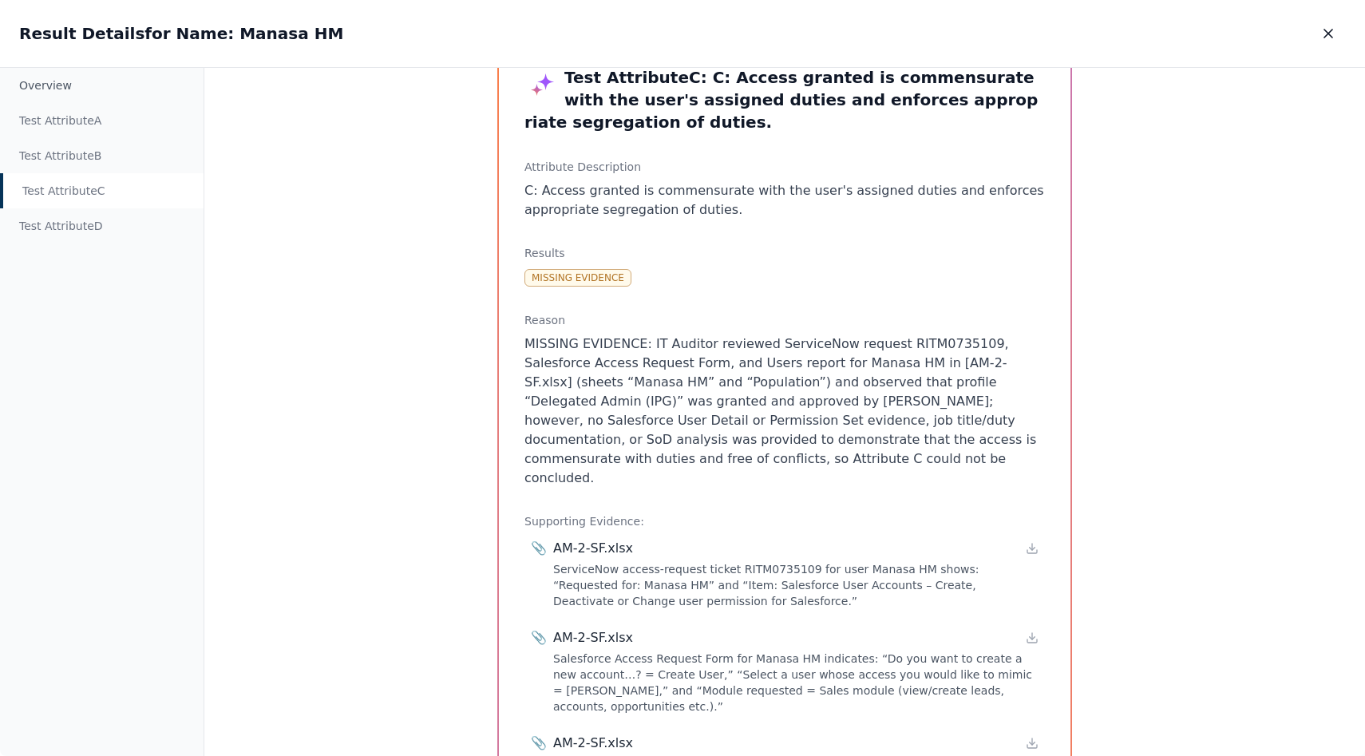
click at [619, 438] on p "MISSING EVIDENCE: IT Auditor reviewed ServiceNow request RITM0735109, Salesforc…" at bounding box center [784, 410] width 520 height 153
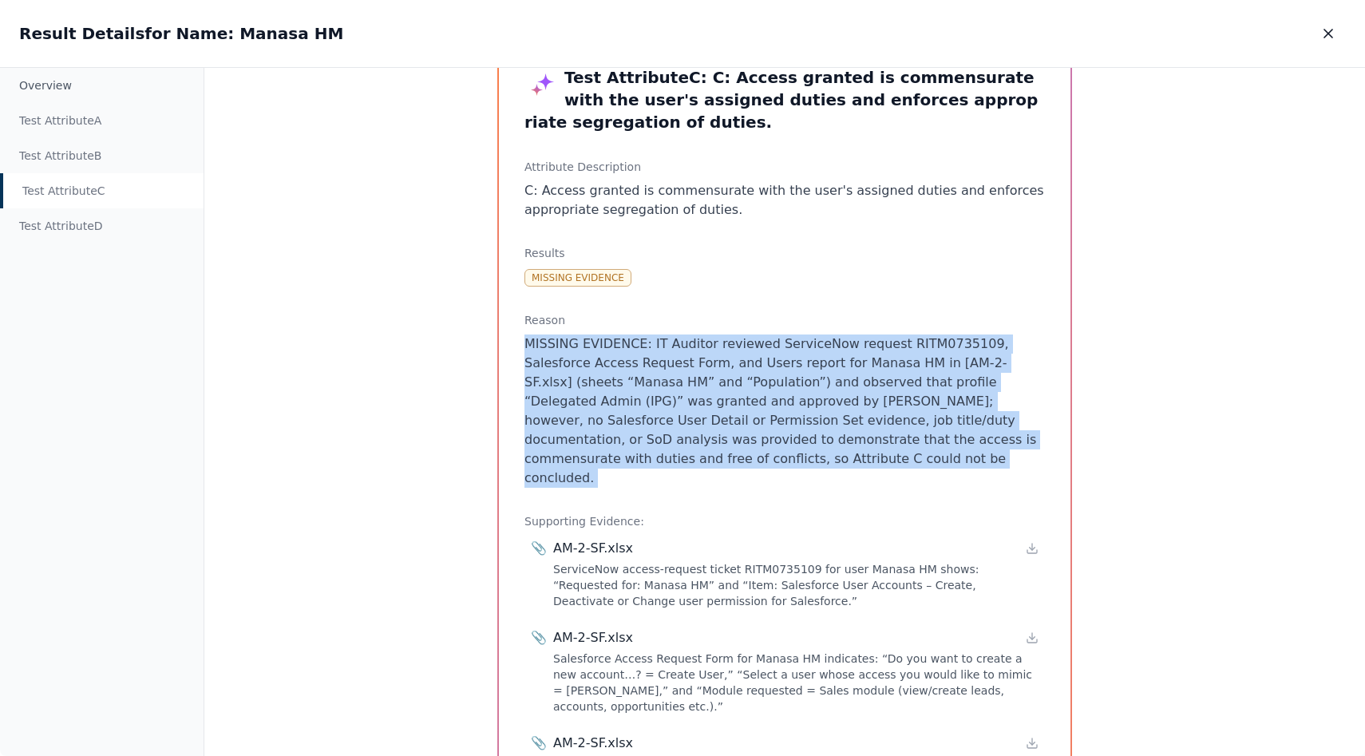
click at [619, 438] on p "MISSING EVIDENCE: IT Auditor reviewed ServiceNow request RITM0735109, Salesforc…" at bounding box center [784, 410] width 520 height 153
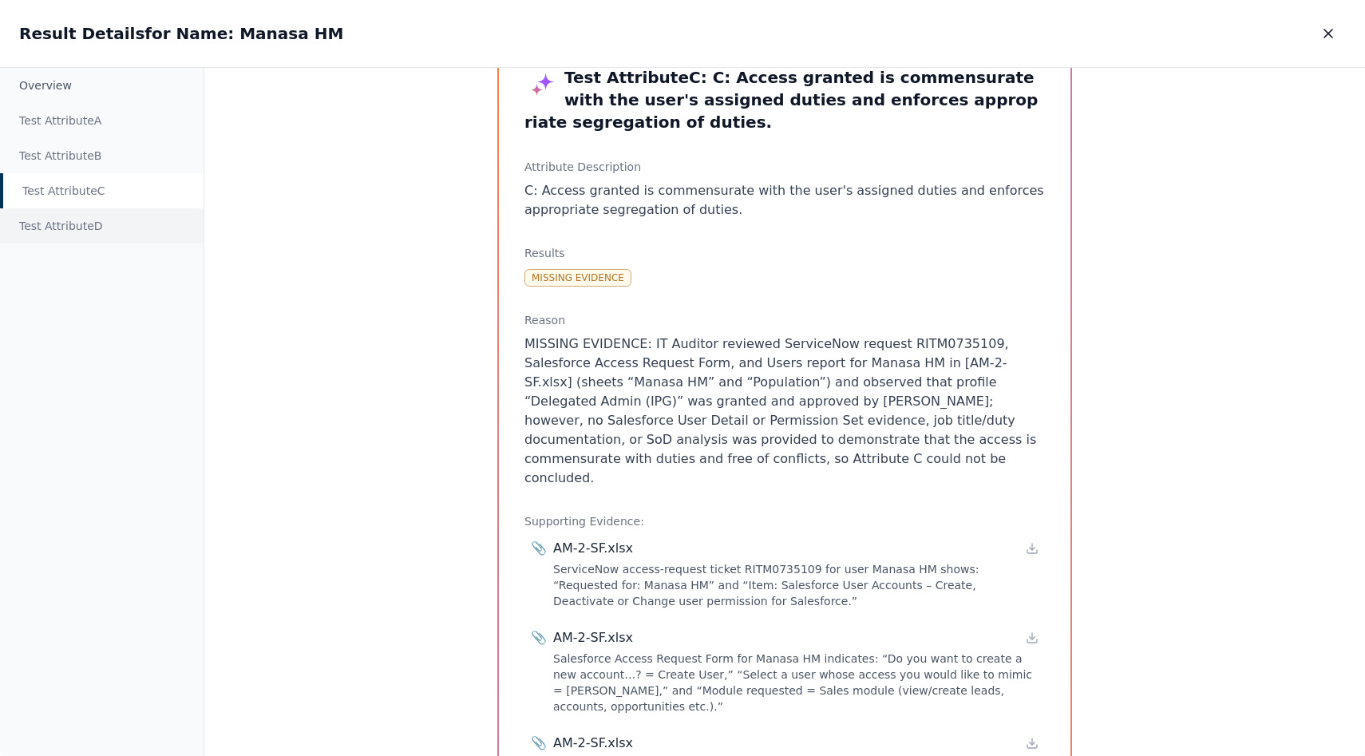
click at [116, 221] on div "Test Attribute D" at bounding box center [102, 225] width 204 height 35
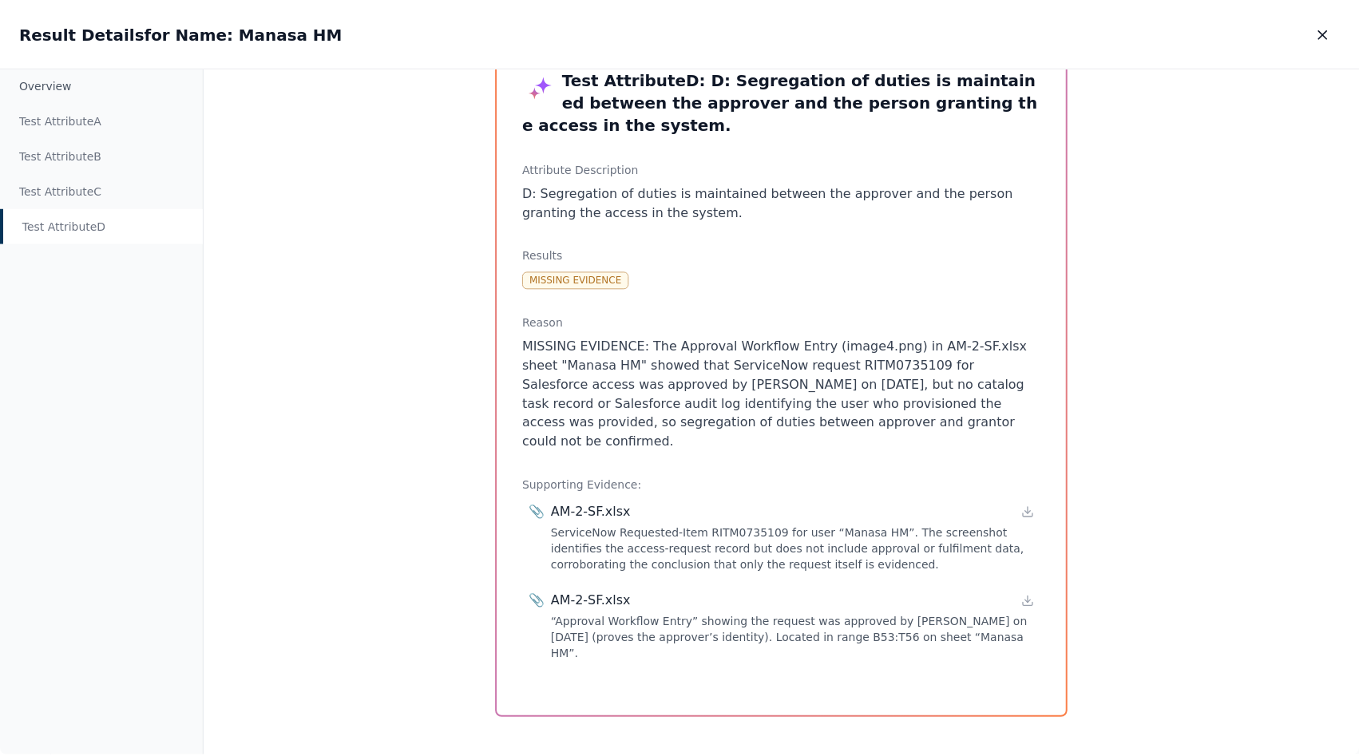
scroll to position [14, 0]
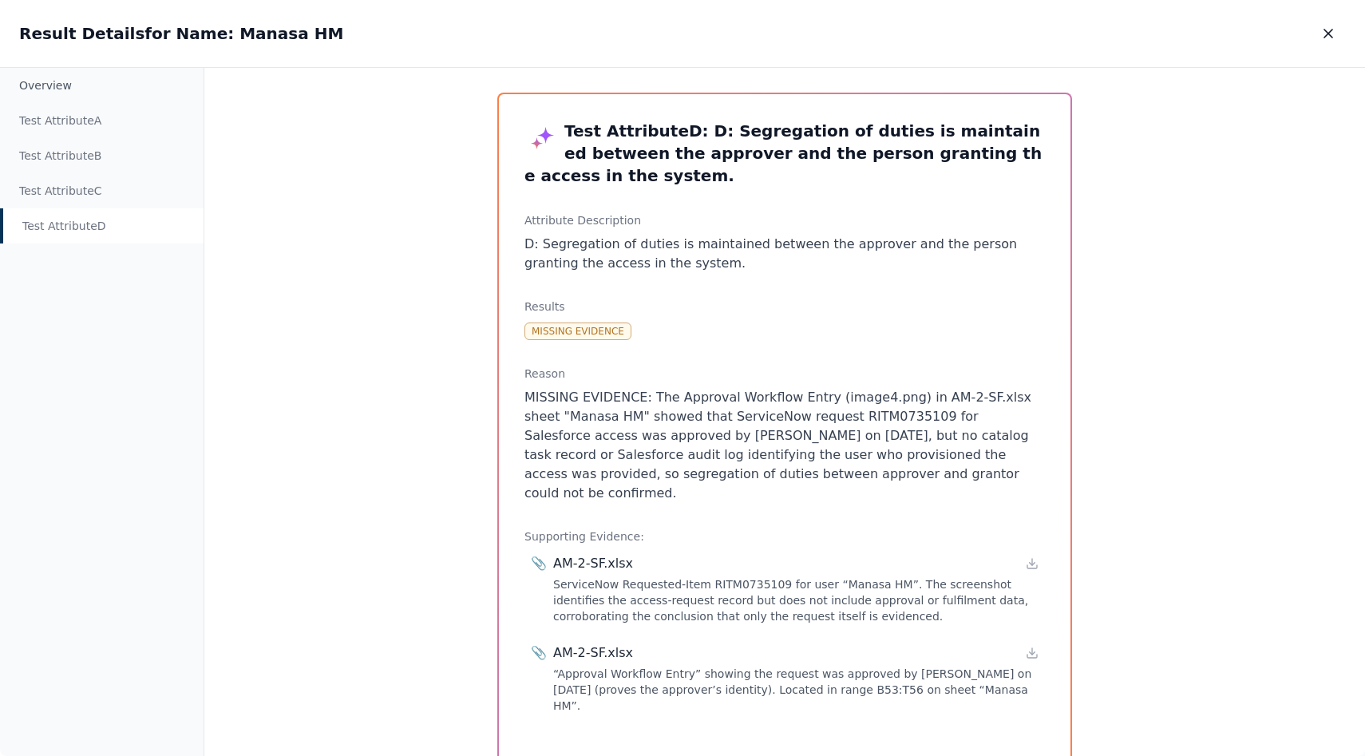
click at [828, 414] on p "MISSING EVIDENCE: The Approval Workflow Entry (image4.png) in AM-2-SF.xlsx shee…" at bounding box center [784, 445] width 520 height 115
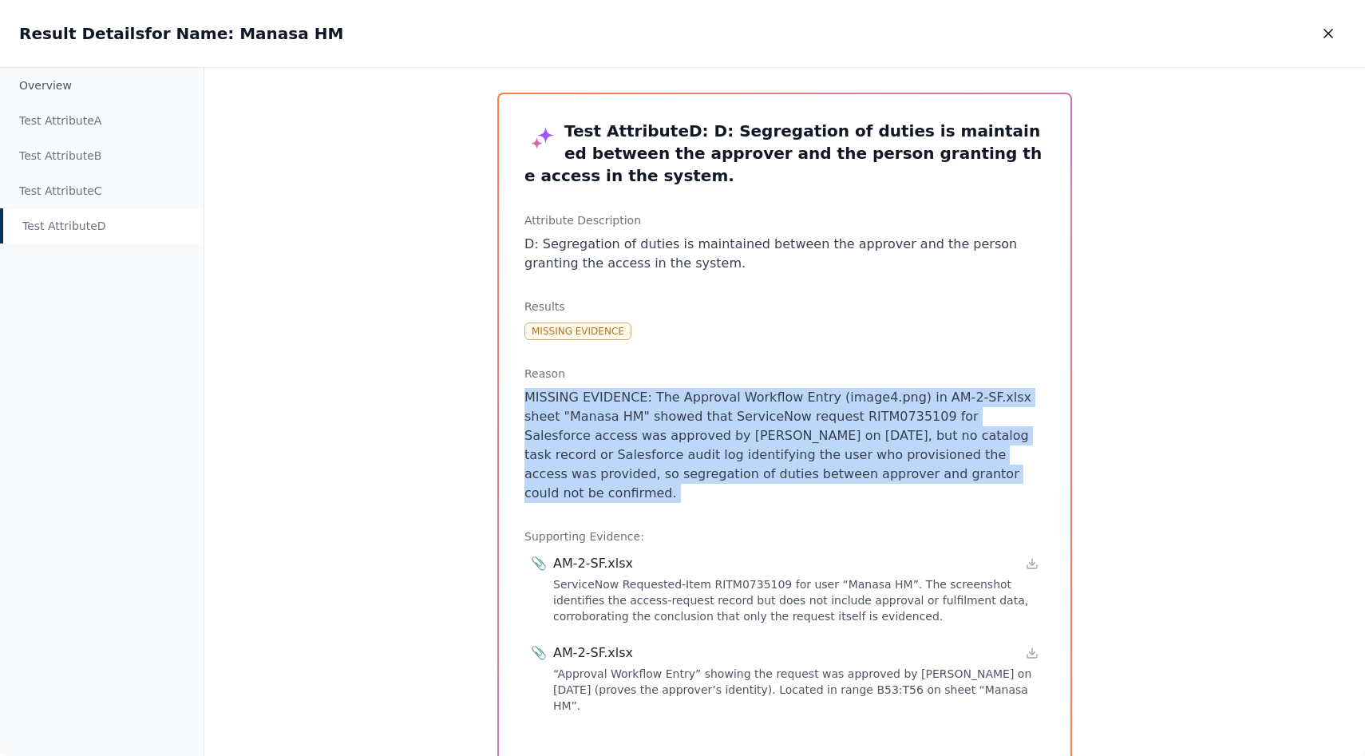
click at [828, 414] on p "MISSING EVIDENCE: The Approval Workflow Entry (image4.png) in AM-2-SF.xlsx shee…" at bounding box center [784, 445] width 520 height 115
click at [826, 443] on p "MISSING EVIDENCE: The Approval Workflow Entry (image4.png) in AM-2-SF.xlsx shee…" at bounding box center [784, 445] width 520 height 115
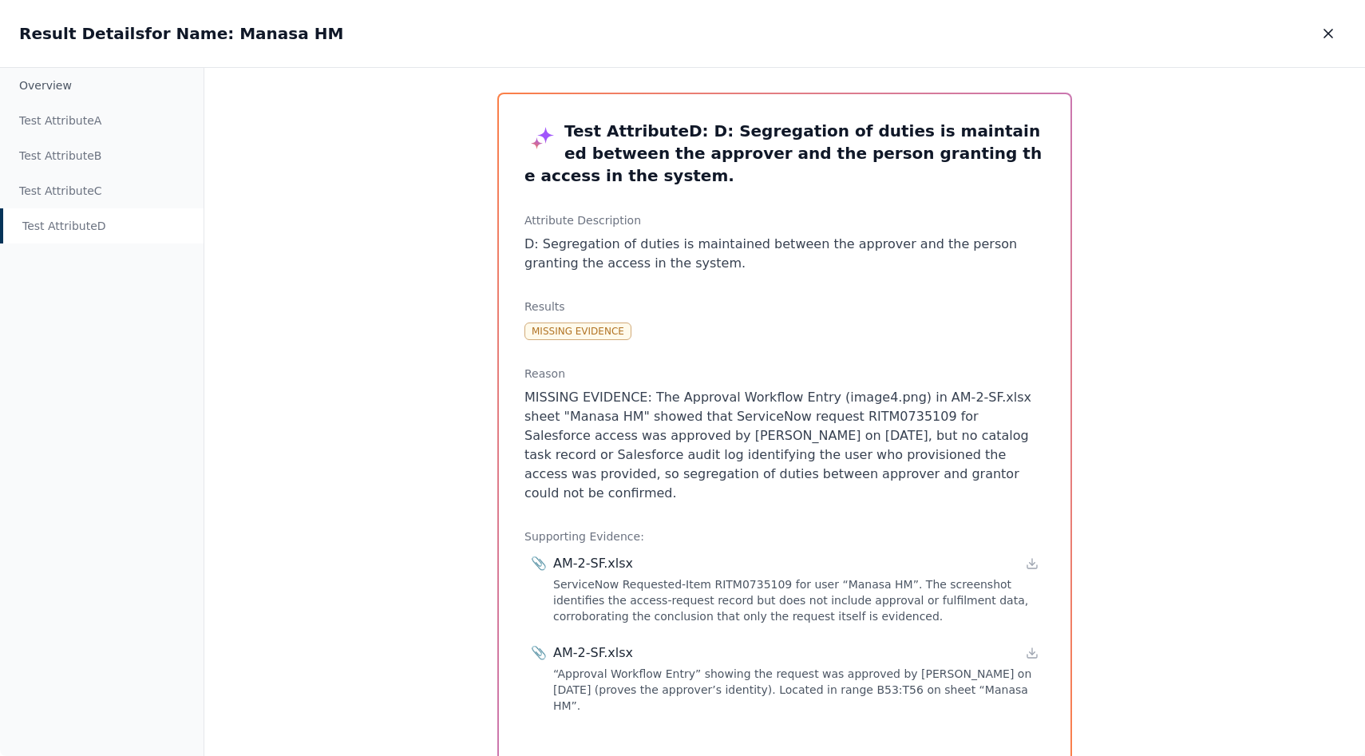
click at [826, 443] on p "MISSING EVIDENCE: The Approval Workflow Entry (image4.png) in AM-2-SF.xlsx shee…" at bounding box center [784, 445] width 520 height 115
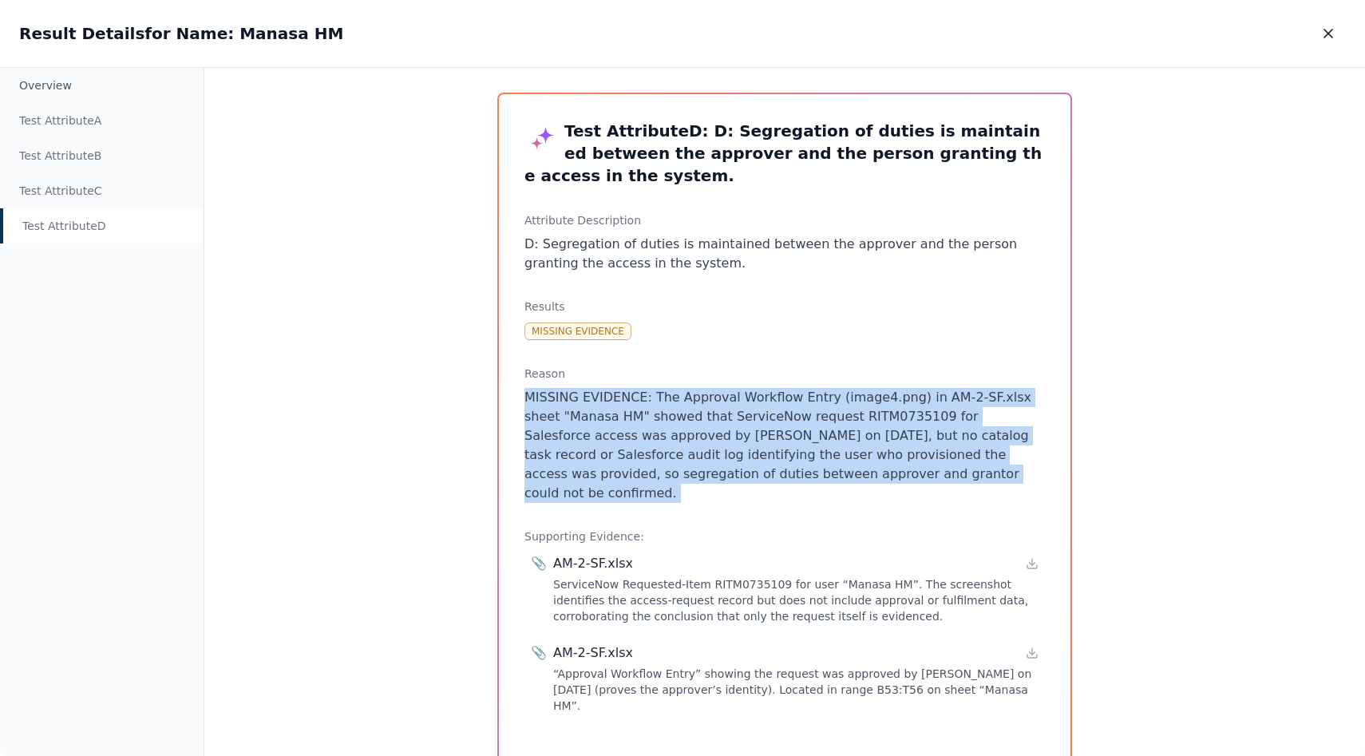
click at [826, 443] on p "MISSING EVIDENCE: The Approval Workflow Entry (image4.png) in AM-2-SF.xlsx shee…" at bounding box center [784, 445] width 520 height 115
click at [1328, 34] on icon "button" at bounding box center [1328, 34] width 8 height 8
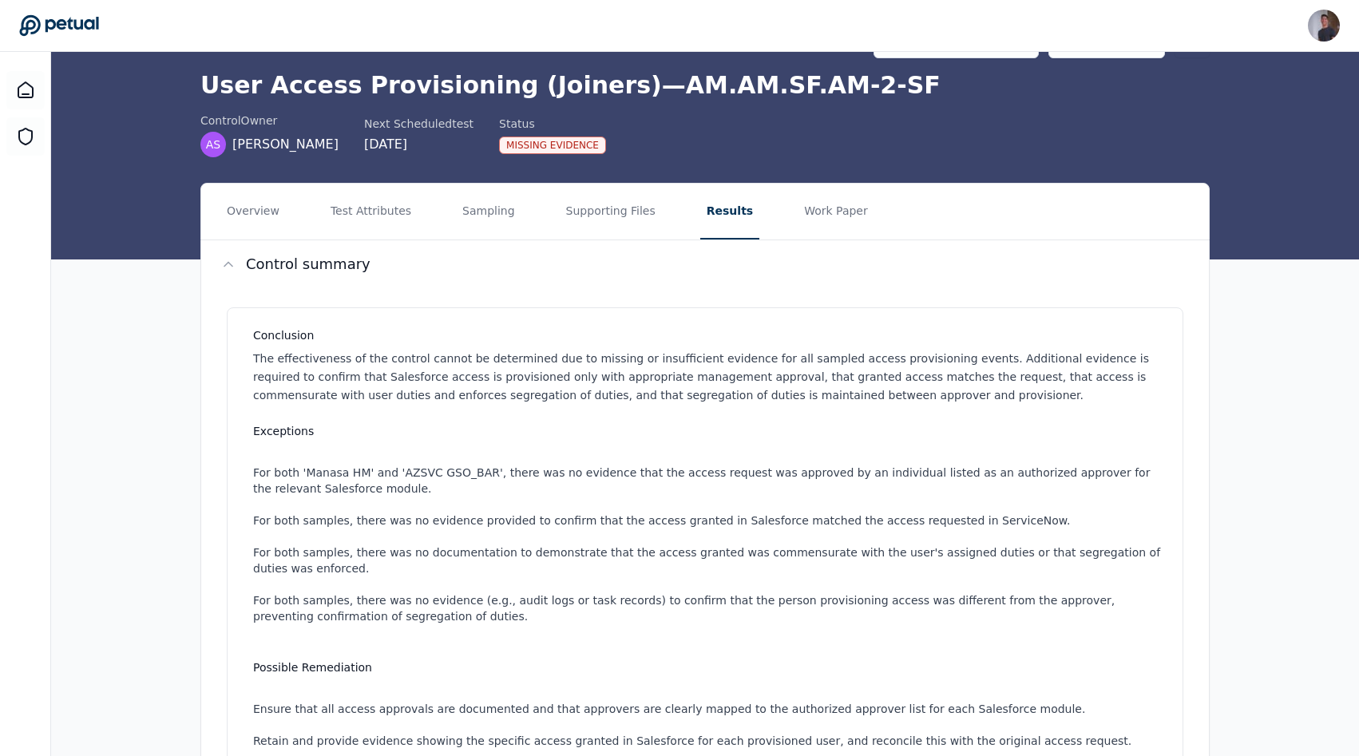
scroll to position [8, 0]
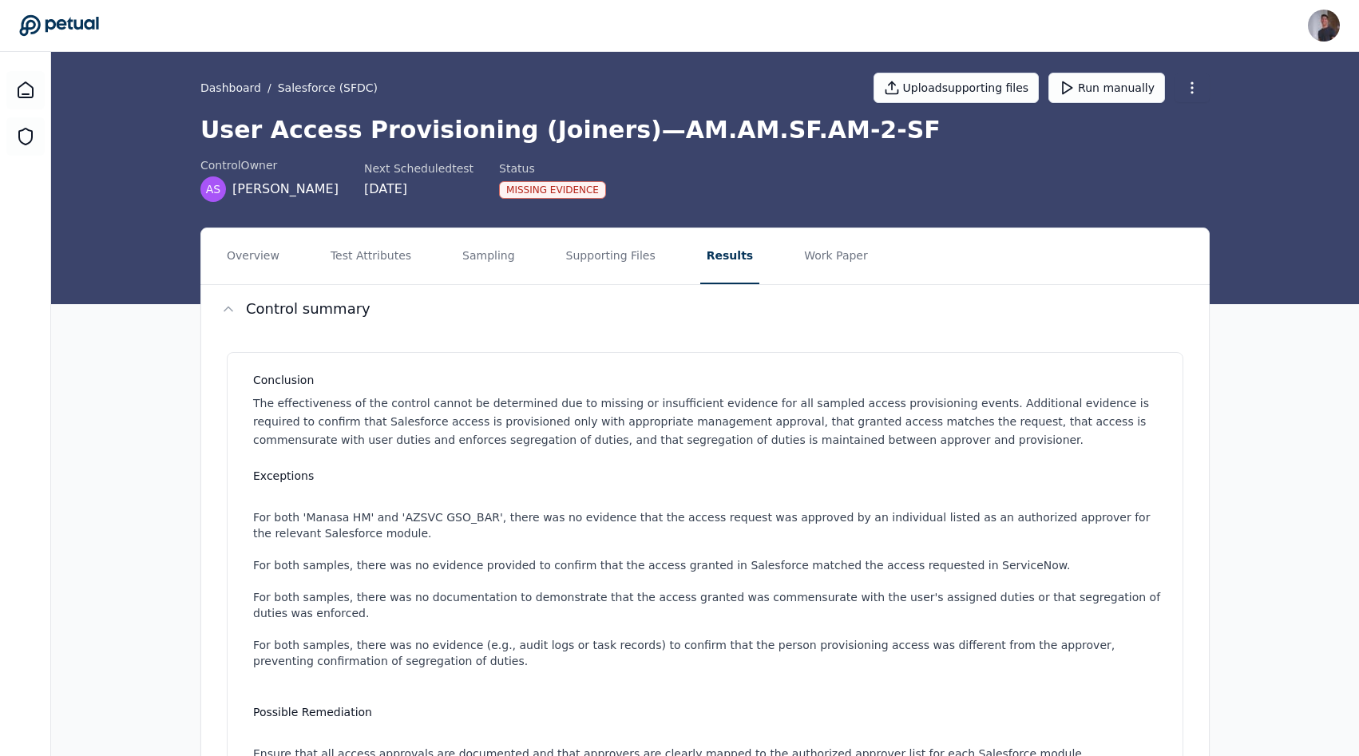
click at [615, 224] on div "Dashboard / Salesforce (SFDC) Upload supporting files Run manually User Access …" at bounding box center [705, 174] width 1308 height 260
click at [615, 253] on button "Supporting Files" at bounding box center [611, 256] width 102 height 56
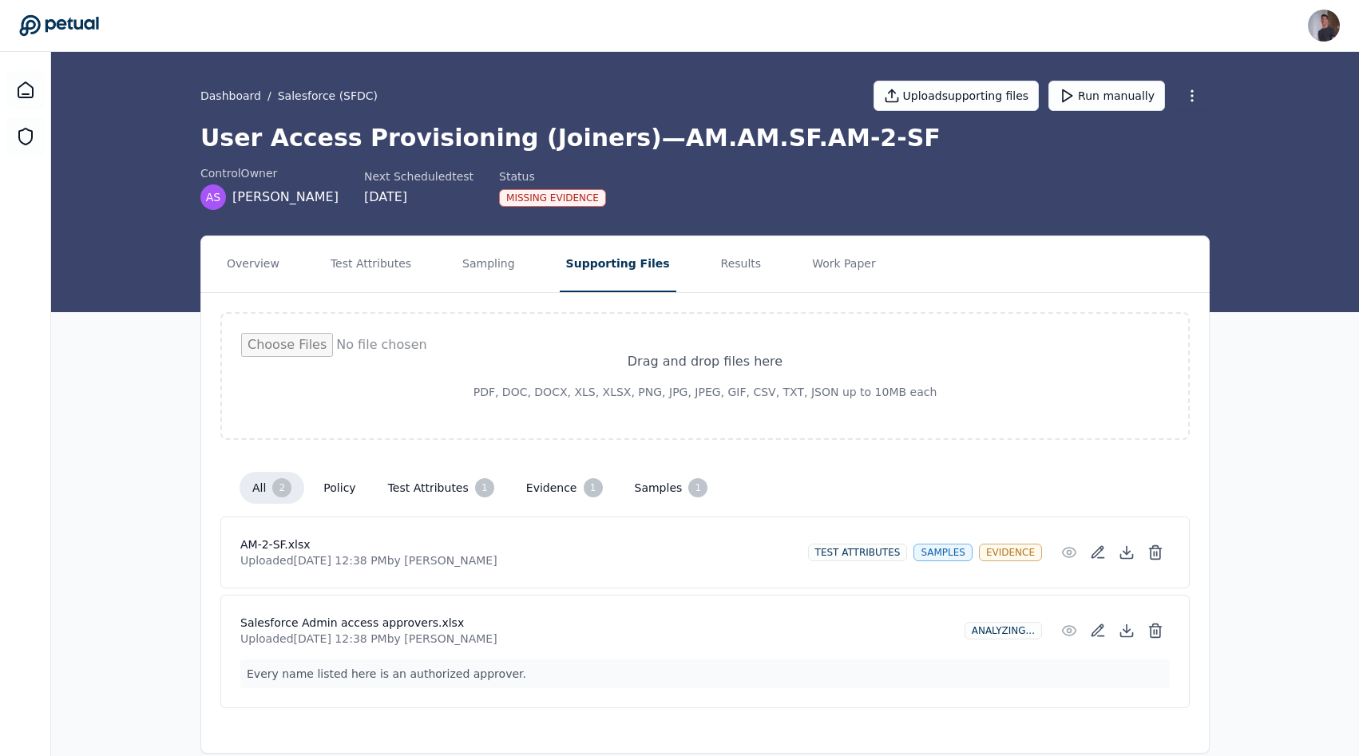
scroll to position [23, 0]
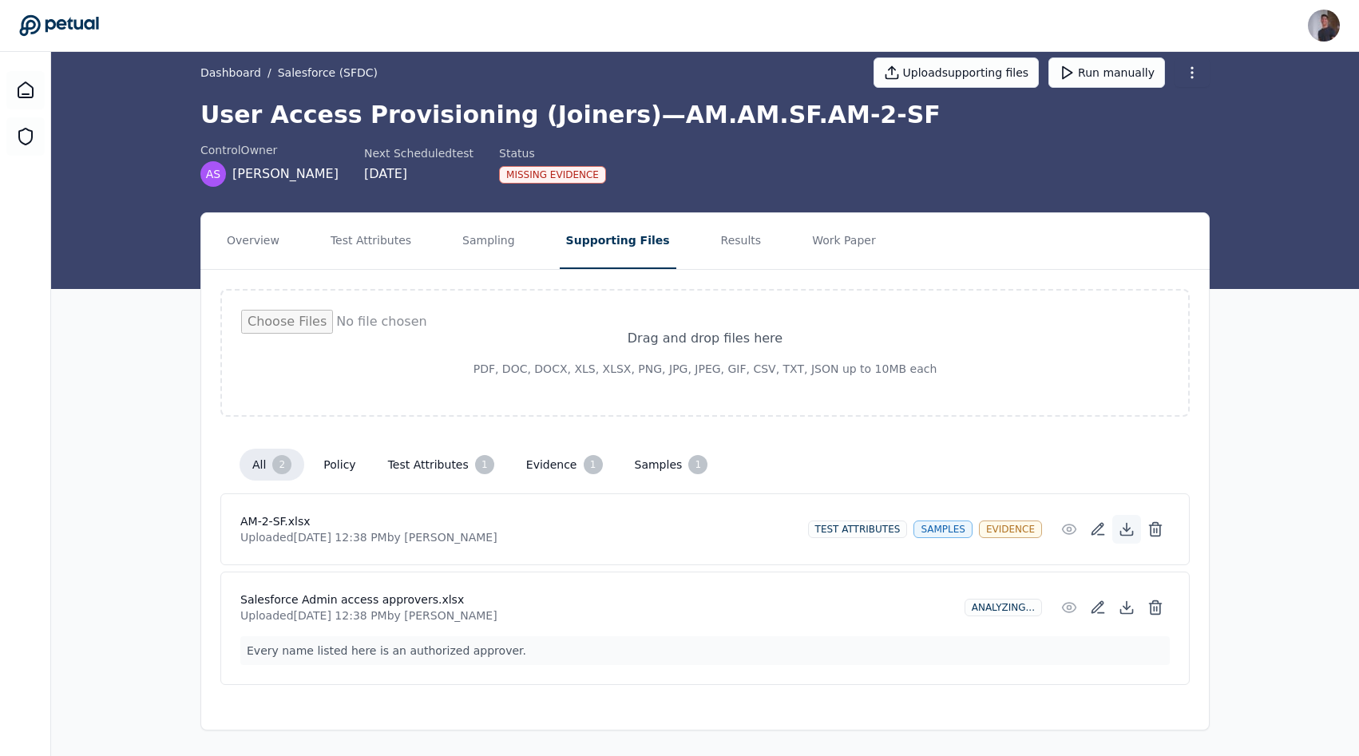
click at [1134, 525] on button at bounding box center [1126, 529] width 29 height 29
click at [1127, 606] on icon at bounding box center [1126, 607] width 16 height 16
click at [326, 273] on div "Drag and drop files here PDF, DOC, DOCX, XLS, XLSX, PNG, JPG, JPEG, GIF, CSV, T…" at bounding box center [704, 487] width 1007 height 434
click at [341, 262] on button "Test Attributes" at bounding box center [370, 241] width 93 height 56
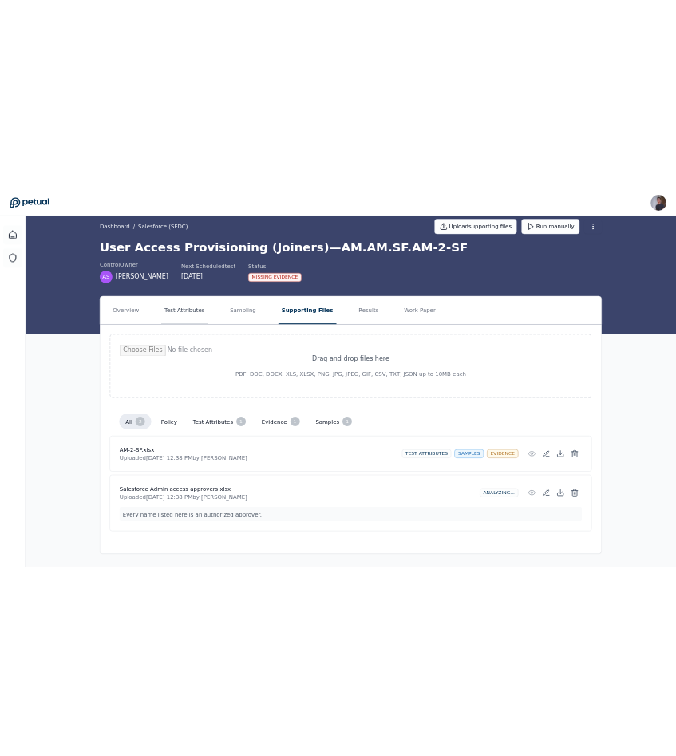
scroll to position [0, 0]
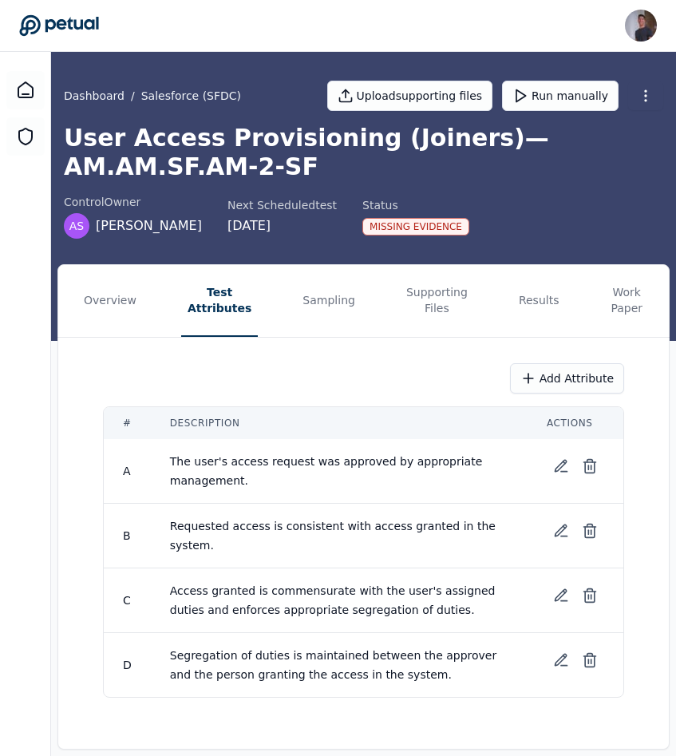
scroll to position [19, 0]
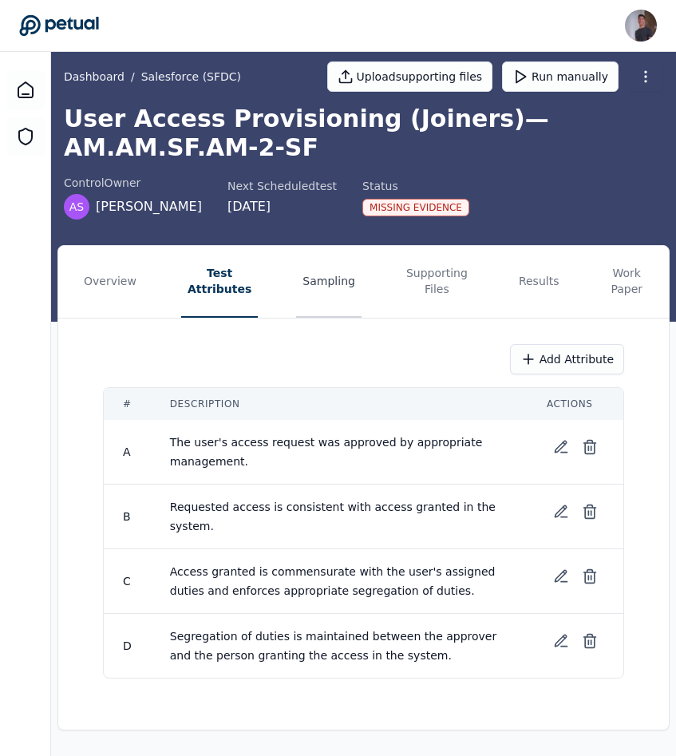
click at [298, 287] on button "Sampling" at bounding box center [328, 282] width 65 height 72
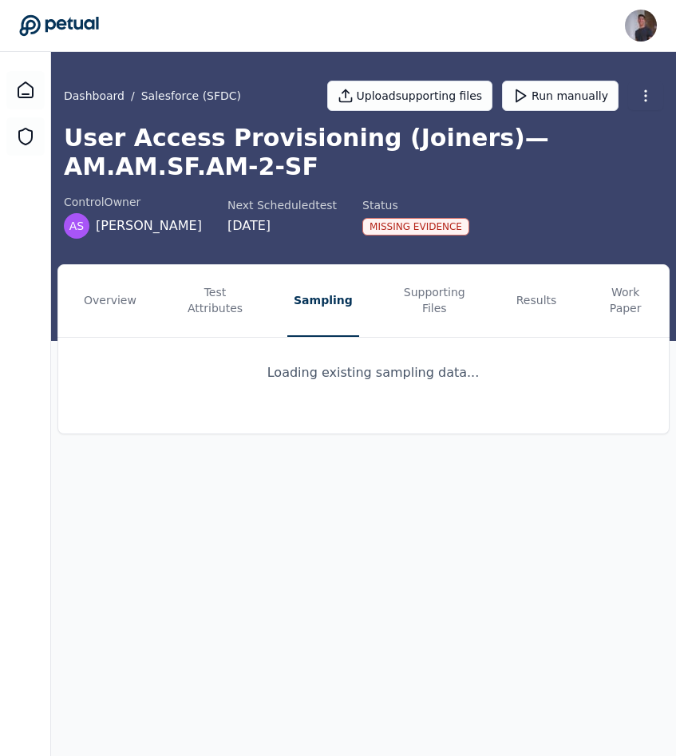
scroll to position [0, 0]
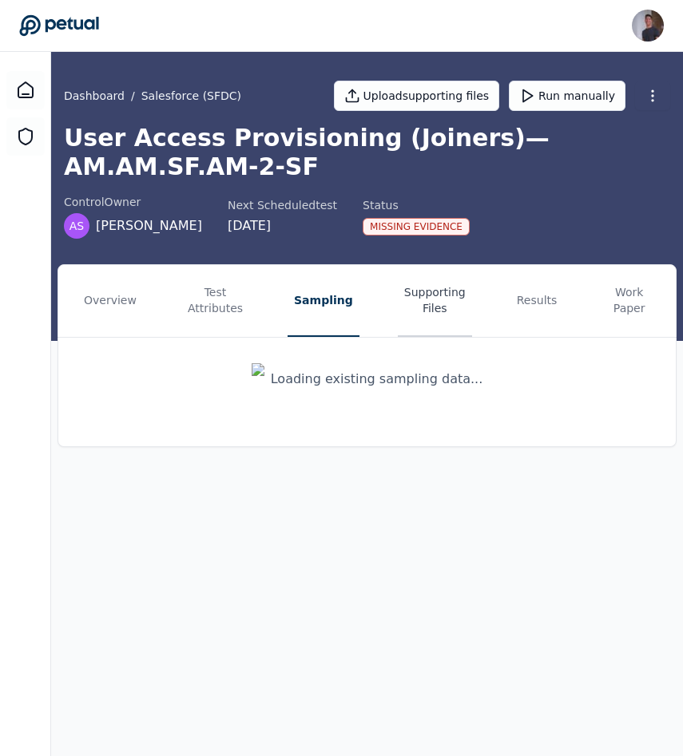
click at [447, 295] on button "Supporting Files" at bounding box center [435, 301] width 74 height 72
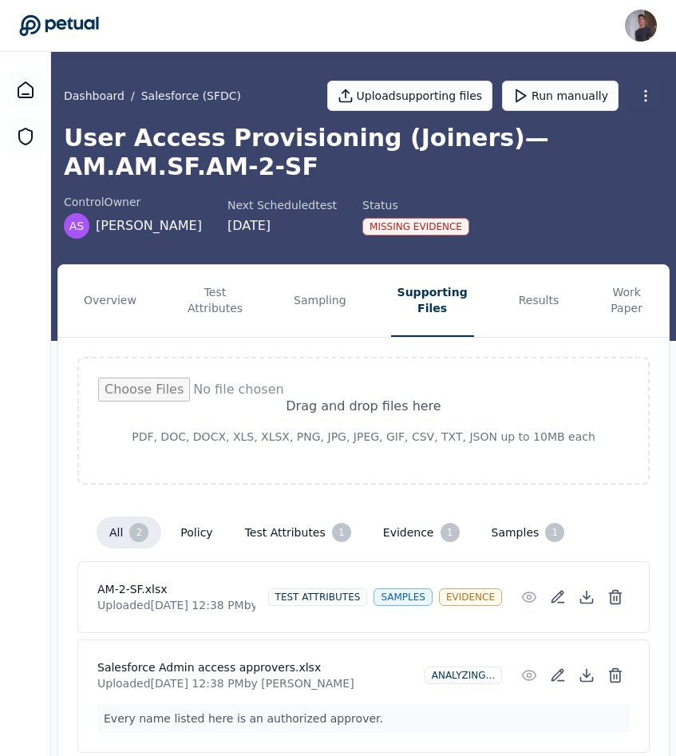
scroll to position [68, 0]
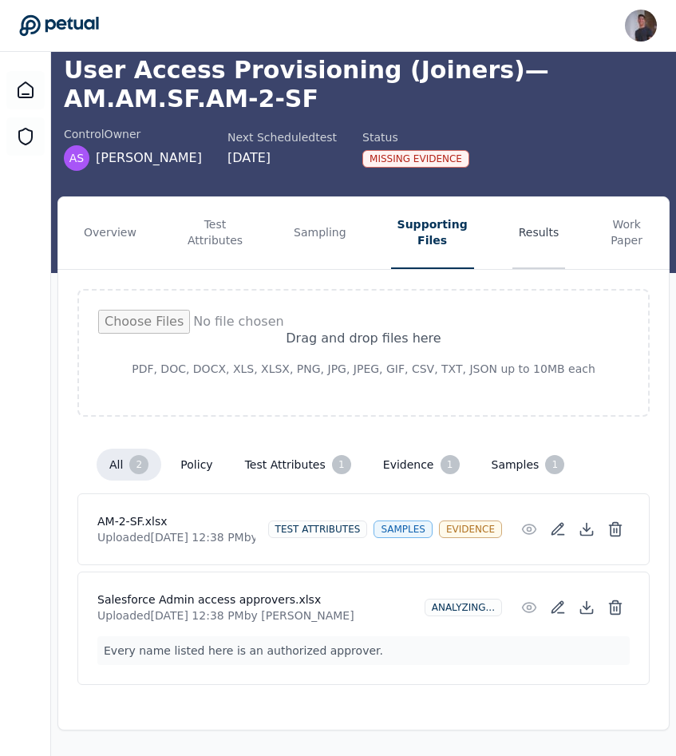
click at [520, 243] on button "Results" at bounding box center [538, 233] width 53 height 72
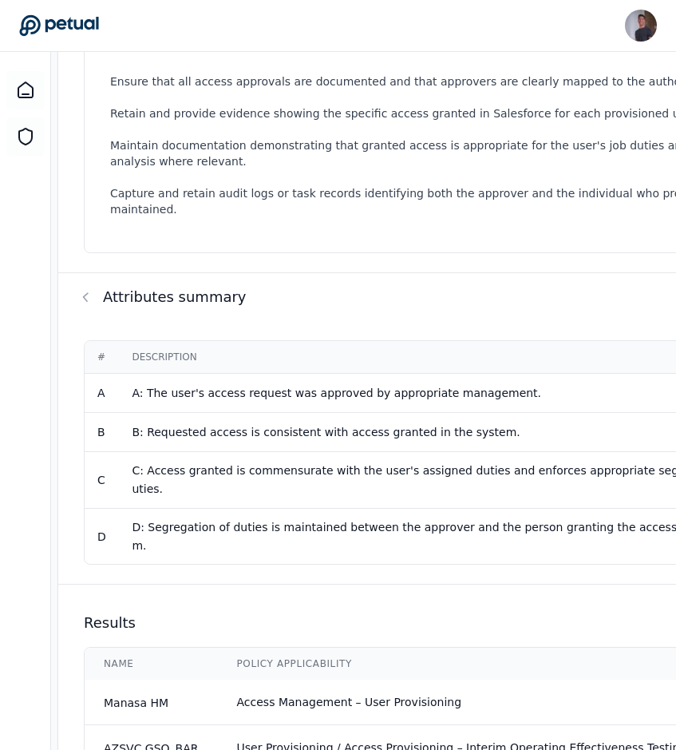
scroll to position [729, 0]
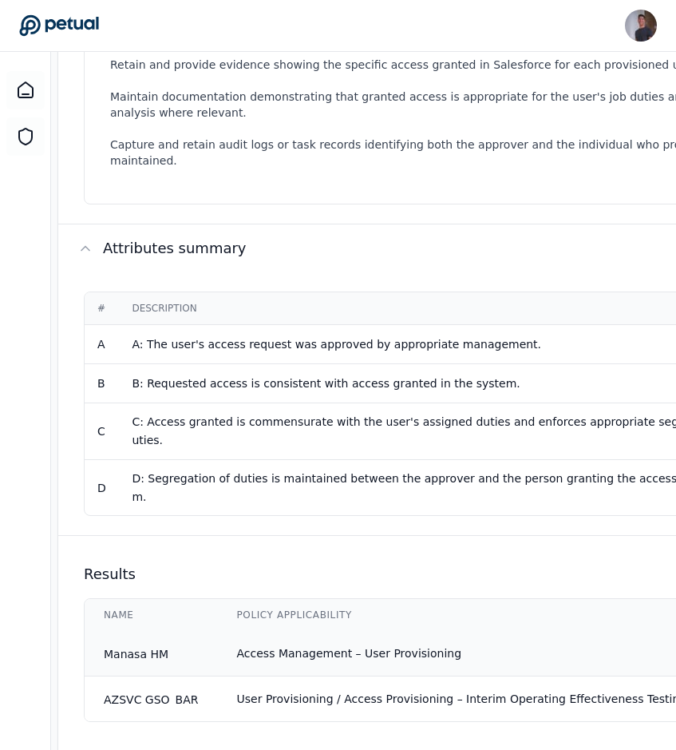
click at [268, 647] on span "Access Management – User Provisioning" at bounding box center [349, 653] width 225 height 13
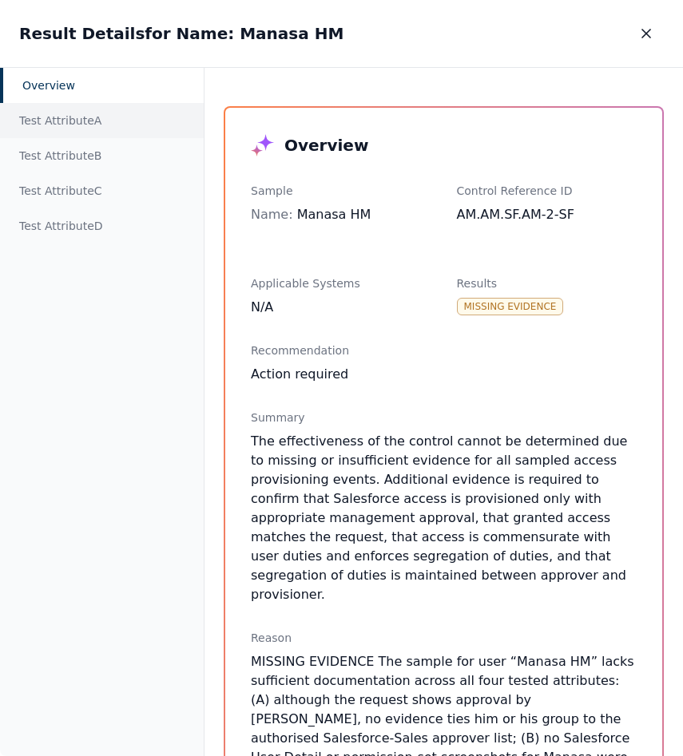
click at [89, 118] on div "Test Attribute A" at bounding box center [102, 120] width 204 height 35
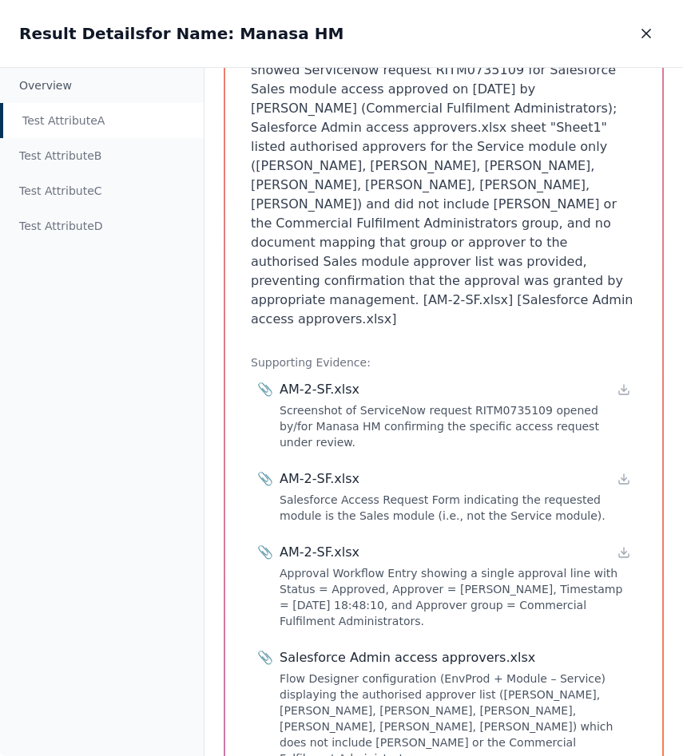
scroll to position [378, 0]
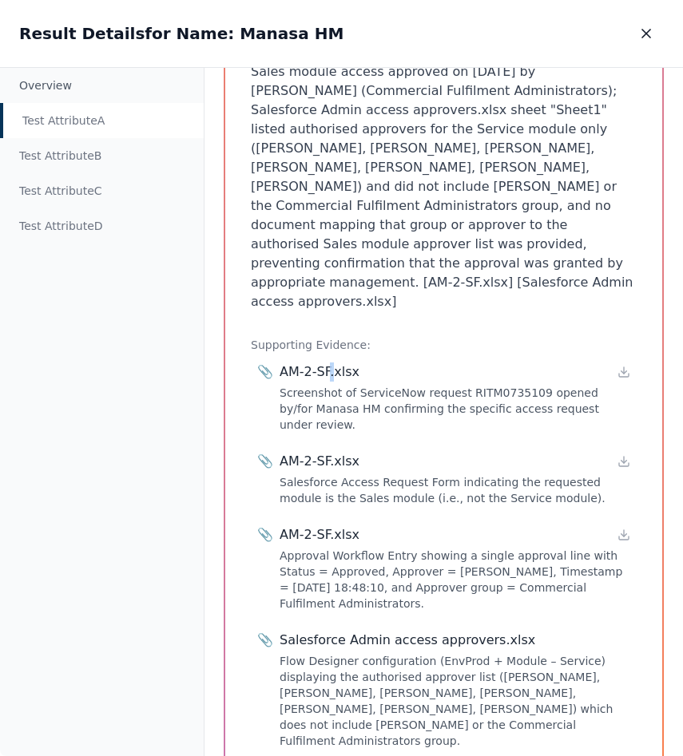
click at [330, 362] on div "AM-2-SF.xlsx" at bounding box center [319, 371] width 80 height 19
click at [411, 631] on div "Salesforce Admin access approvers.xlsx" at bounding box center [406, 640] width 255 height 19
click at [438, 653] on div "Flow Designer configuration (EnvProd + Module – Service) displaying the authori…" at bounding box center [454, 701] width 350 height 96
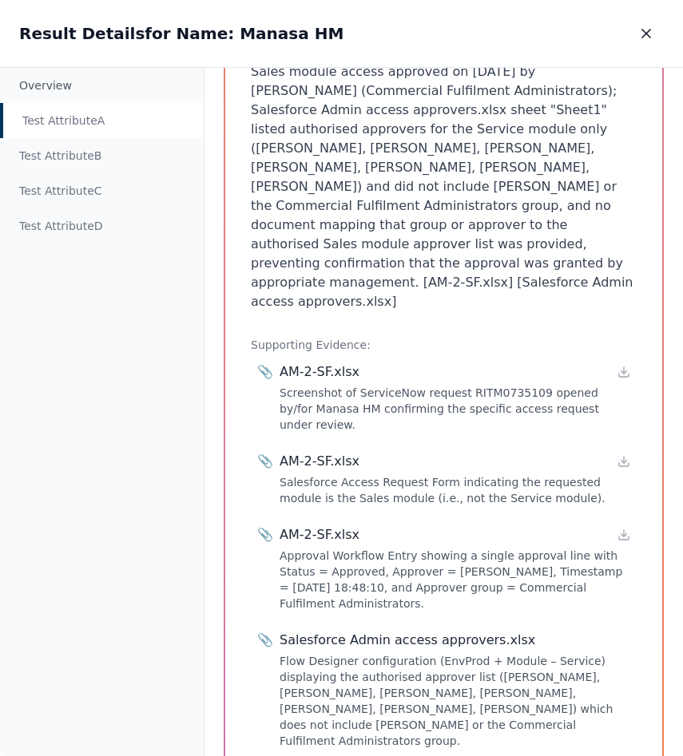
click at [521, 385] on div "Screenshot of ServiceNow request RITM0735109 opened by/for Manasa HM confirming…" at bounding box center [454, 409] width 350 height 48
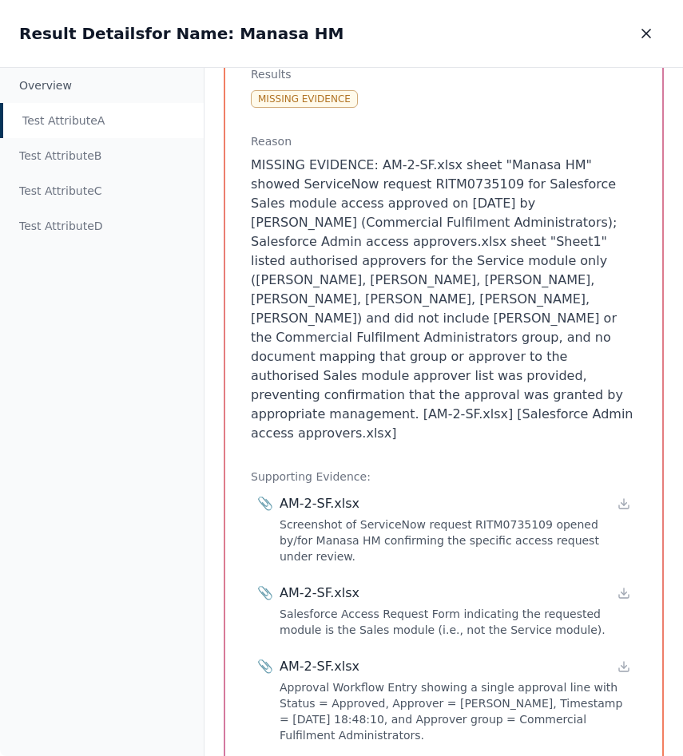
scroll to position [243, 0]
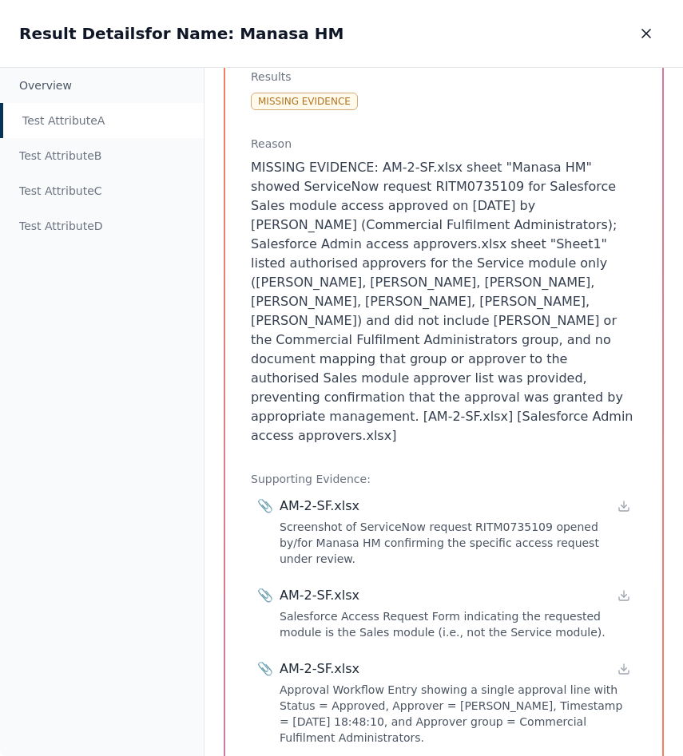
click at [436, 235] on p "MISSING EVIDENCE: AM-2-SF.xlsx sheet "Manasa HM" showed ServiceNow request RITM…" at bounding box center [444, 301] width 386 height 287
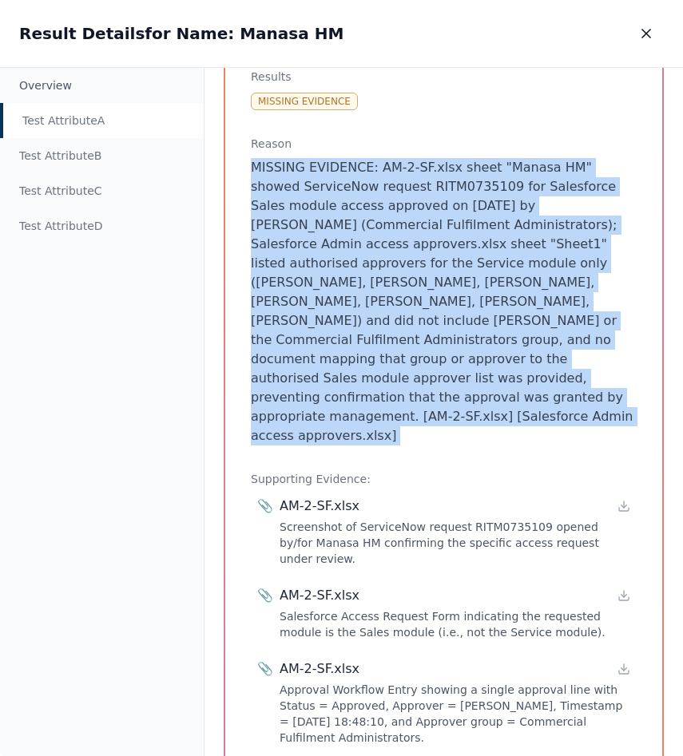
click at [436, 235] on p "MISSING EVIDENCE: AM-2-SF.xlsx sheet "Manasa HM" showed ServiceNow request RITM…" at bounding box center [444, 301] width 386 height 287
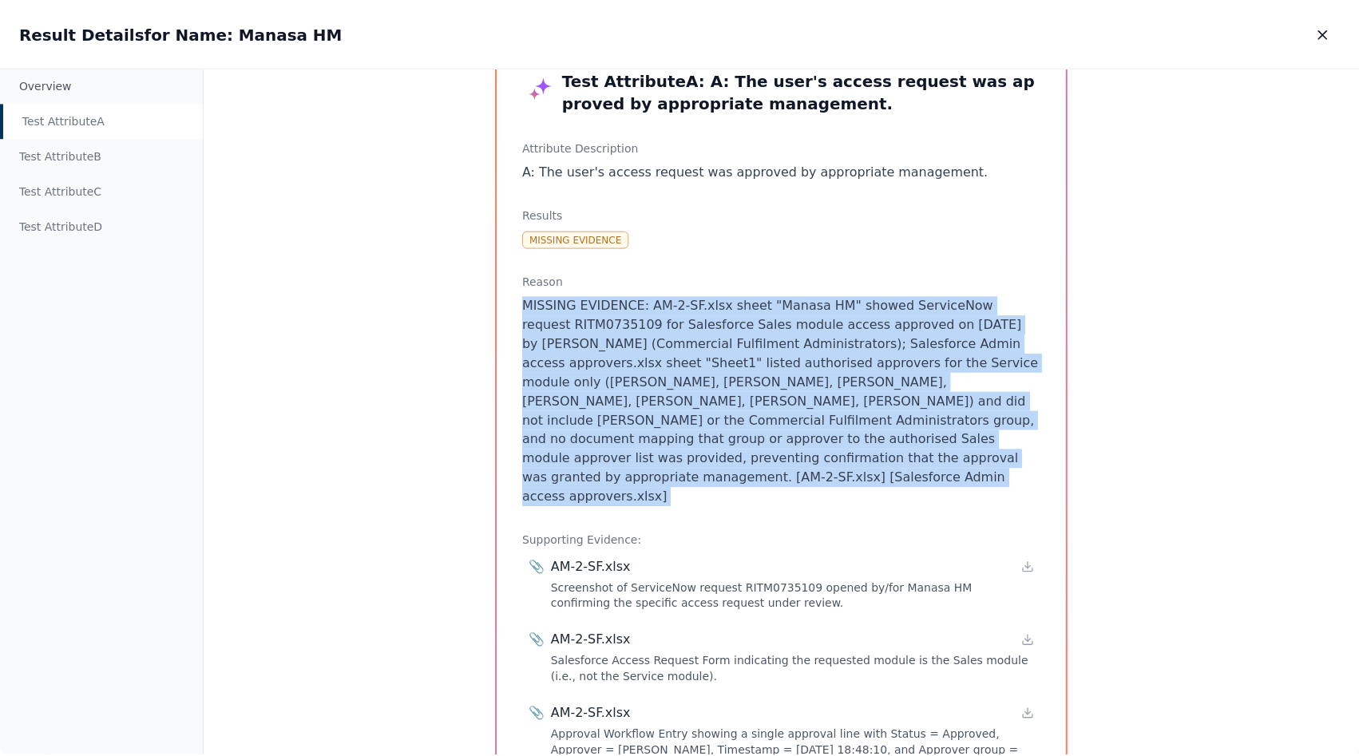
scroll to position [0, 0]
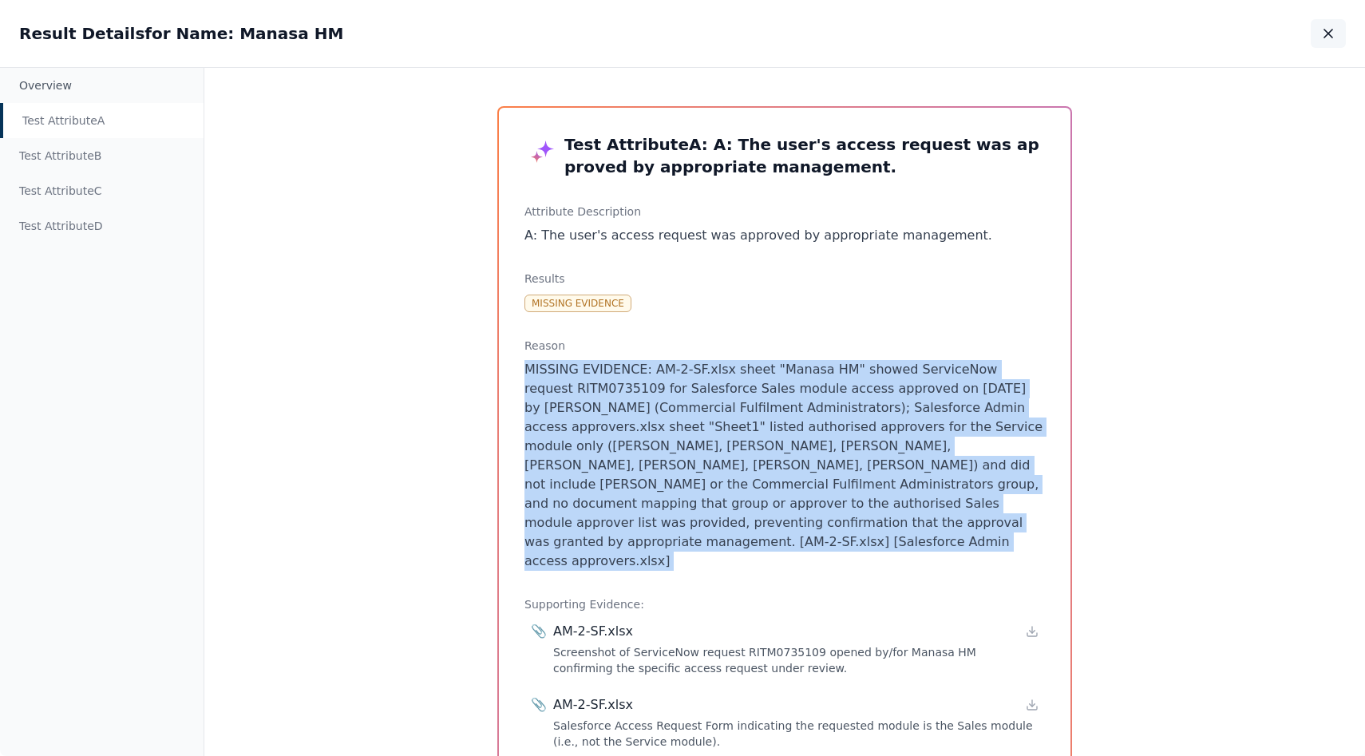
click at [1319, 37] on button "button" at bounding box center [1328, 33] width 35 height 29
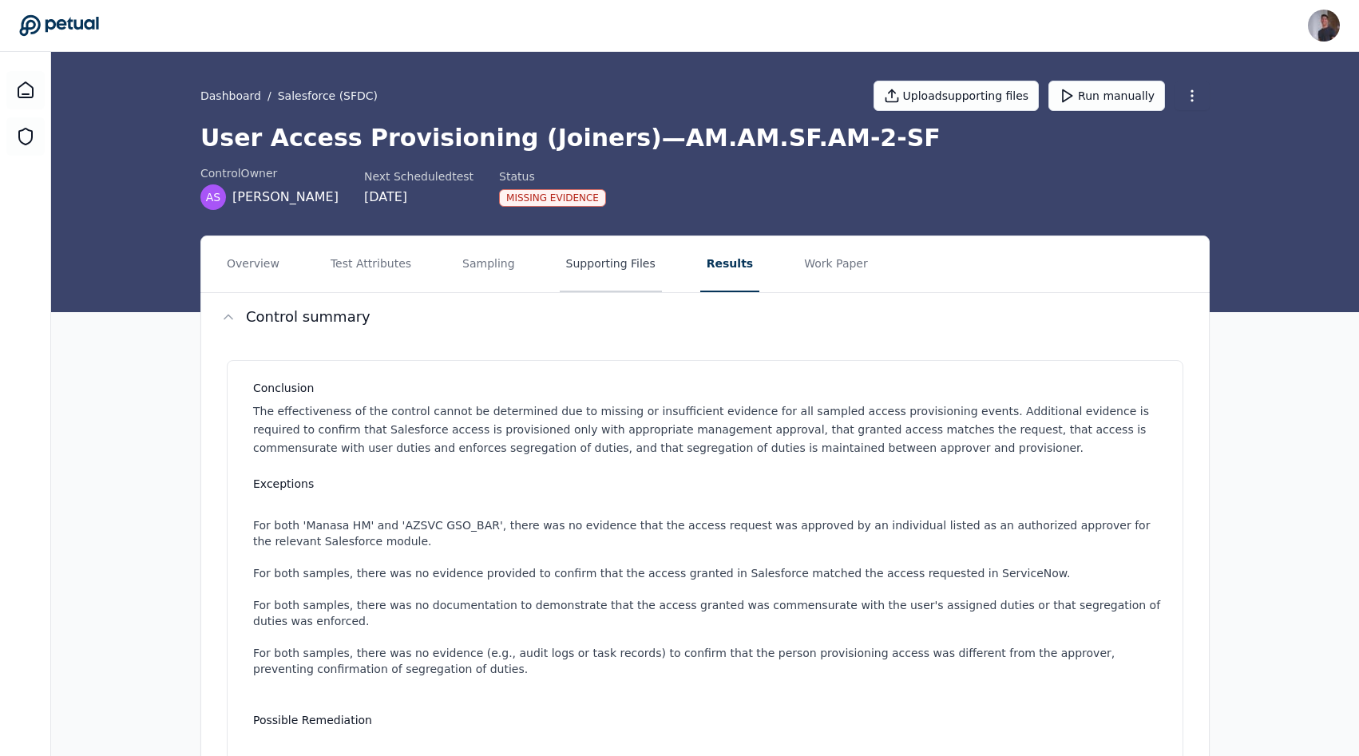
click at [601, 279] on button "Supporting Files" at bounding box center [611, 264] width 102 height 56
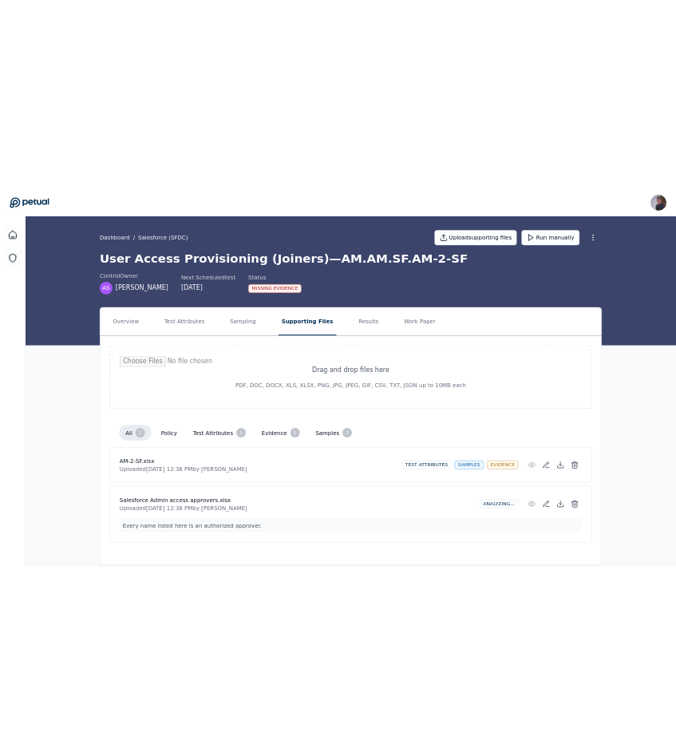
scroll to position [23, 0]
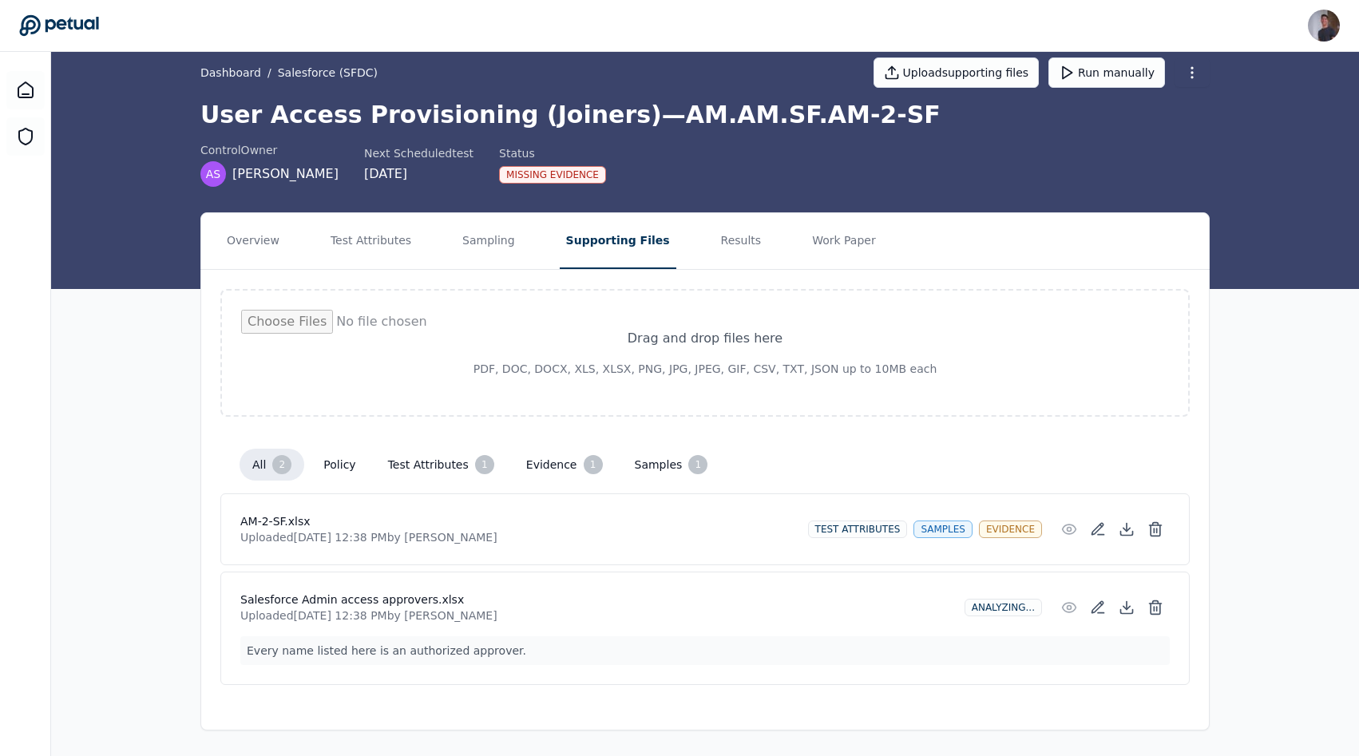
click at [470, 662] on p "Every name listed here is an authorized approver." at bounding box center [704, 650] width 929 height 29
click at [607, 648] on p "Every name listed here is an authorized approver." at bounding box center [704, 650] width 929 height 29
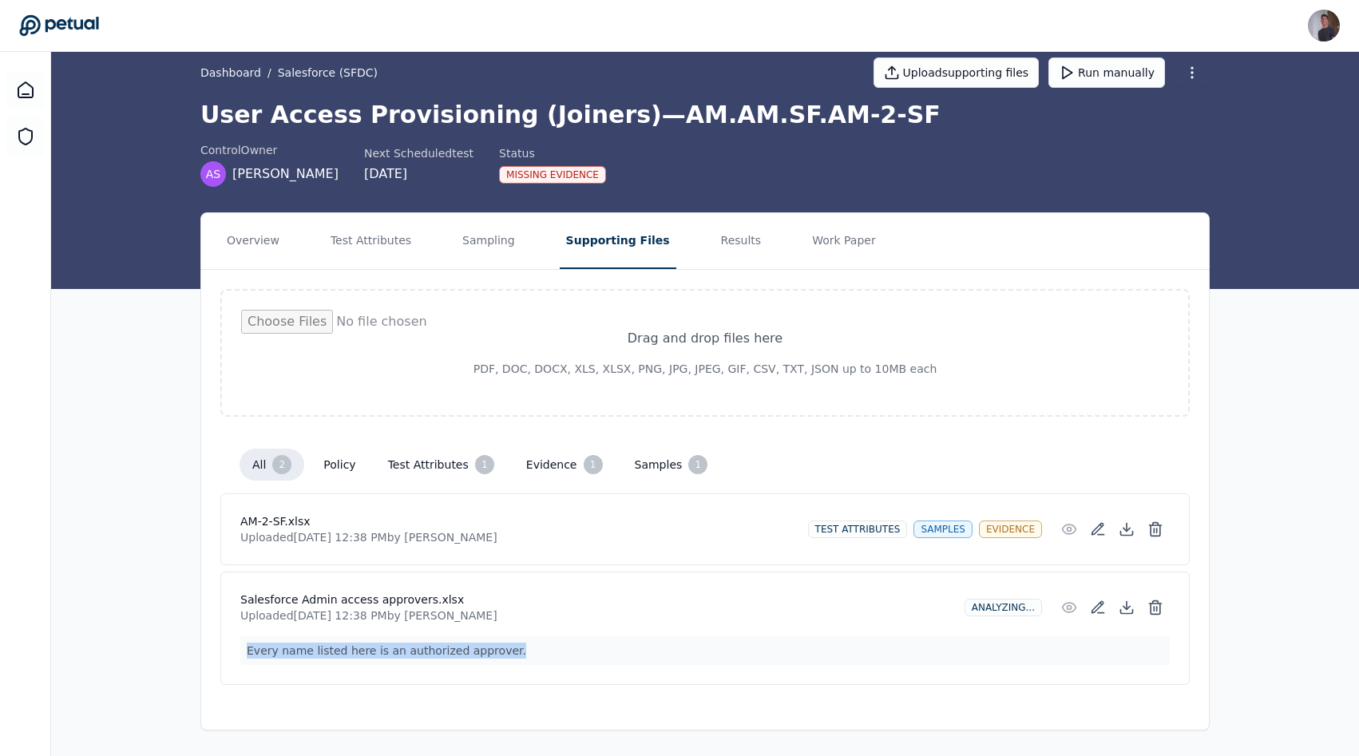
click at [607, 648] on p "Every name listed here is an authorized approver." at bounding box center [704, 650] width 929 height 29
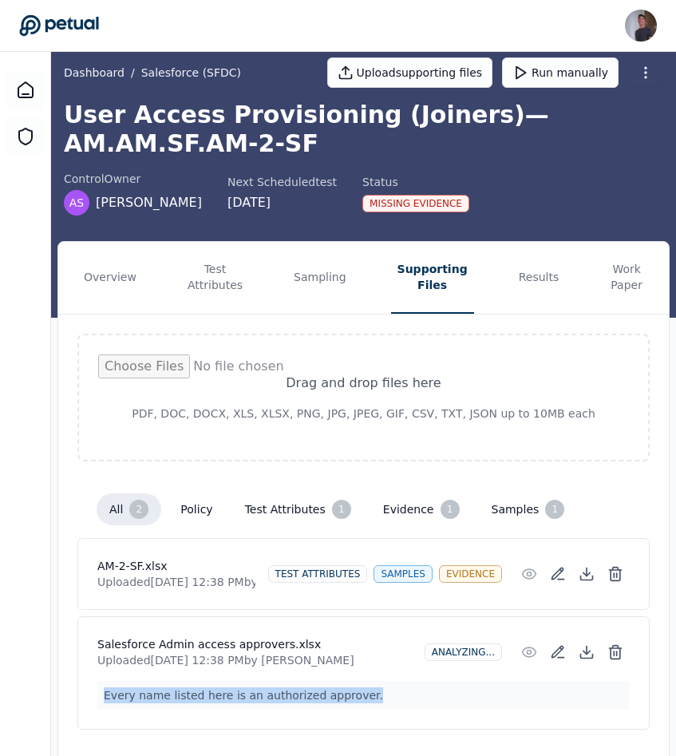
copy p "Every name listed here is an authorized approver."
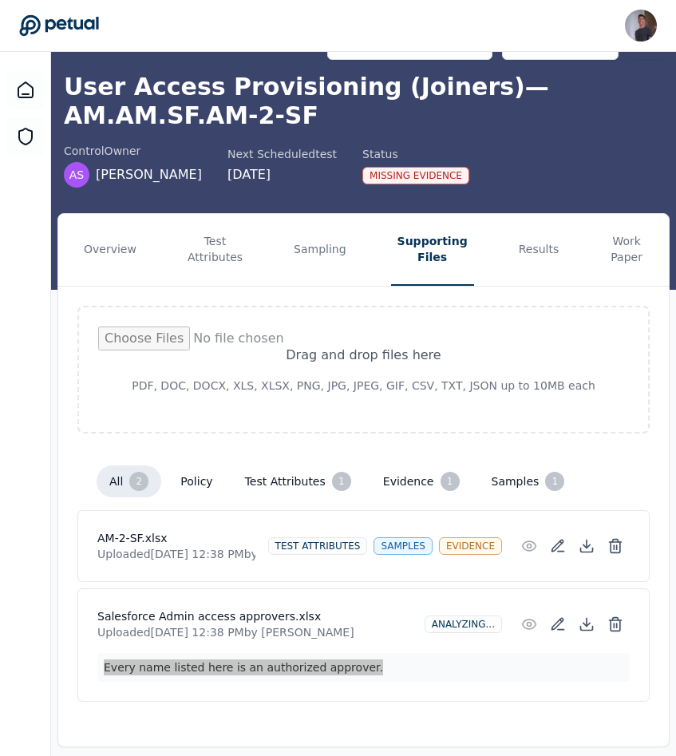
scroll to position [68, 0]
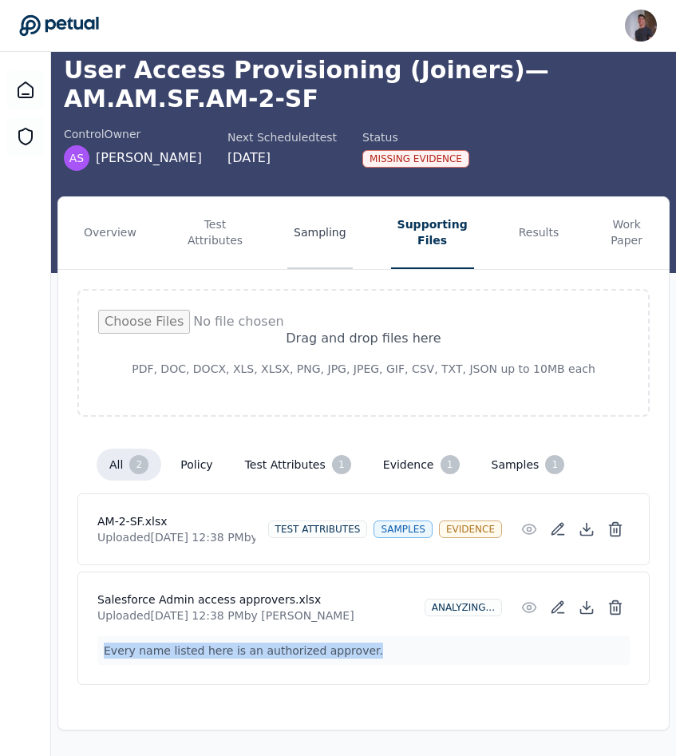
click at [339, 247] on button "Sampling" at bounding box center [319, 233] width 65 height 72
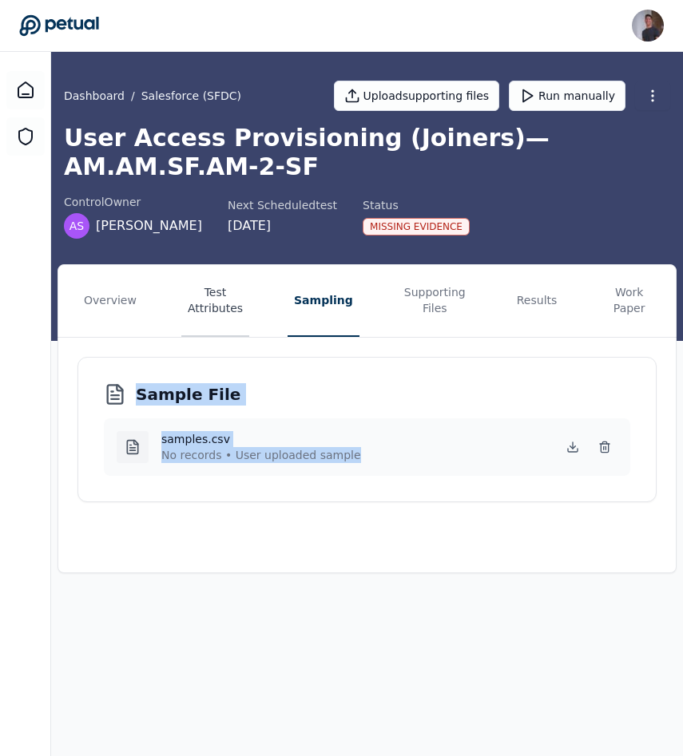
click at [196, 315] on button "Test Attributes" at bounding box center [215, 301] width 68 height 72
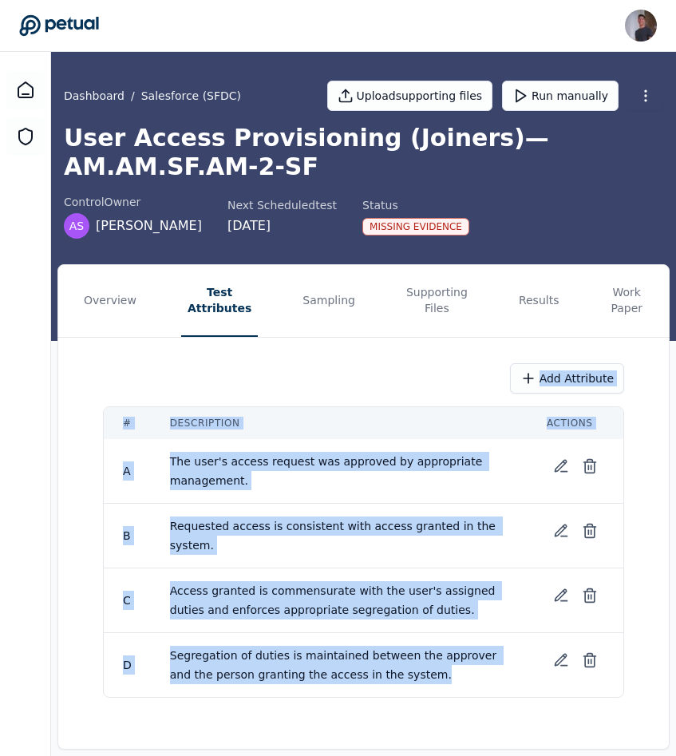
scroll to position [19, 0]
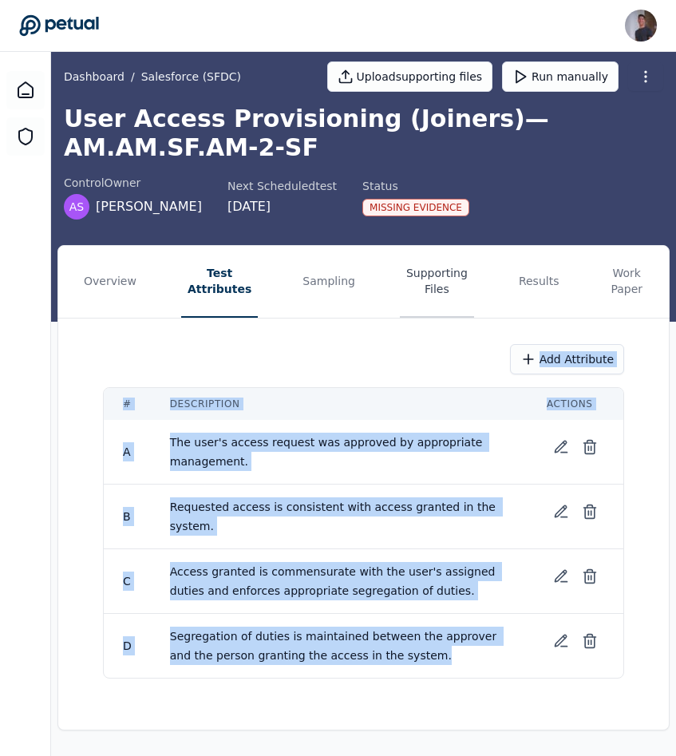
click at [451, 308] on button "Supporting Files" at bounding box center [437, 282] width 74 height 72
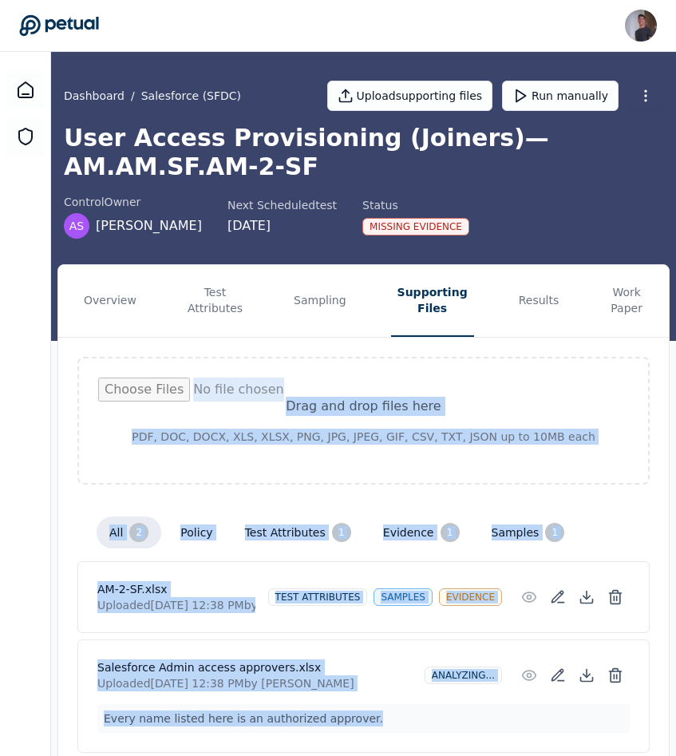
scroll to position [68, 0]
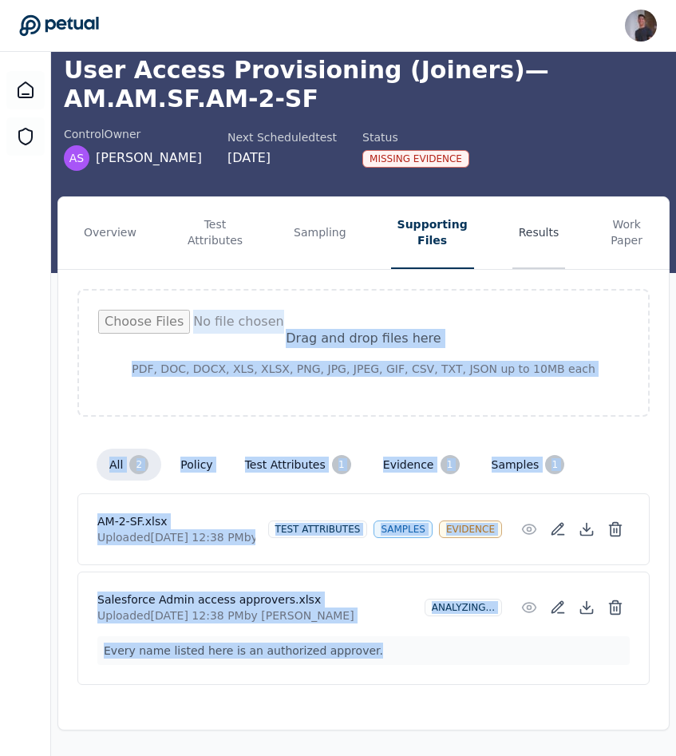
click at [520, 222] on button "Results" at bounding box center [538, 233] width 53 height 72
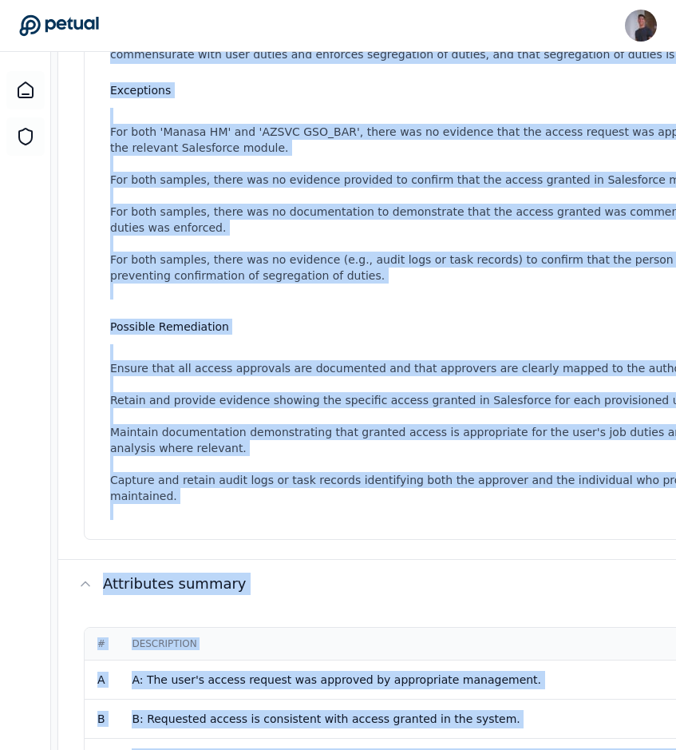
click at [485, 449] on li "Maintain documentation demonstrating that granted access is appropriate for the…" at bounding box center [565, 440] width 910 height 32
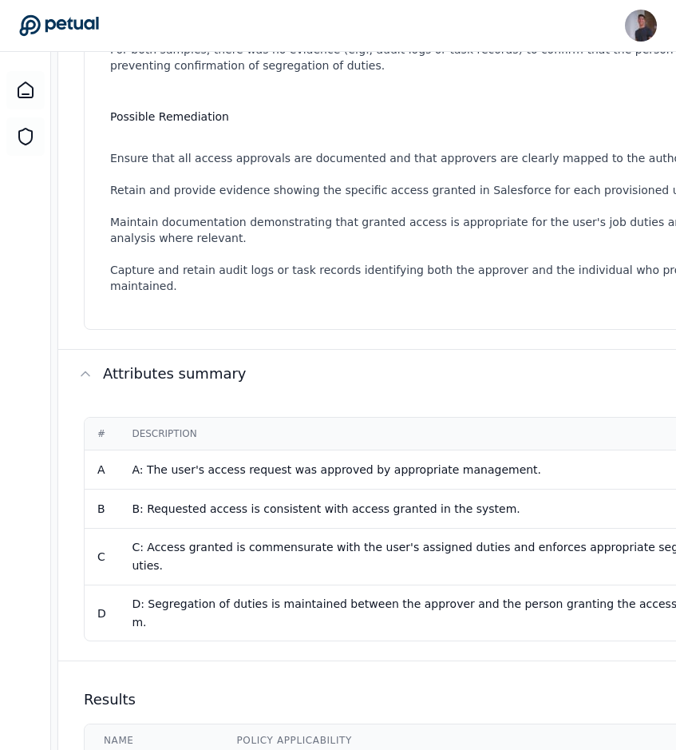
scroll to position [729, 0]
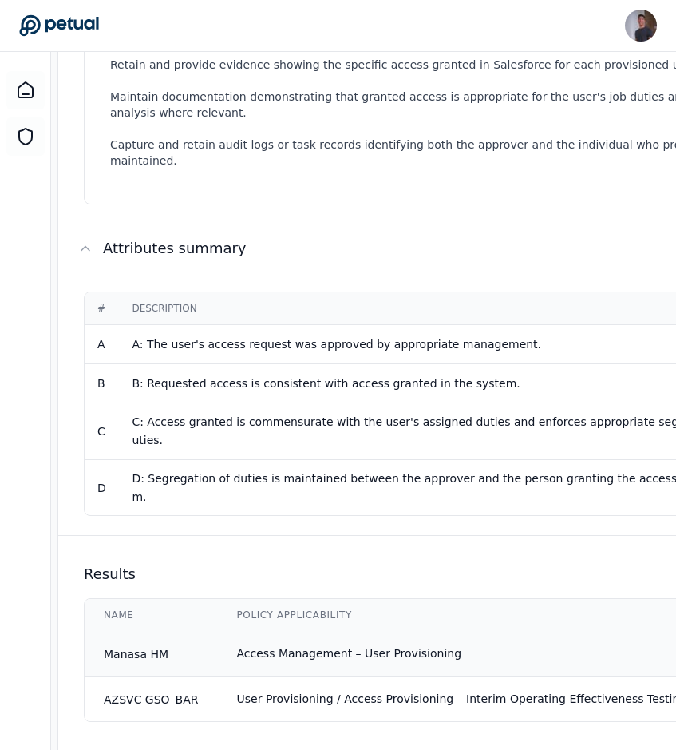
click at [382, 631] on td "Access Management – User Provisioning" at bounding box center [495, 654] width 554 height 46
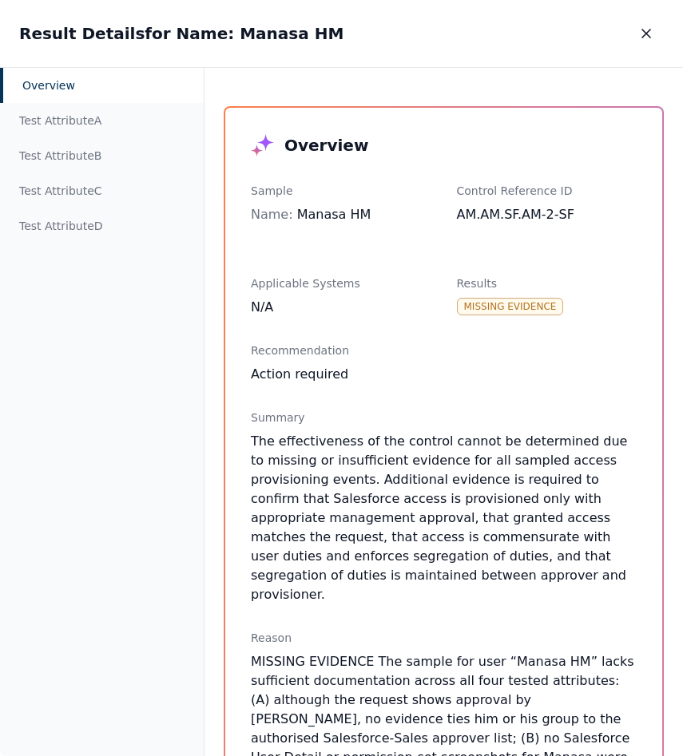
scroll to position [390, 0]
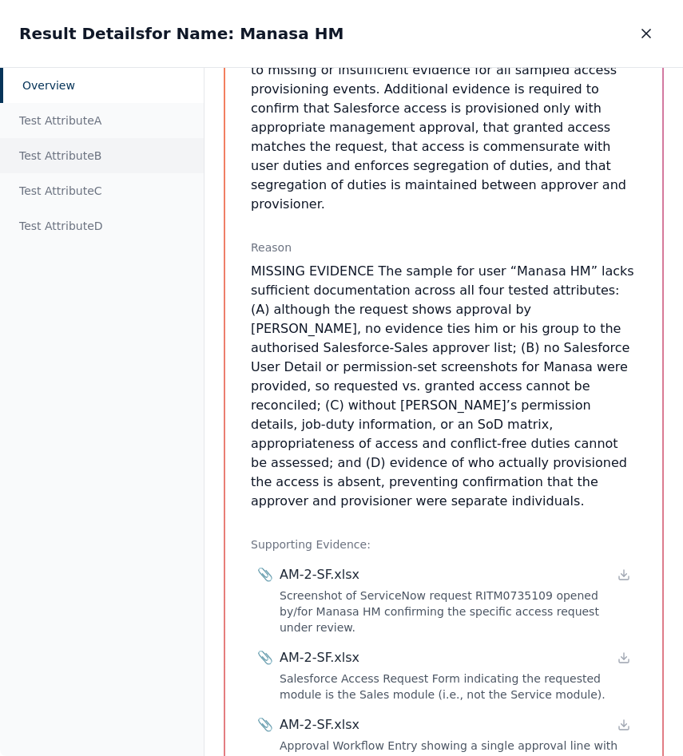
click at [57, 148] on div "Test Attribute B" at bounding box center [102, 155] width 204 height 35
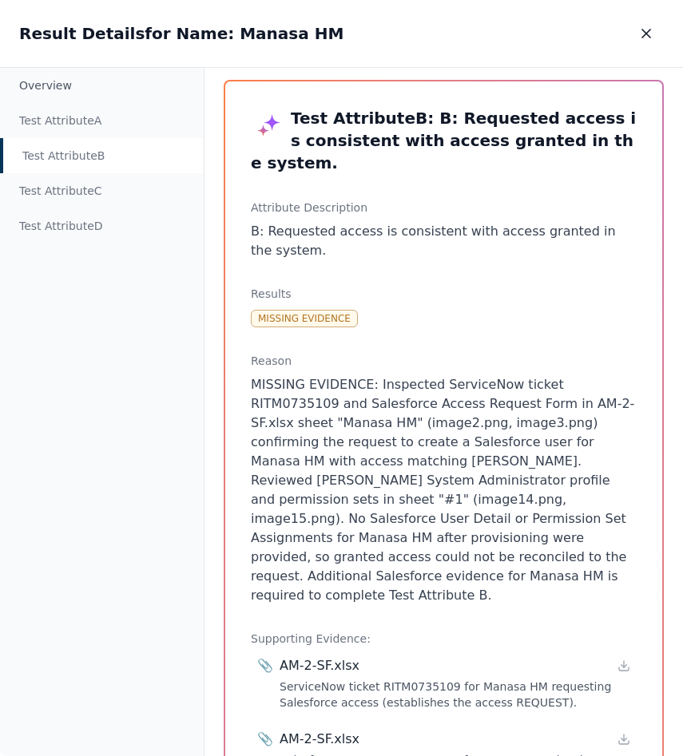
scroll to position [26, 0]
click at [402, 524] on p "MISSING EVIDENCE: Inspected ServiceNow ticket RITM0735109 and Salesforce Access…" at bounding box center [444, 491] width 386 height 230
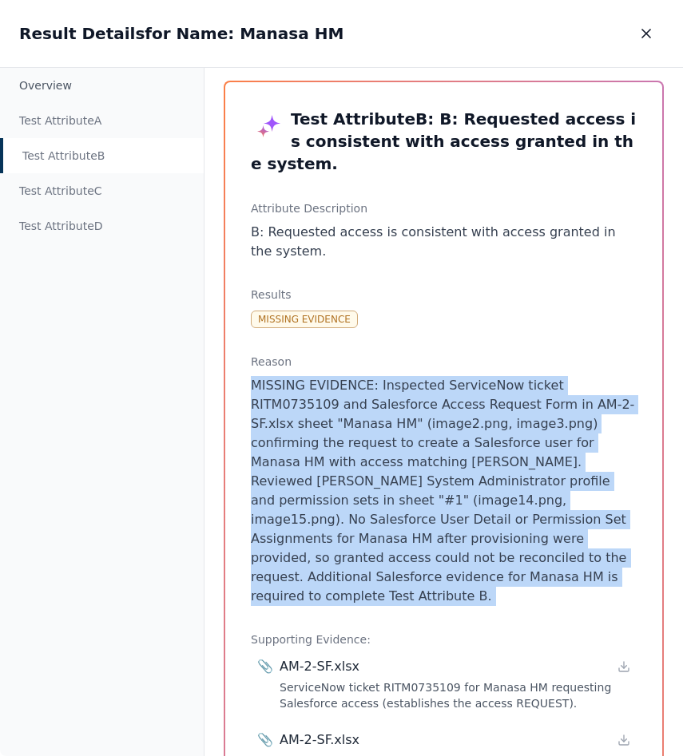
click at [402, 524] on p "MISSING EVIDENCE: Inspected ServiceNow ticket RITM0735109 and Salesforce Access…" at bounding box center [444, 491] width 386 height 230
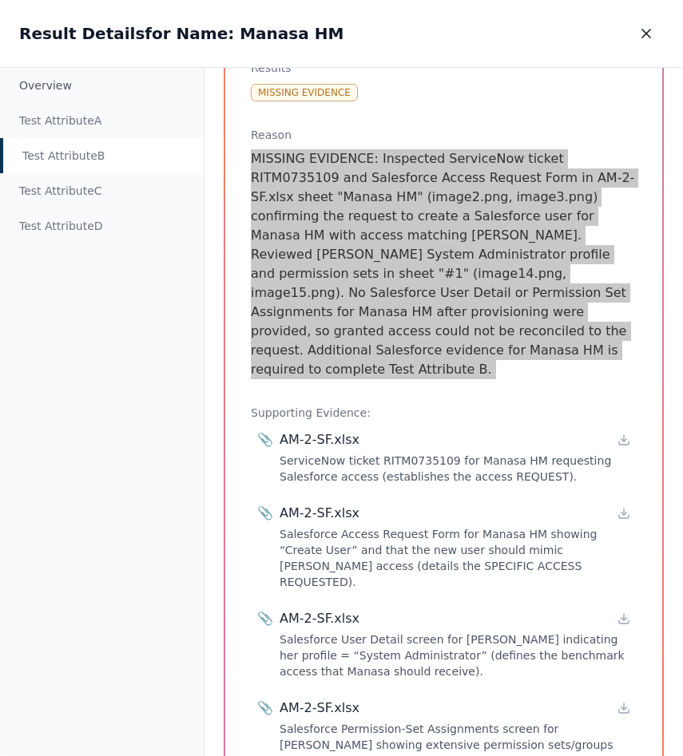
scroll to position [253, 0]
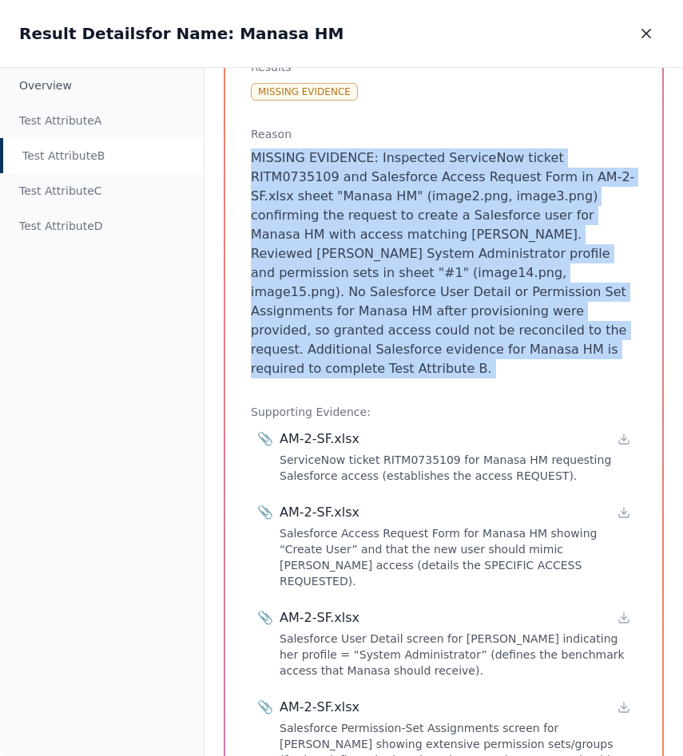
click at [508, 720] on div "Salesforce Permission-Set Assignments screen for Nabihah Haniph showing extensi…" at bounding box center [454, 752] width 350 height 64
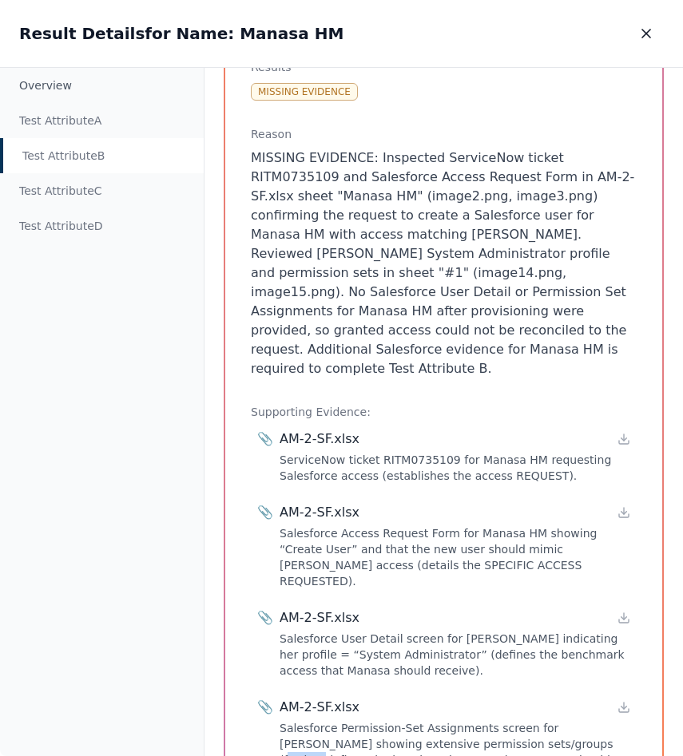
click at [508, 720] on div "Salesforce Permission-Set Assignments screen for Nabihah Haniph showing extensi…" at bounding box center [454, 752] width 350 height 64
click at [619, 701] on icon at bounding box center [623, 707] width 13 height 13
click at [643, 25] on button "button" at bounding box center [645, 33] width 35 height 29
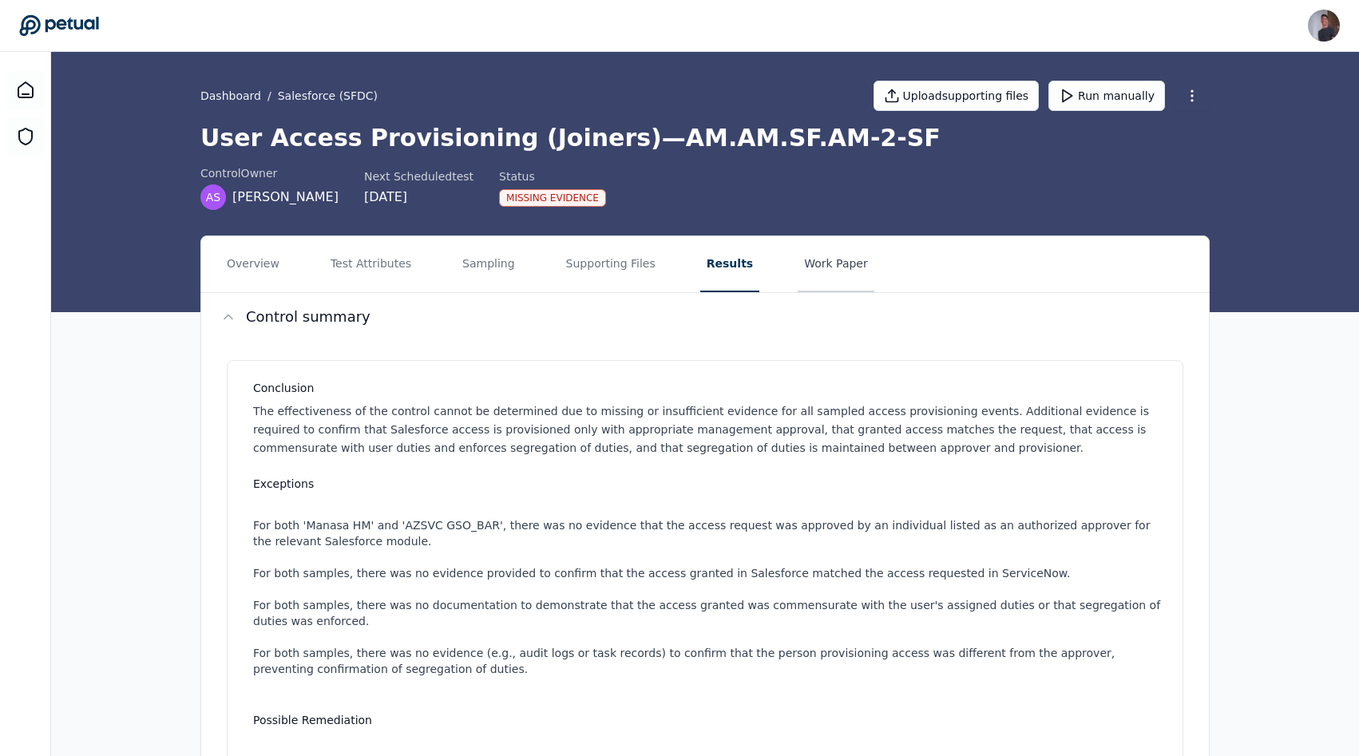
click at [847, 261] on button "Work Paper" at bounding box center [835, 264] width 77 height 56
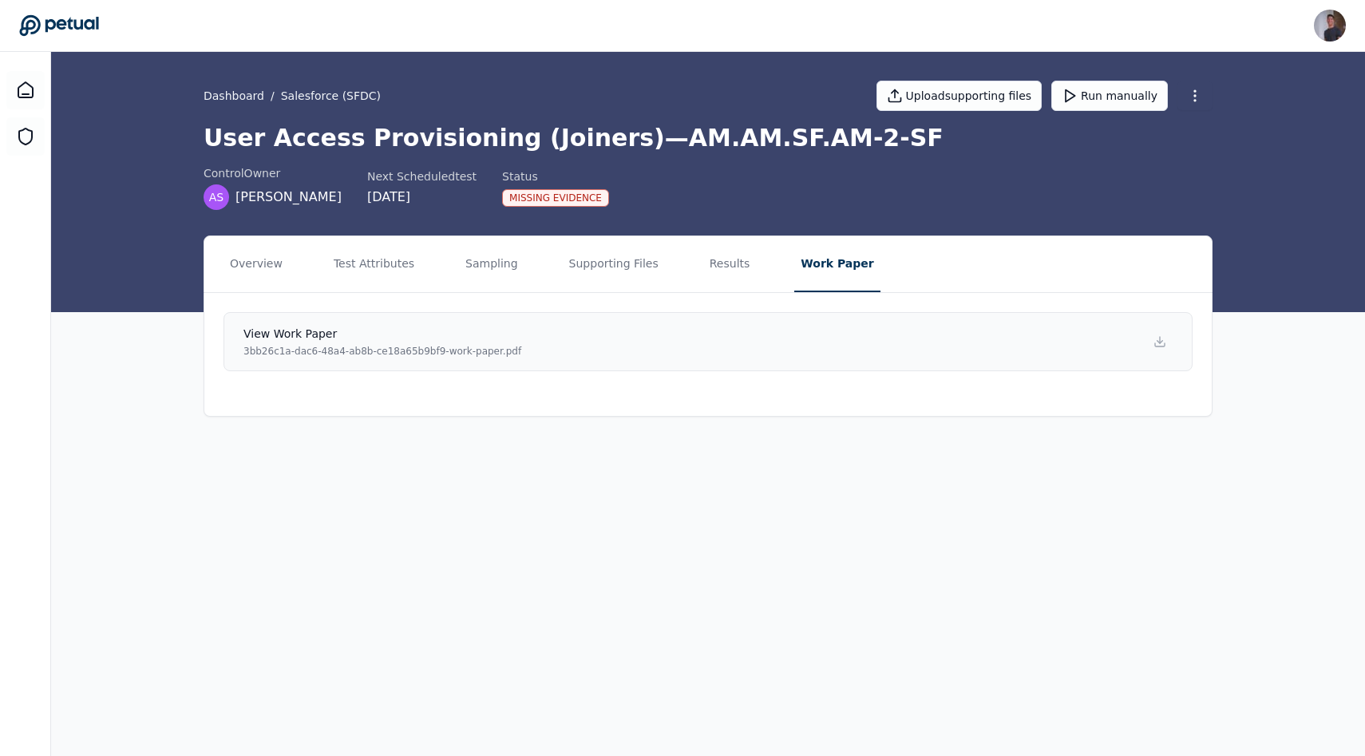
click at [730, 351] on link "View work paper 3bb26c1a-dac6-48a4-ab8b-ce18a65b9bf9-work-paper.pdf" at bounding box center [708, 341] width 969 height 59
click at [649, 268] on button "Supporting Files" at bounding box center [614, 264] width 102 height 56
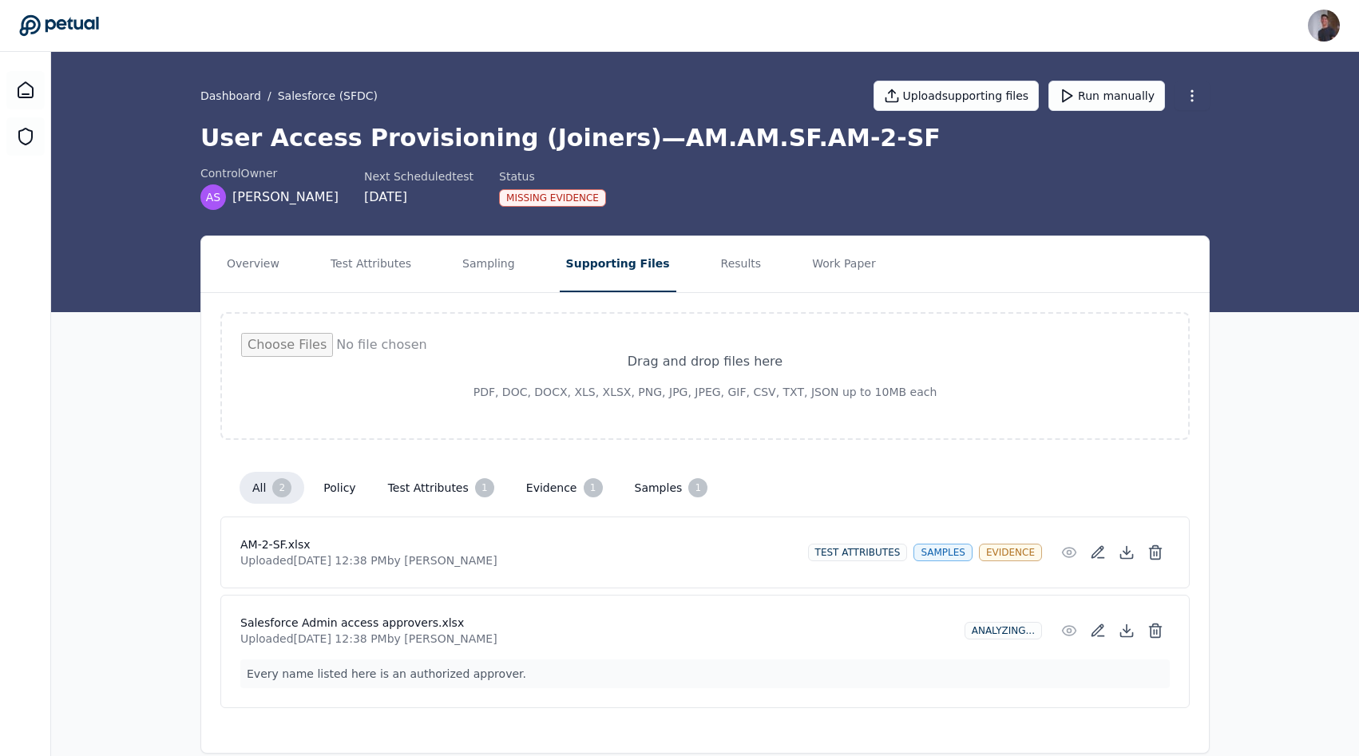
scroll to position [23, 0]
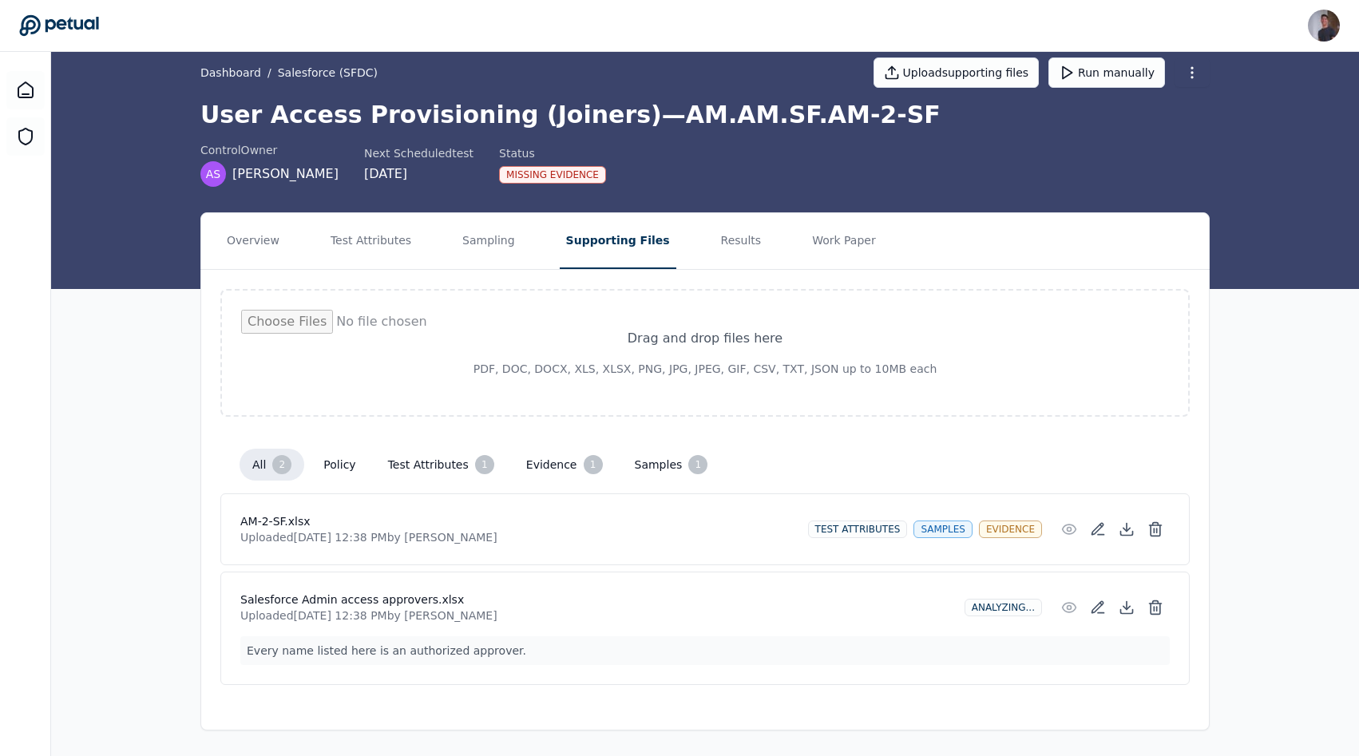
click at [753, 260] on nav "Overview Test Attributes Sampling Supporting Files Results Work Paper" at bounding box center [704, 241] width 1007 height 56
click at [718, 257] on button "Results" at bounding box center [740, 241] width 53 height 56
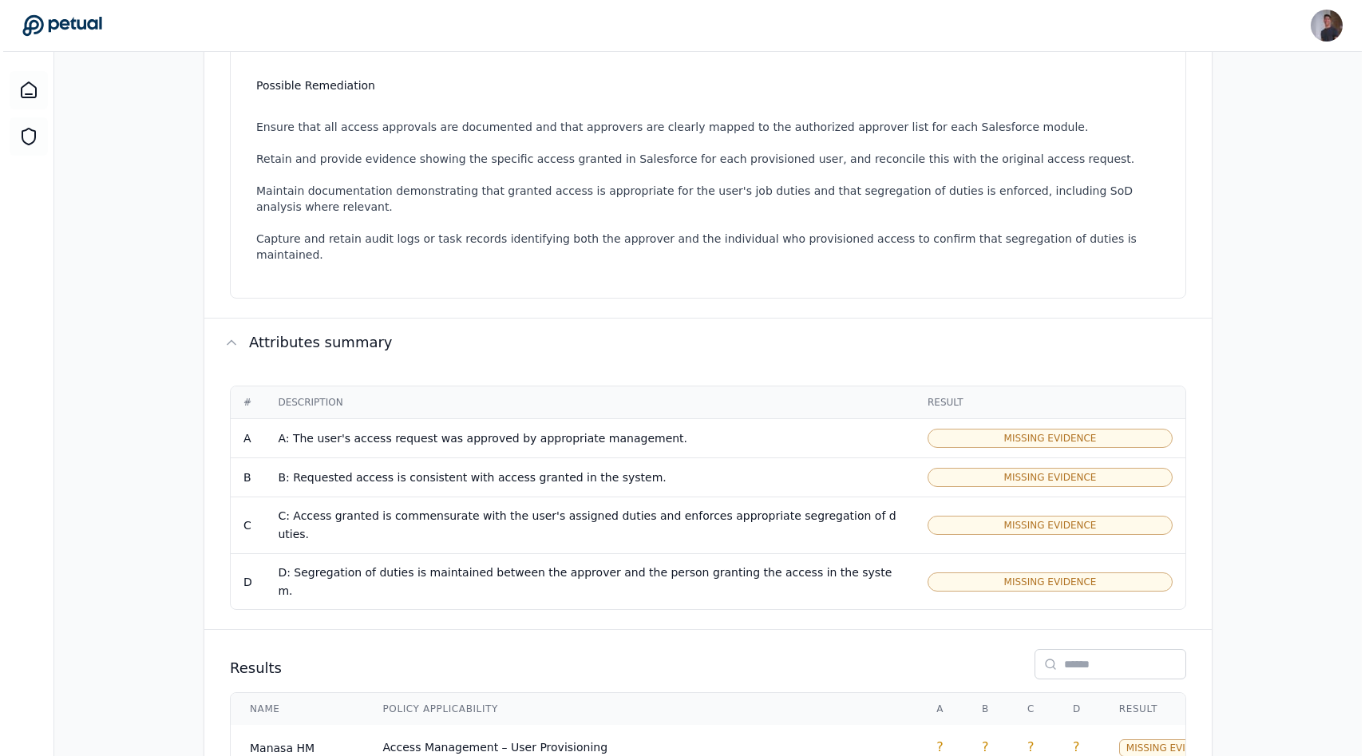
scroll to position [722, 0]
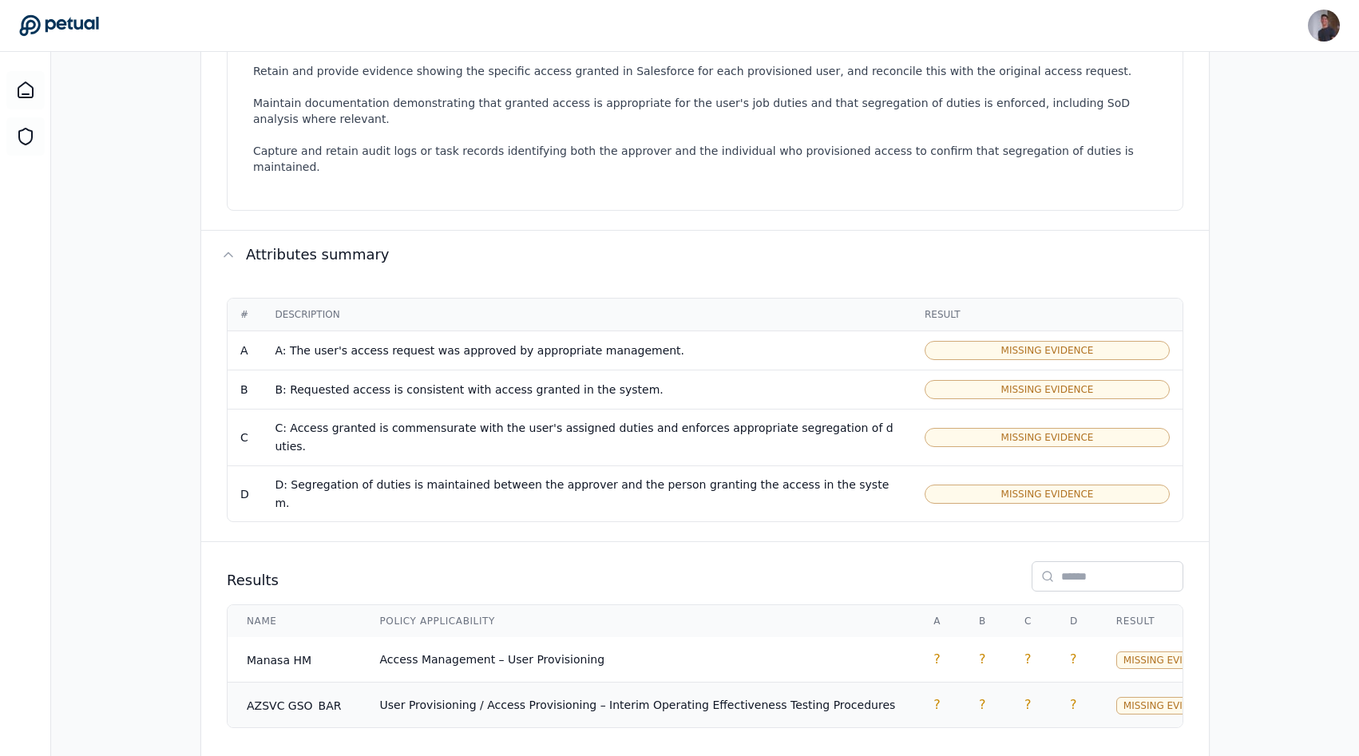
click at [529, 698] on span "User Provisioning / Access Provisioning – Interim Operating Effectiveness Testi…" at bounding box center [638, 704] width 516 height 13
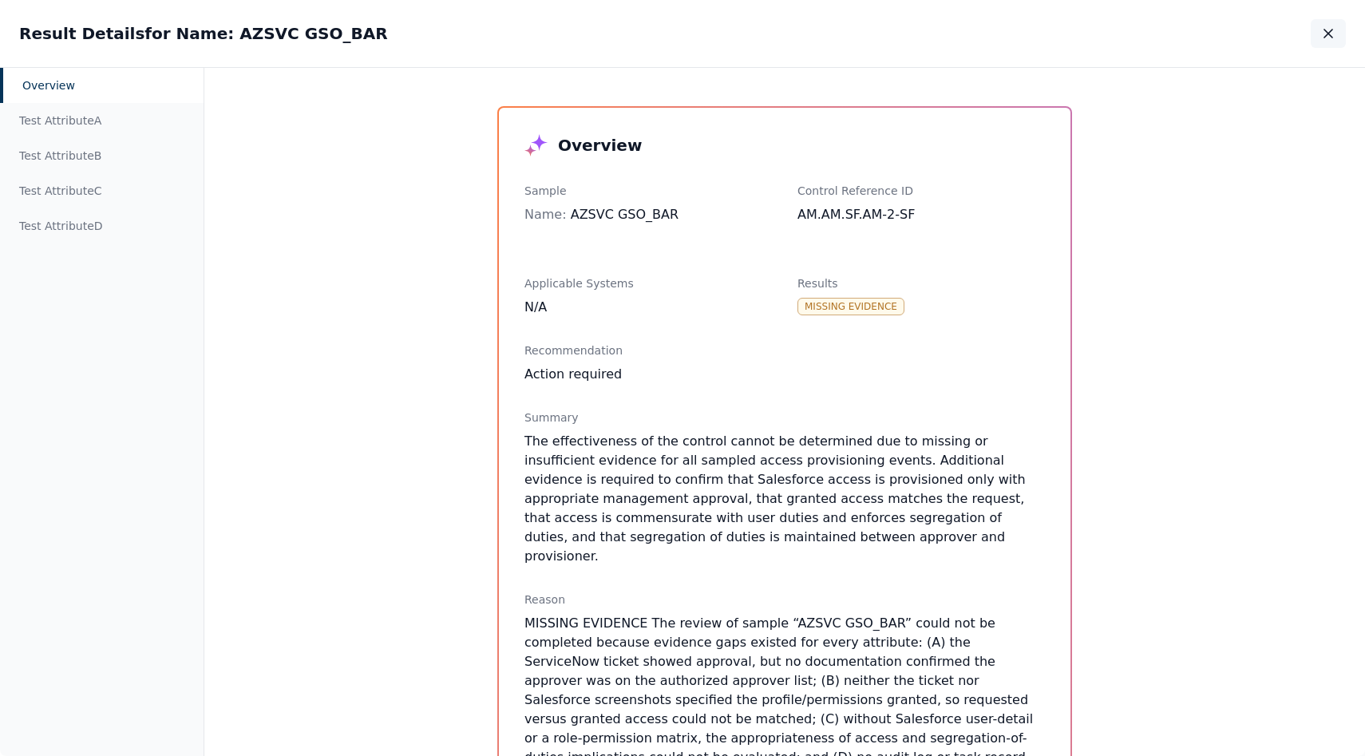
click at [1330, 38] on icon "button" at bounding box center [1328, 34] width 16 height 16
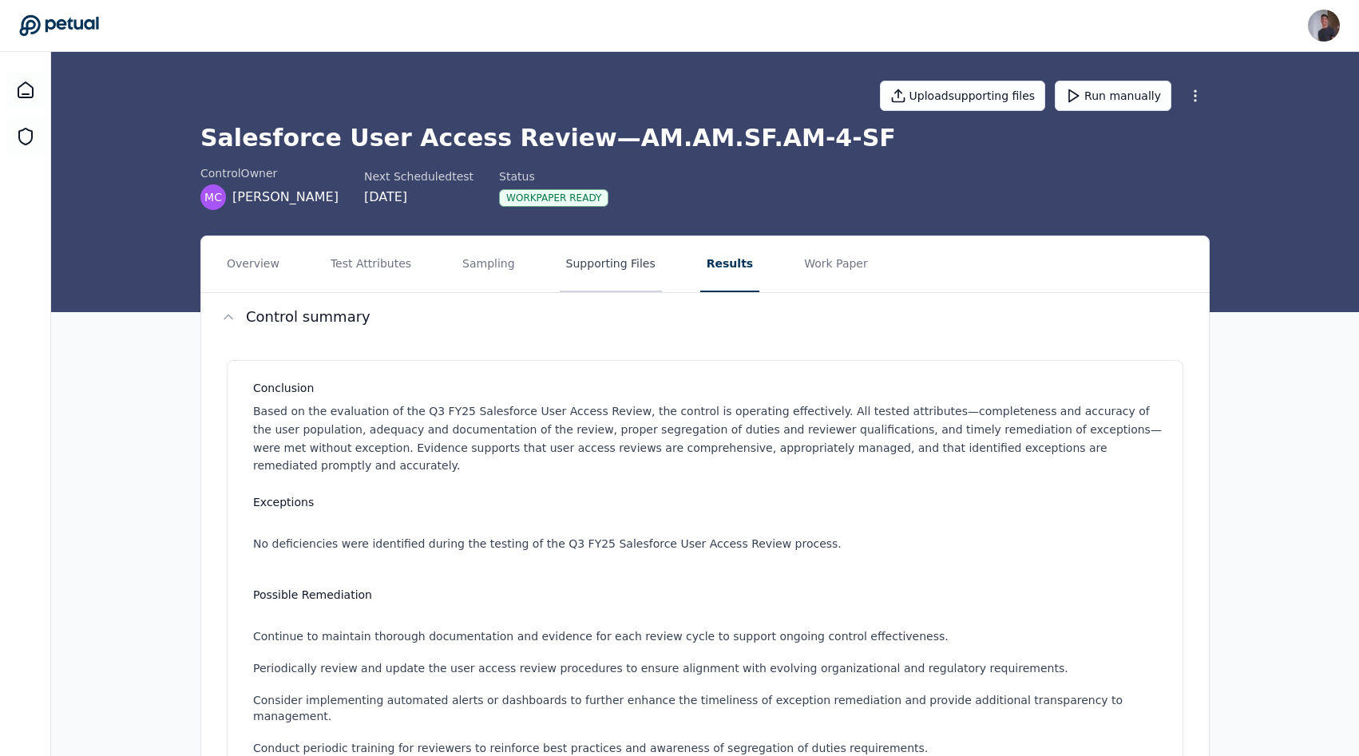
scroll to position [11, 0]
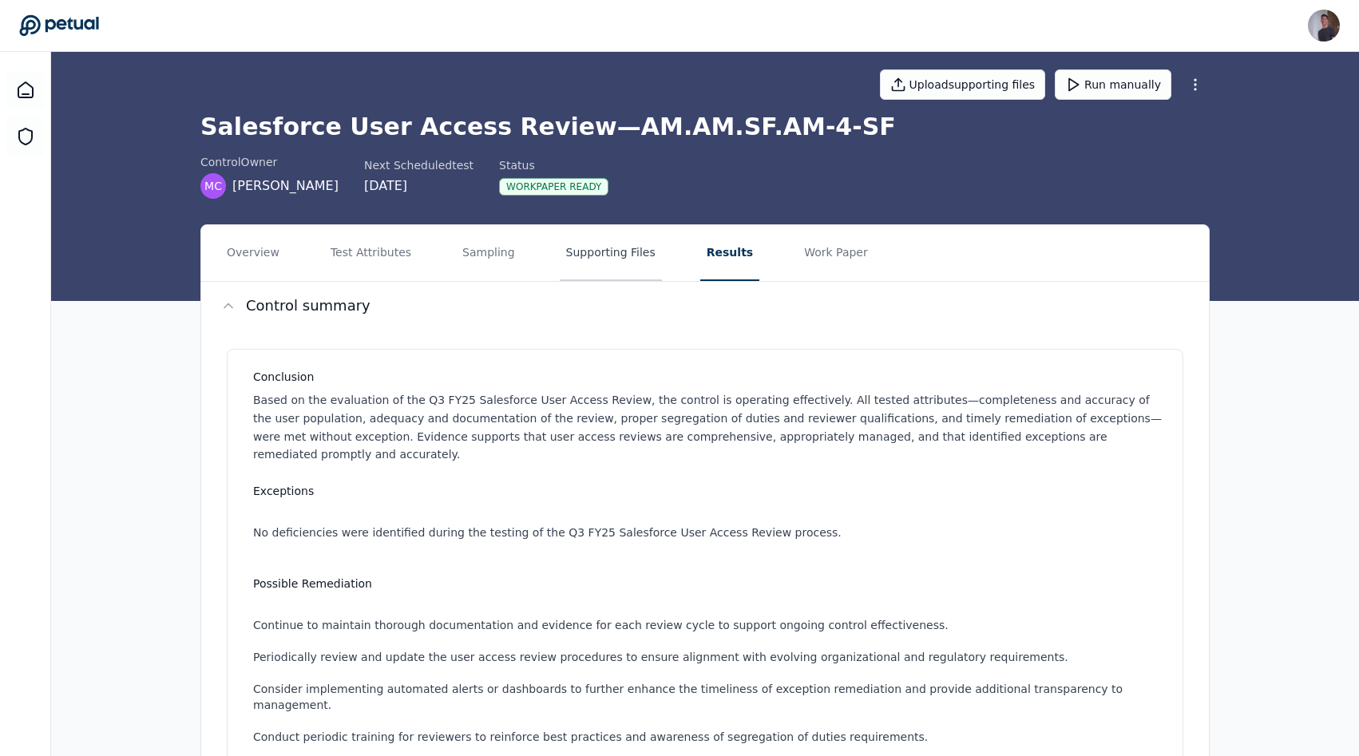
click at [605, 270] on button "Supporting Files" at bounding box center [611, 253] width 102 height 56
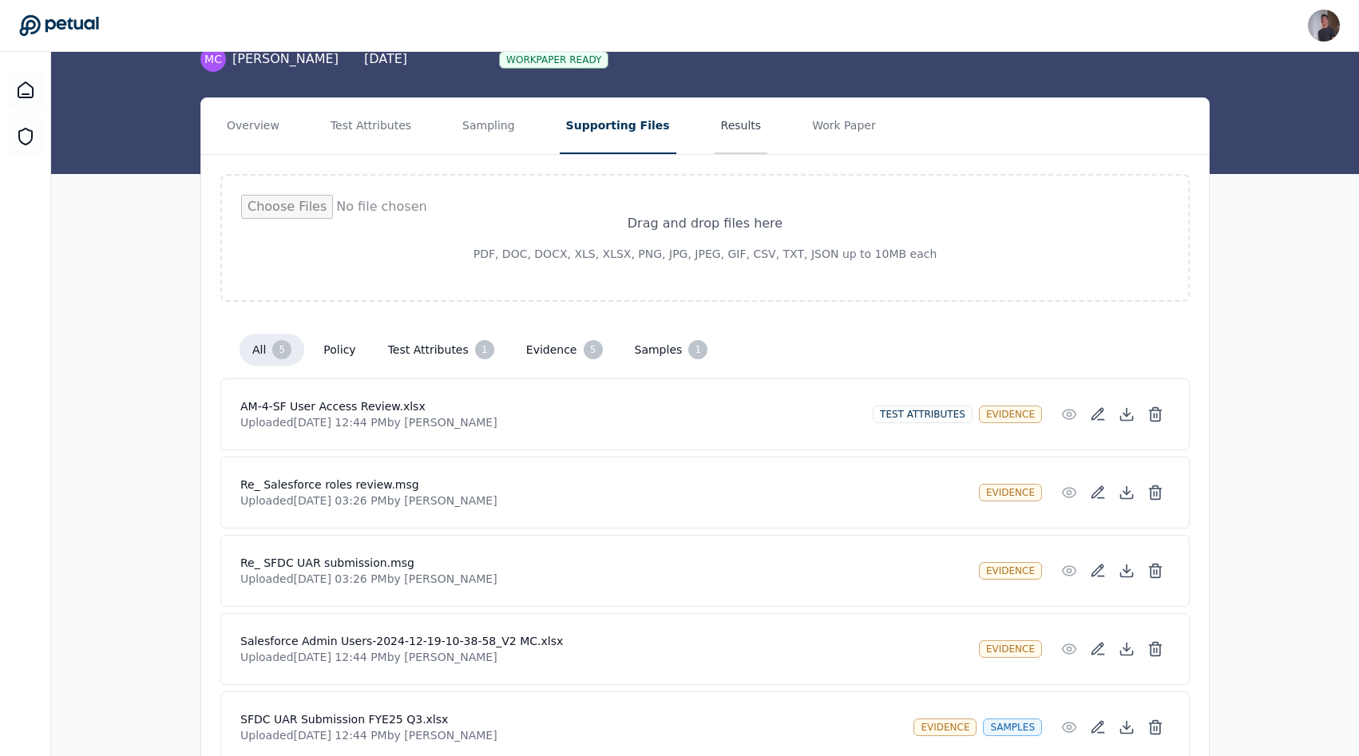
scroll to position [136, 0]
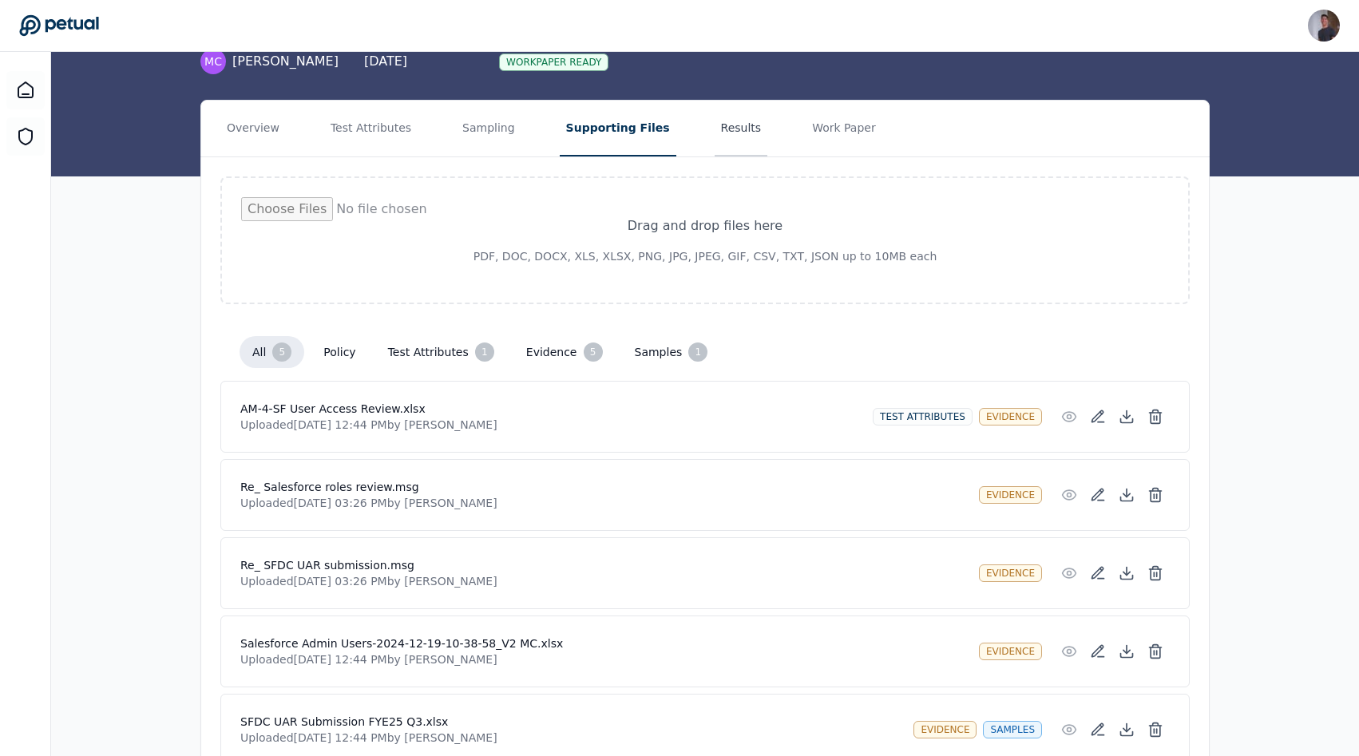
click at [714, 143] on button "Results" at bounding box center [740, 129] width 53 height 56
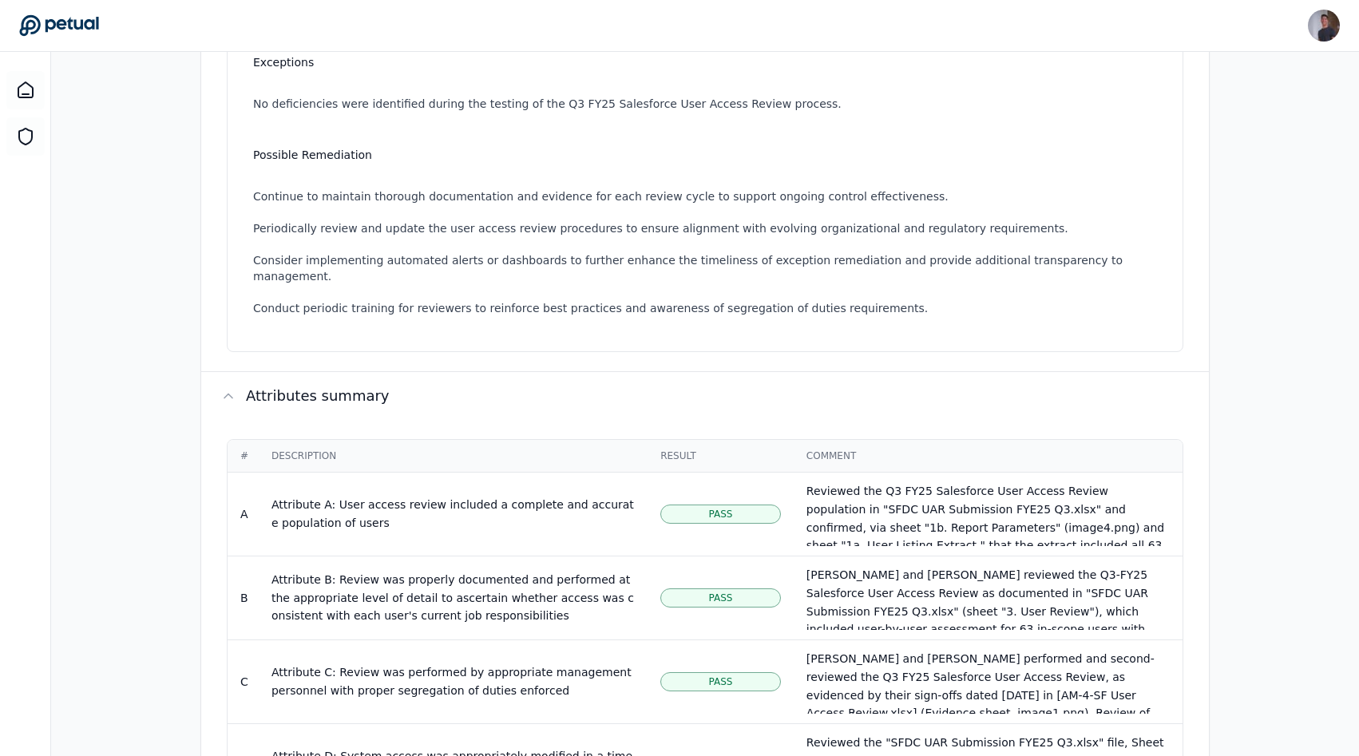
scroll to position [690, 0]
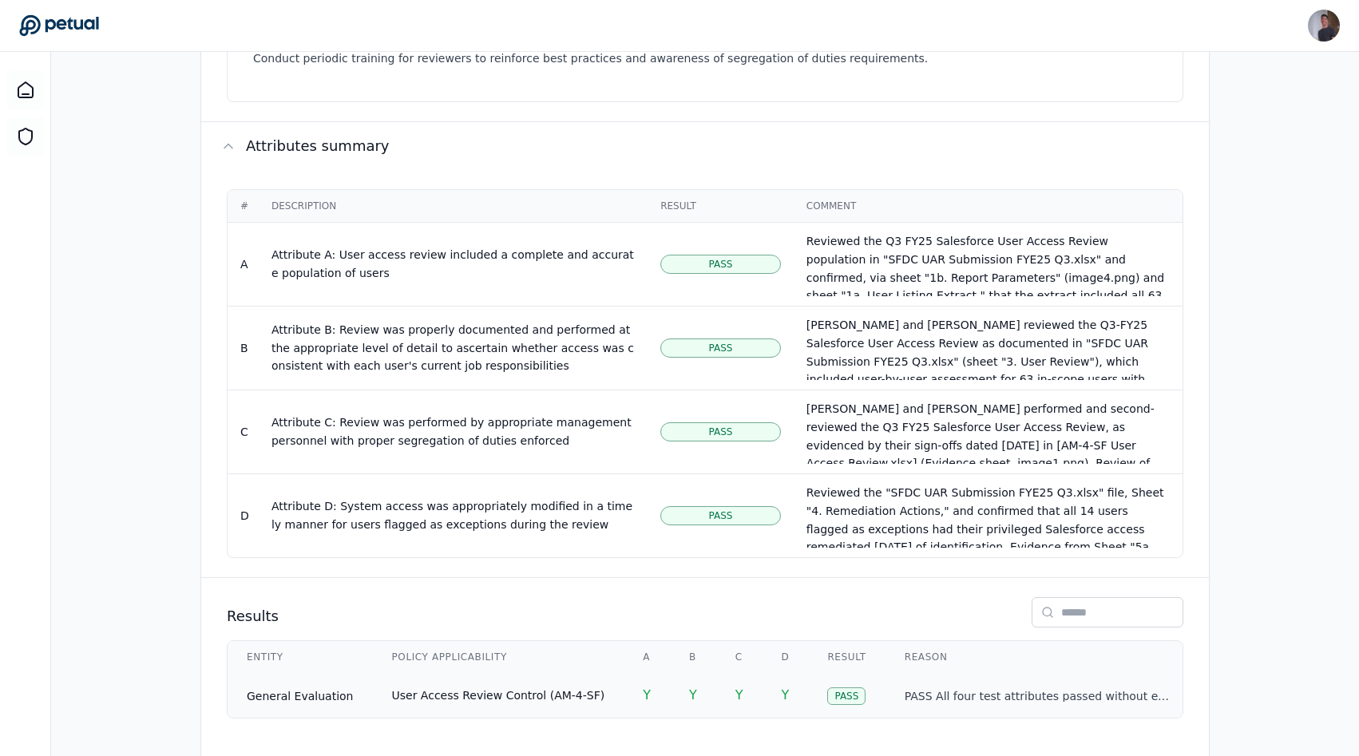
click at [716, 673] on td "Y" at bounding box center [739, 695] width 46 height 45
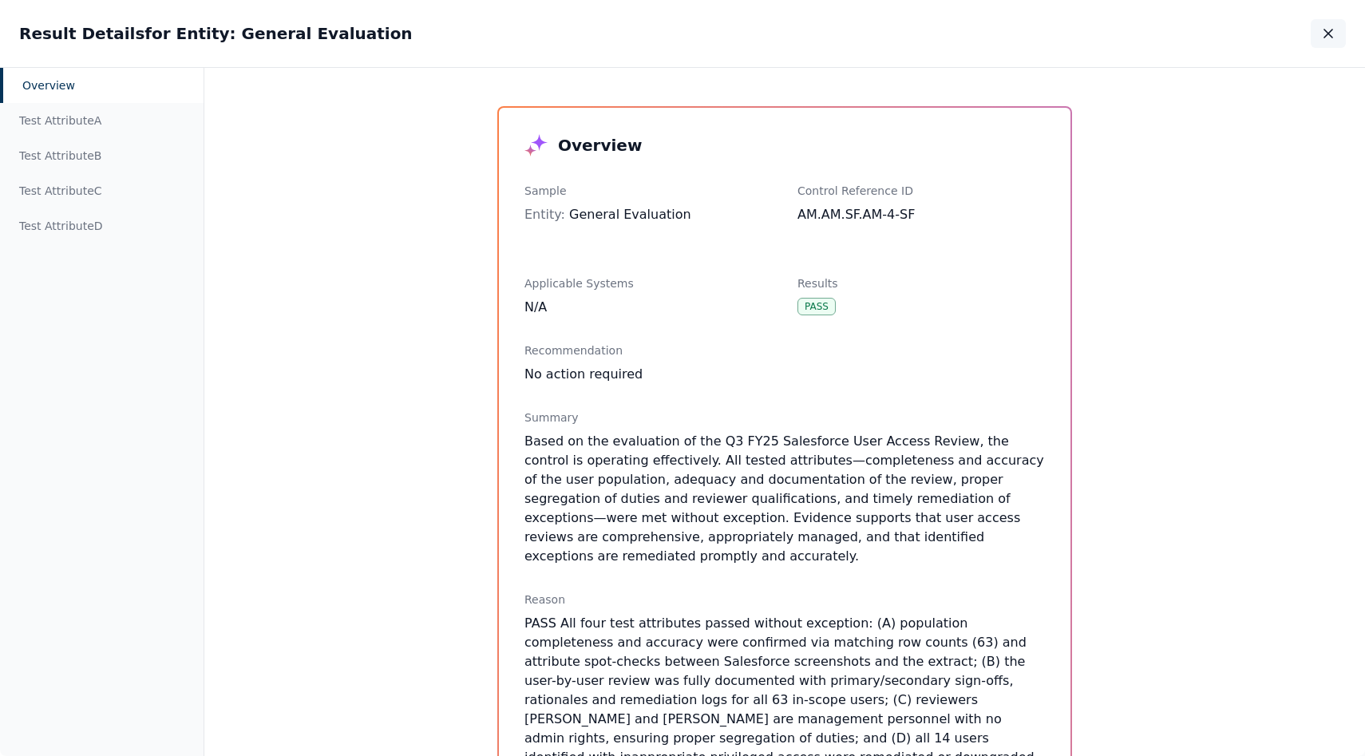
click at [1341, 24] on button "button" at bounding box center [1328, 33] width 35 height 29
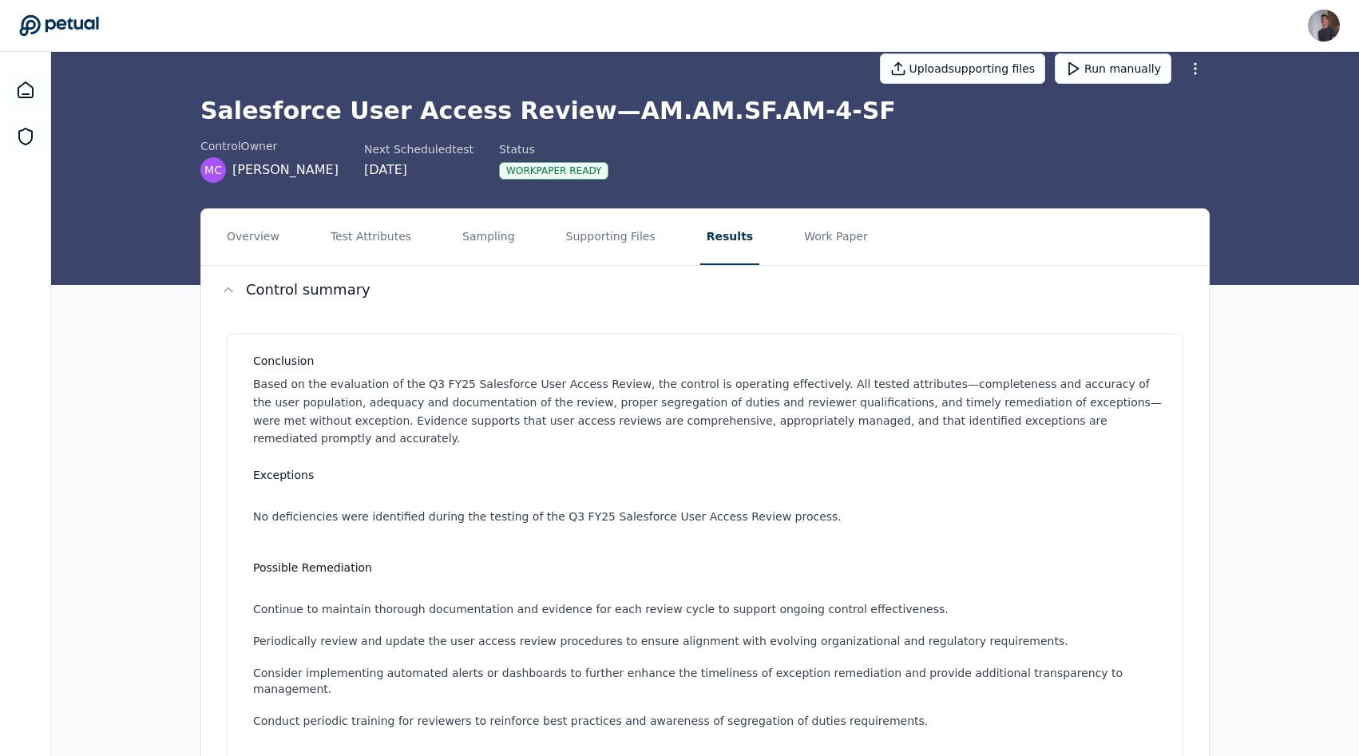
scroll to position [5, 0]
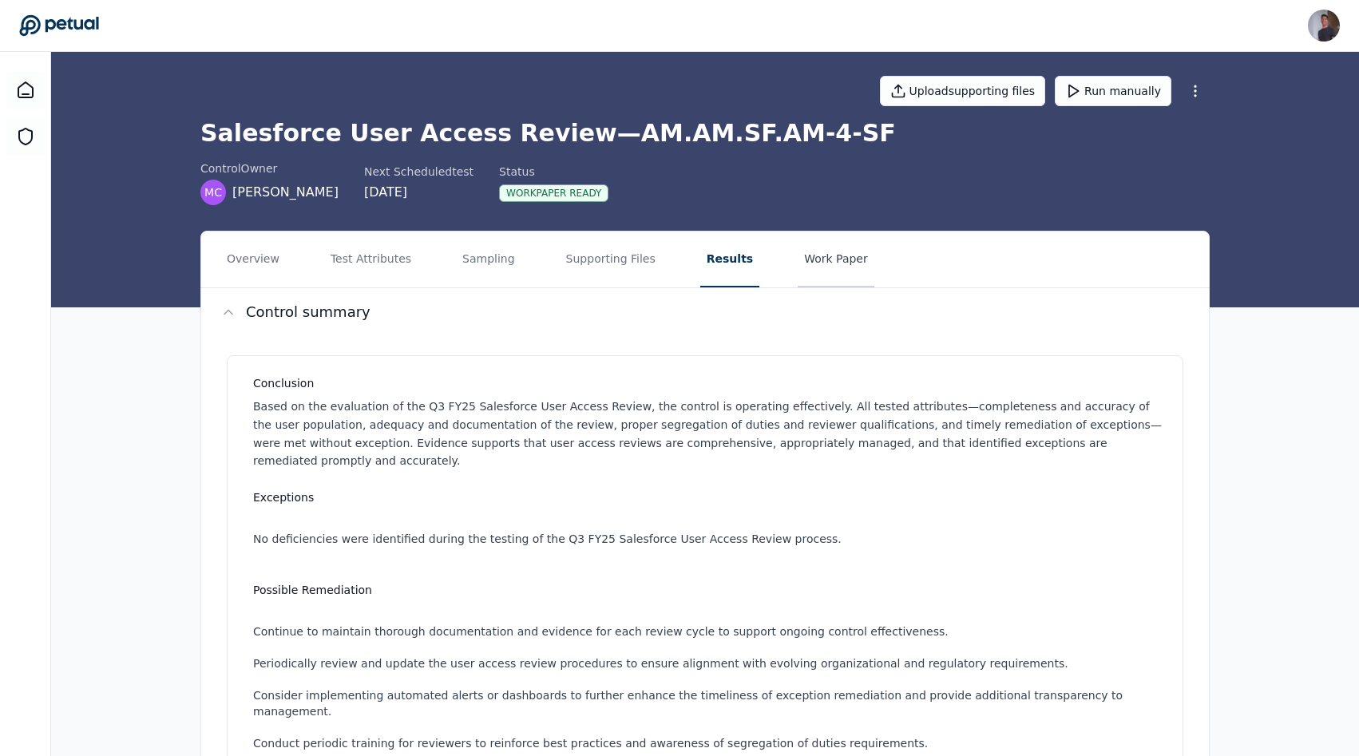
click at [837, 271] on button "Work Paper" at bounding box center [835, 259] width 77 height 56
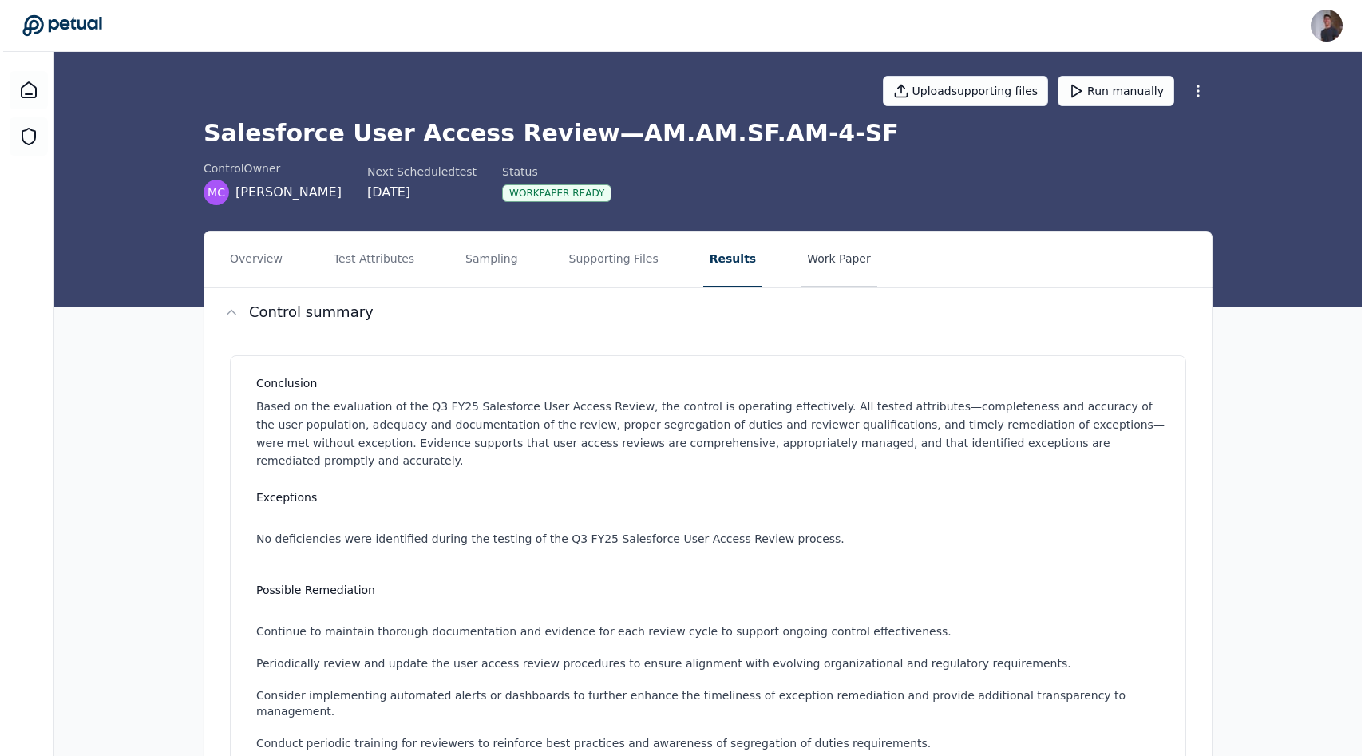
scroll to position [0, 0]
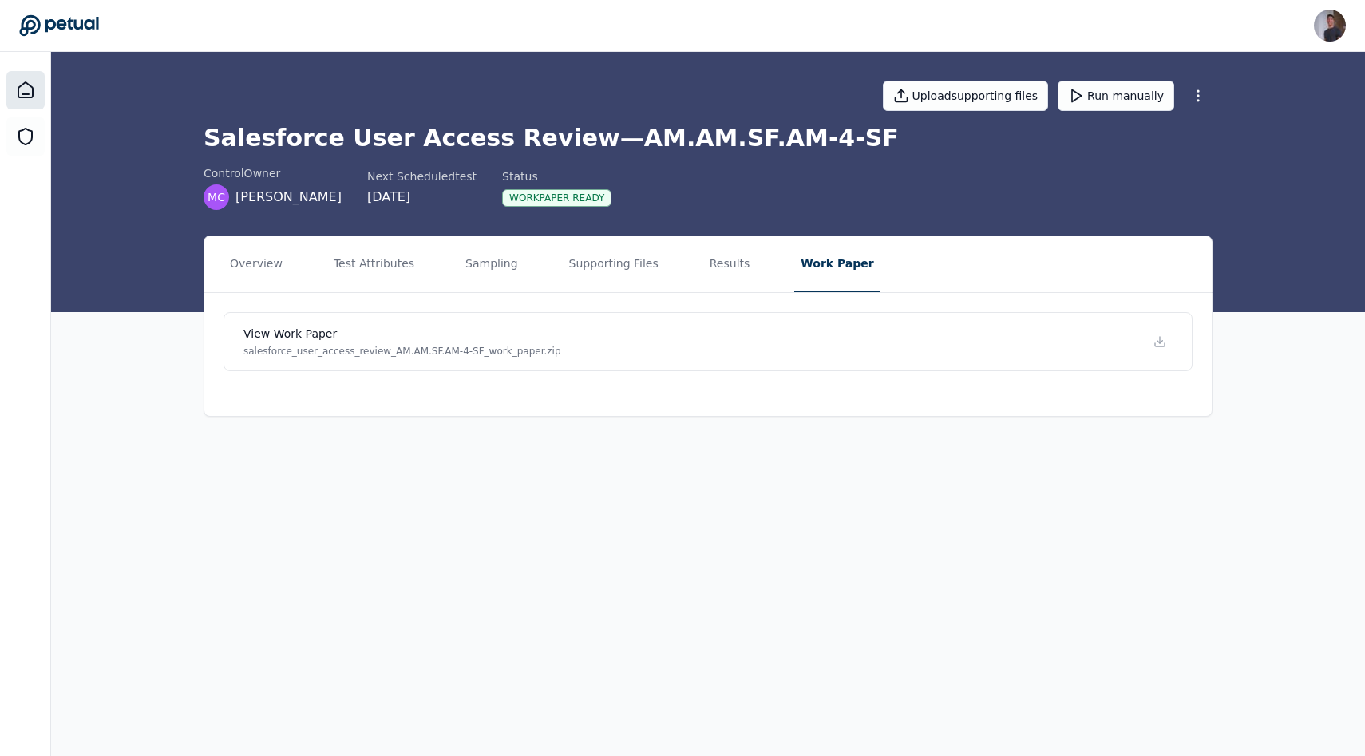
click at [21, 78] on div at bounding box center [25, 90] width 38 height 38
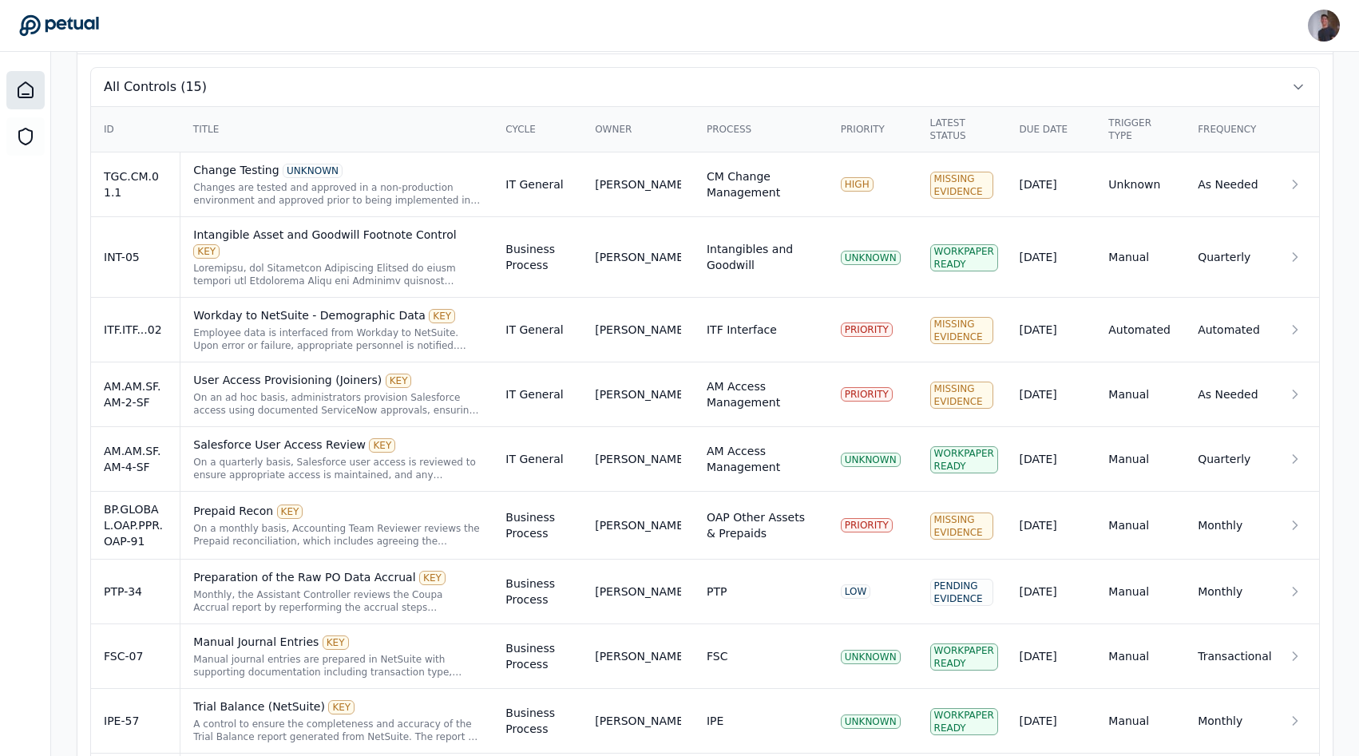
scroll to position [552, 0]
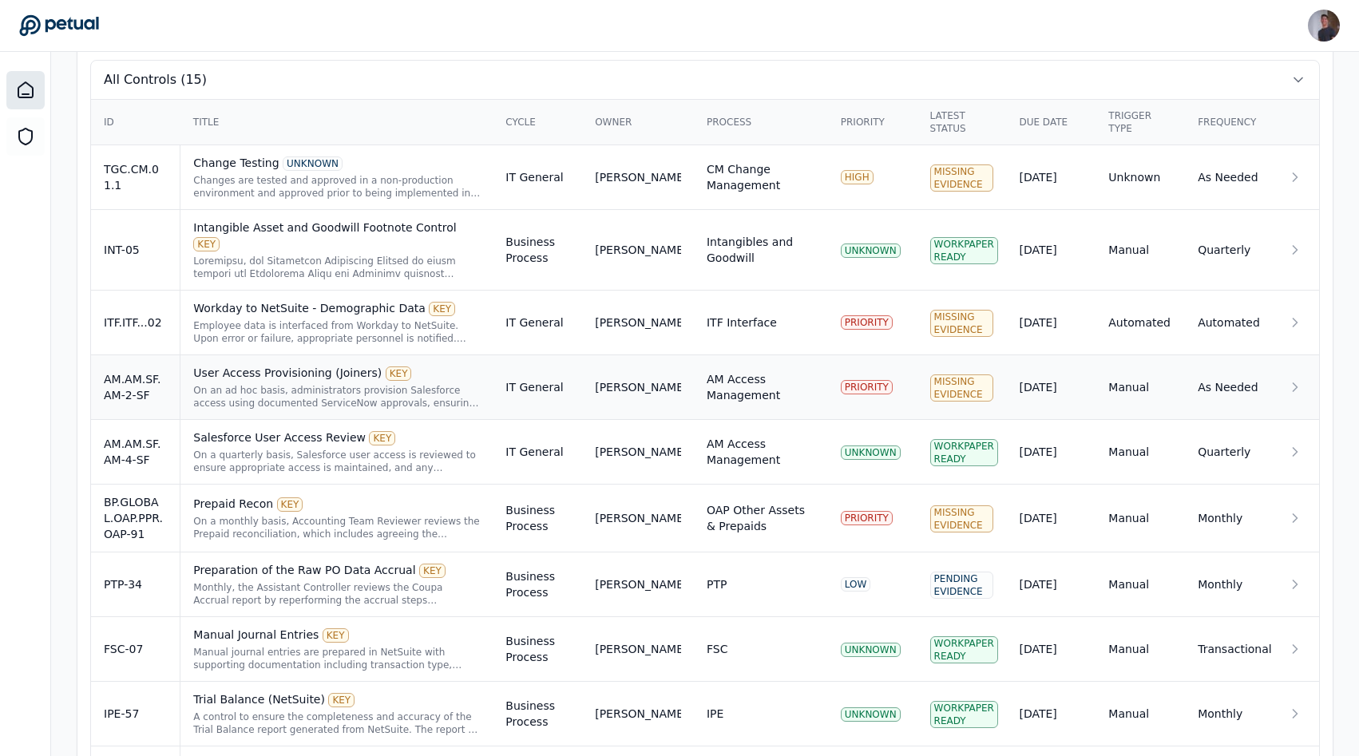
click at [274, 384] on div "On an ad hoc basis, administrators provision Salesforce access using documented…" at bounding box center [336, 397] width 287 height 26
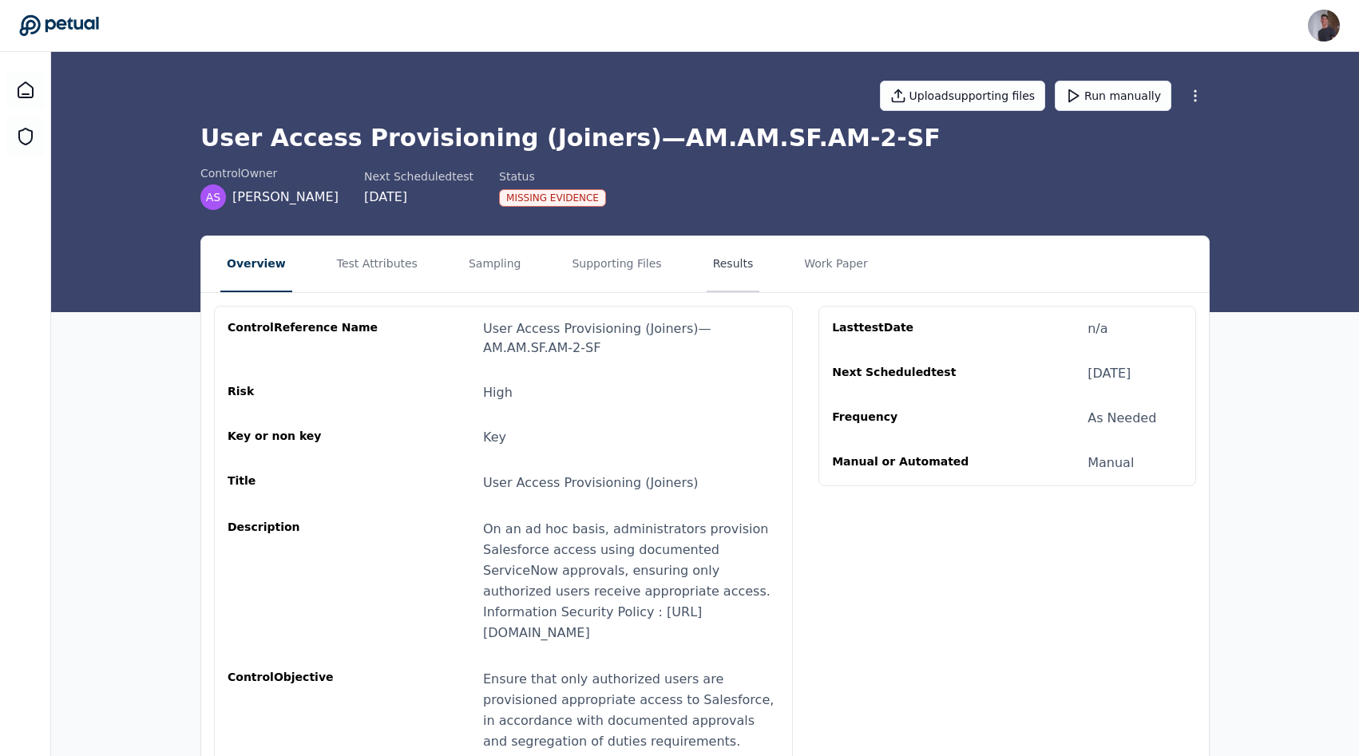
click at [734, 271] on button "Results" at bounding box center [732, 264] width 53 height 56
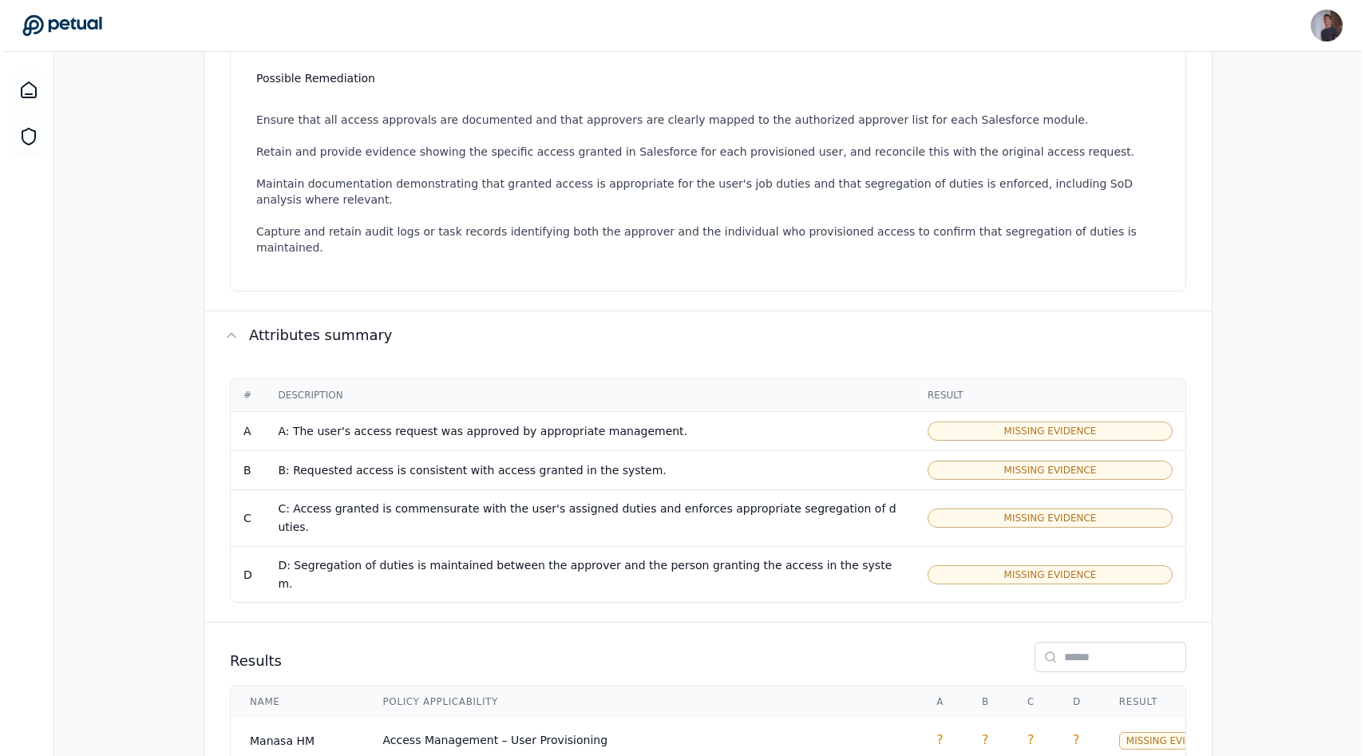
scroll to position [722, 0]
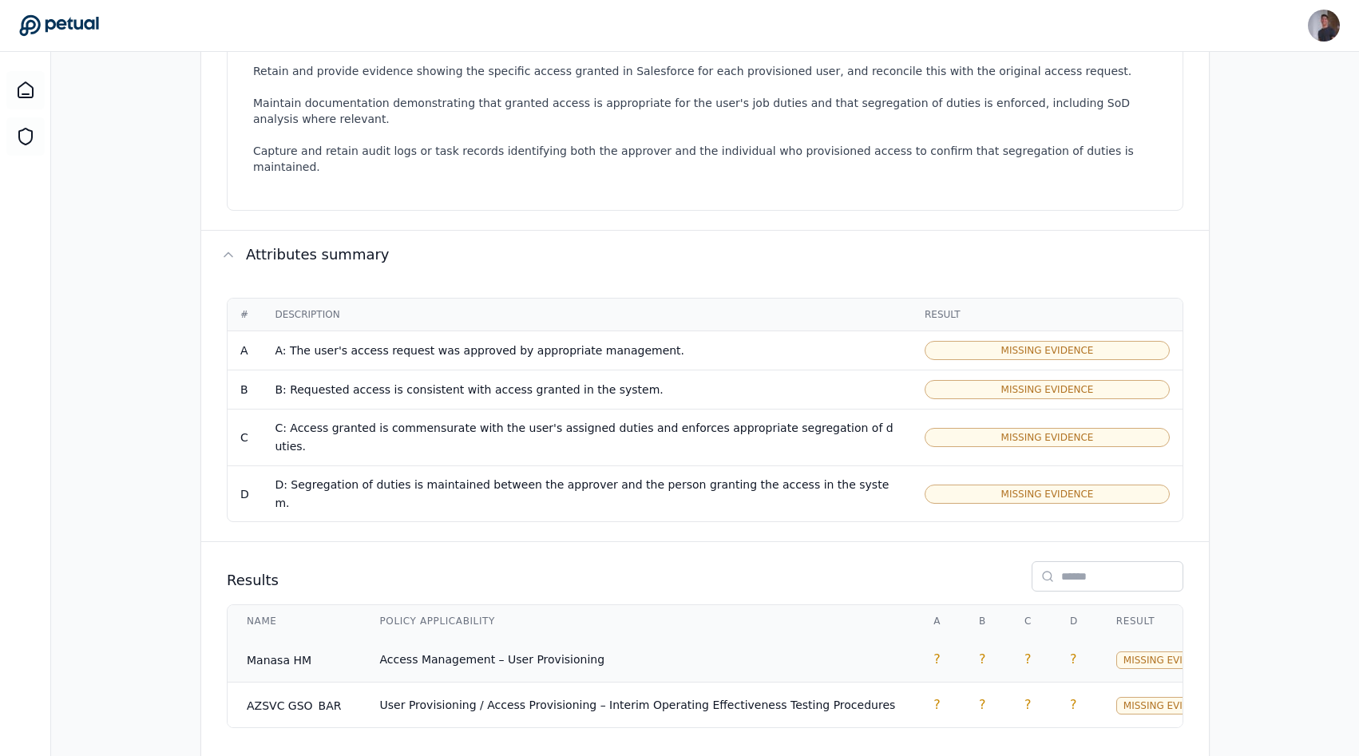
click at [633, 637] on td "Access Management – User Provisioning" at bounding box center [638, 660] width 554 height 46
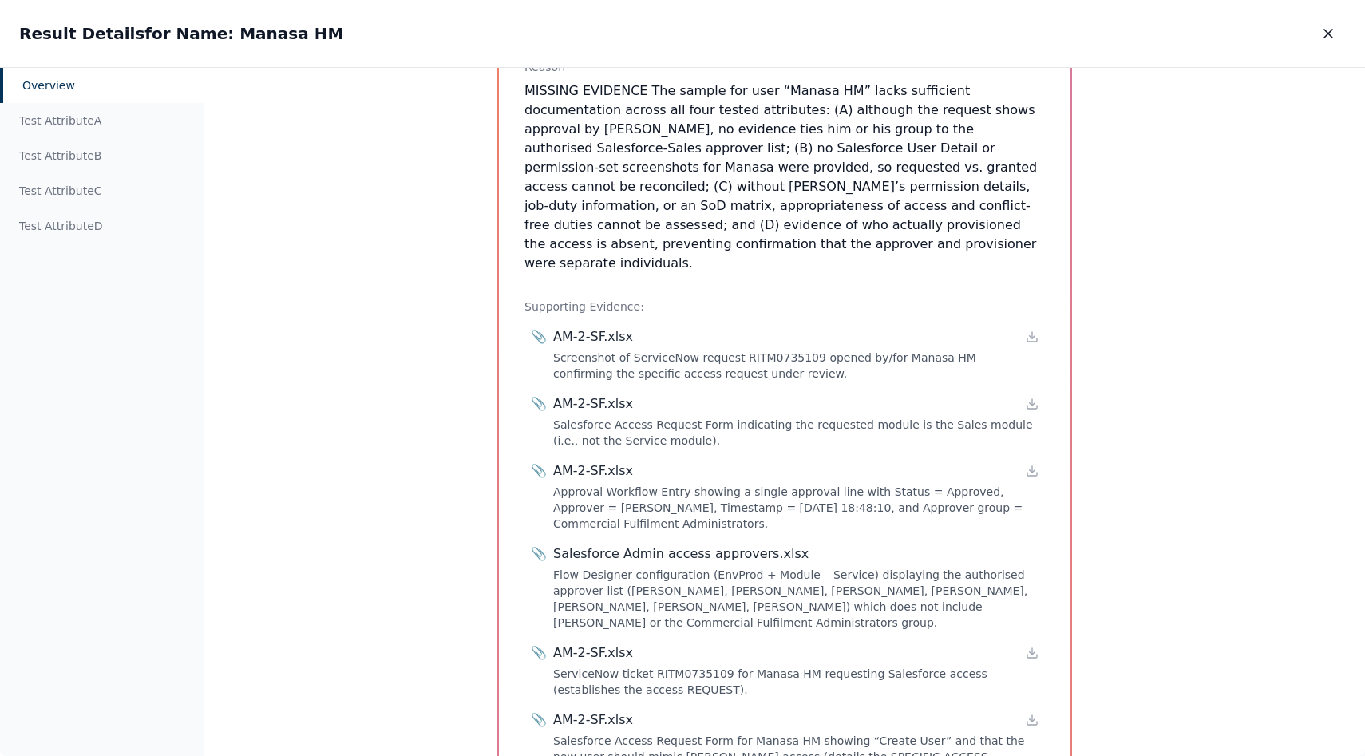
scroll to position [532, 0]
click at [72, 112] on div "Test Attribute A" at bounding box center [102, 120] width 204 height 35
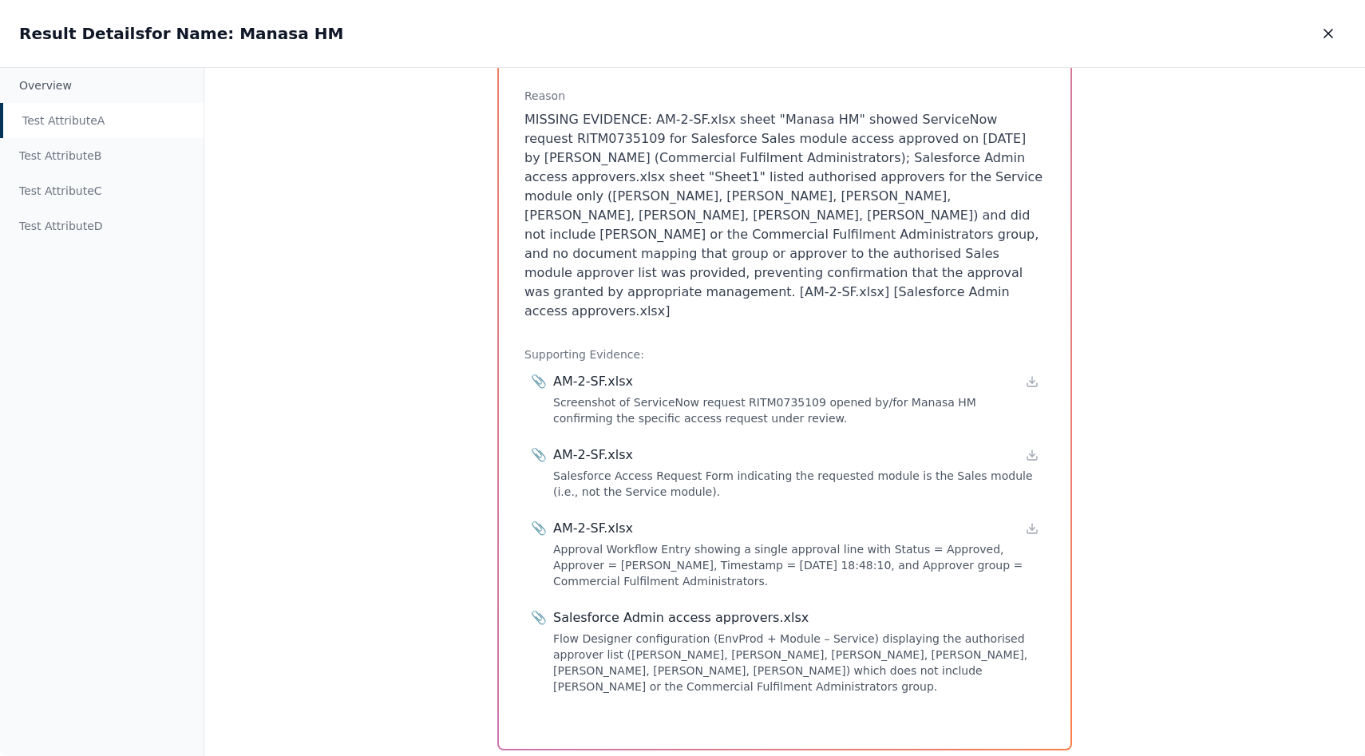
scroll to position [226, 0]
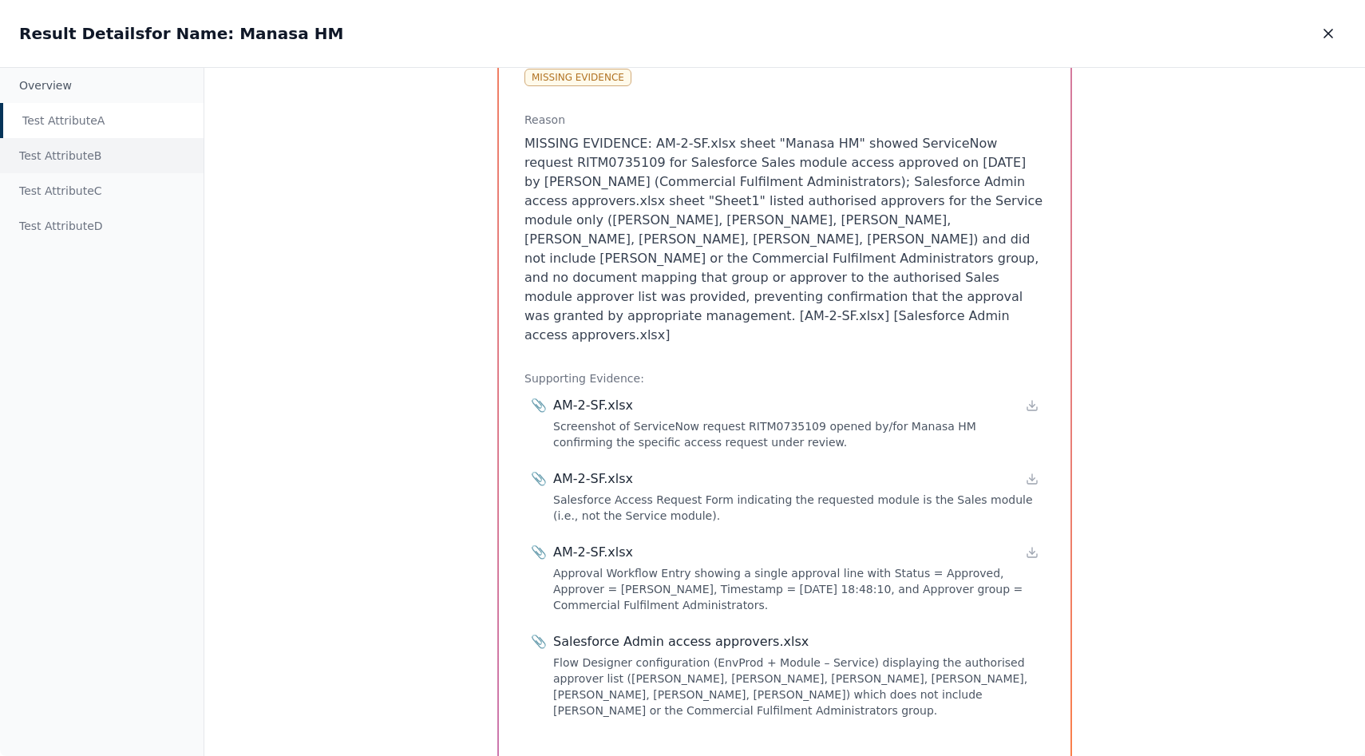
click at [55, 166] on div "Test Attribute B" at bounding box center [102, 155] width 204 height 35
